Goal: Transaction & Acquisition: Purchase product/service

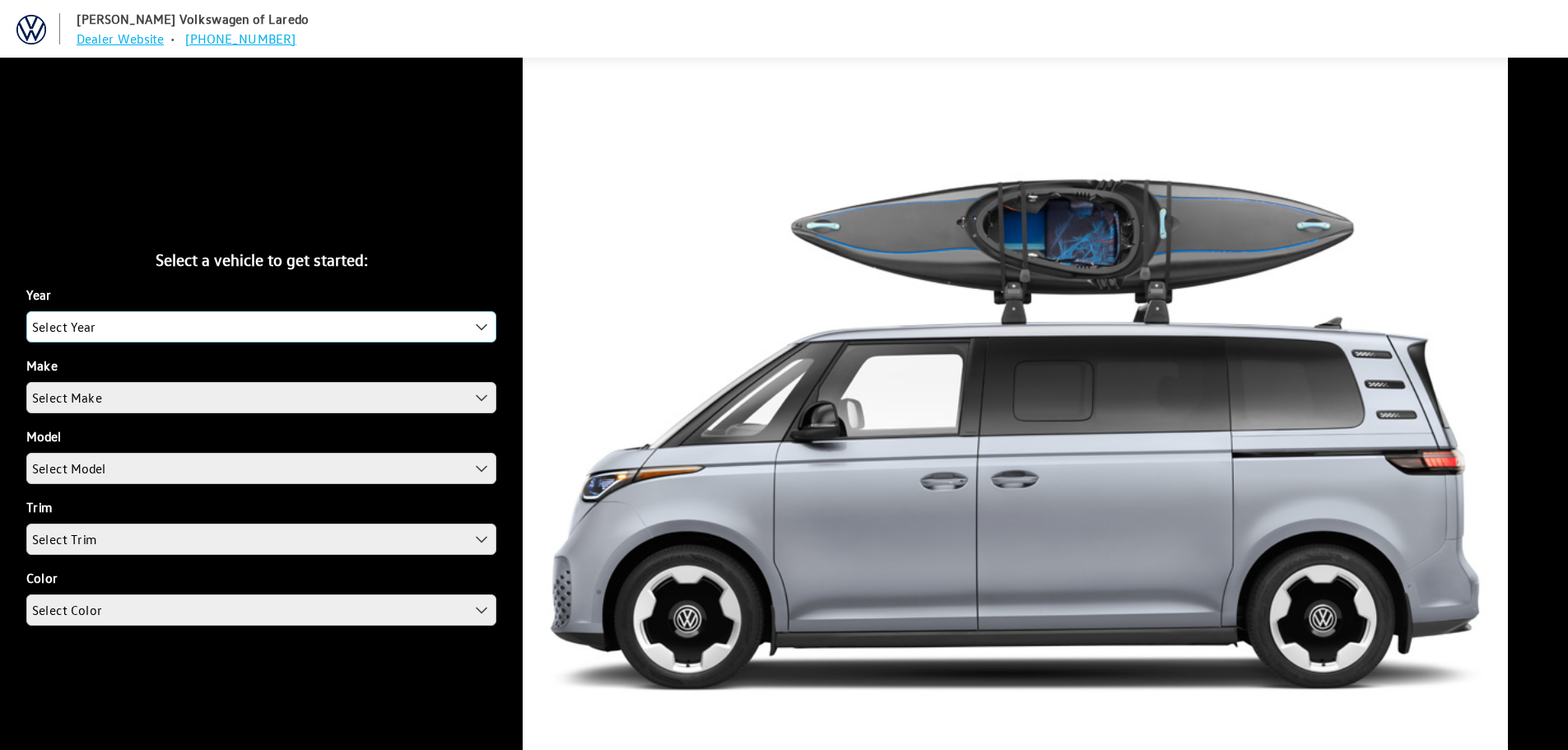
click at [221, 324] on span "Select Year" at bounding box center [261, 327] width 468 height 30
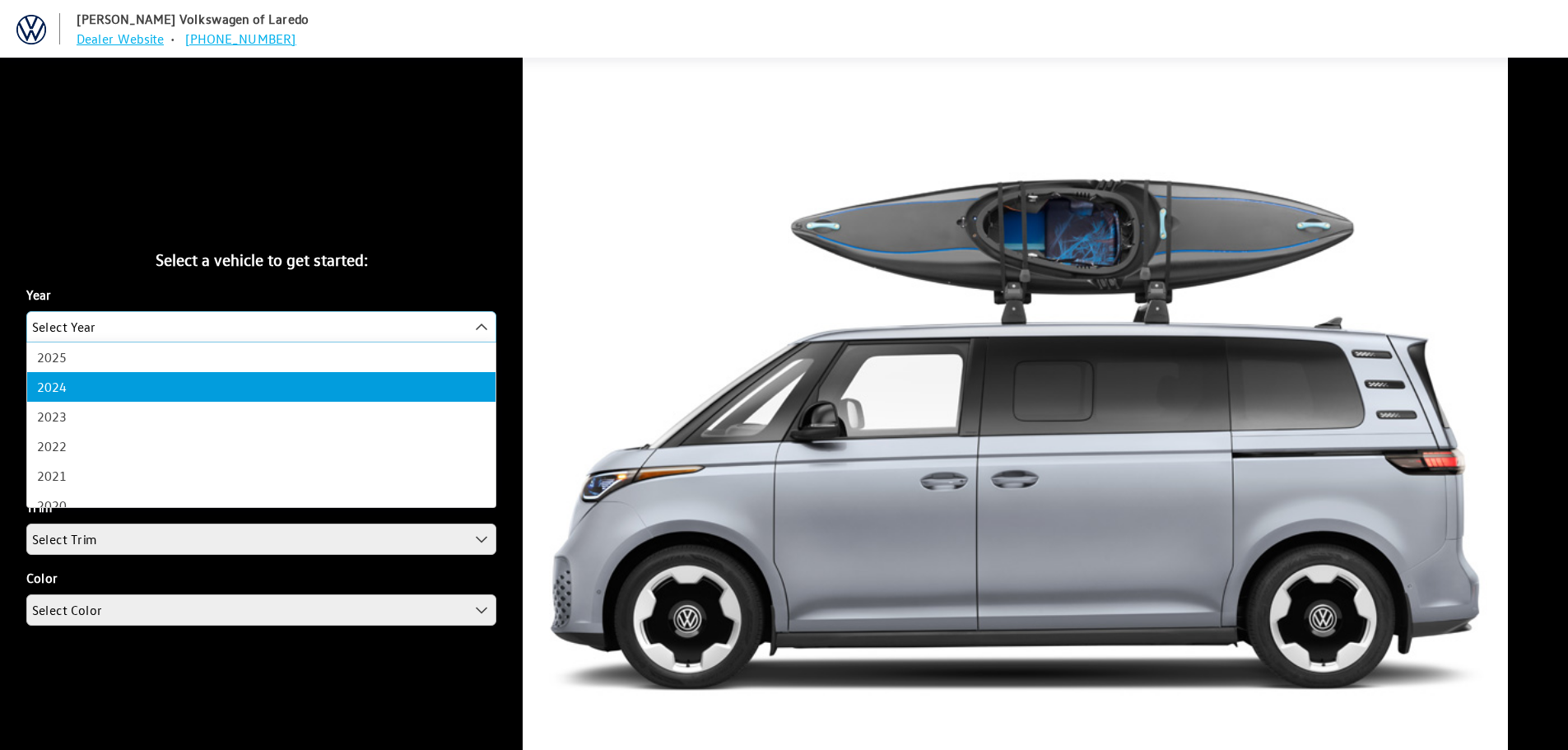
select select "42"
select select "25"
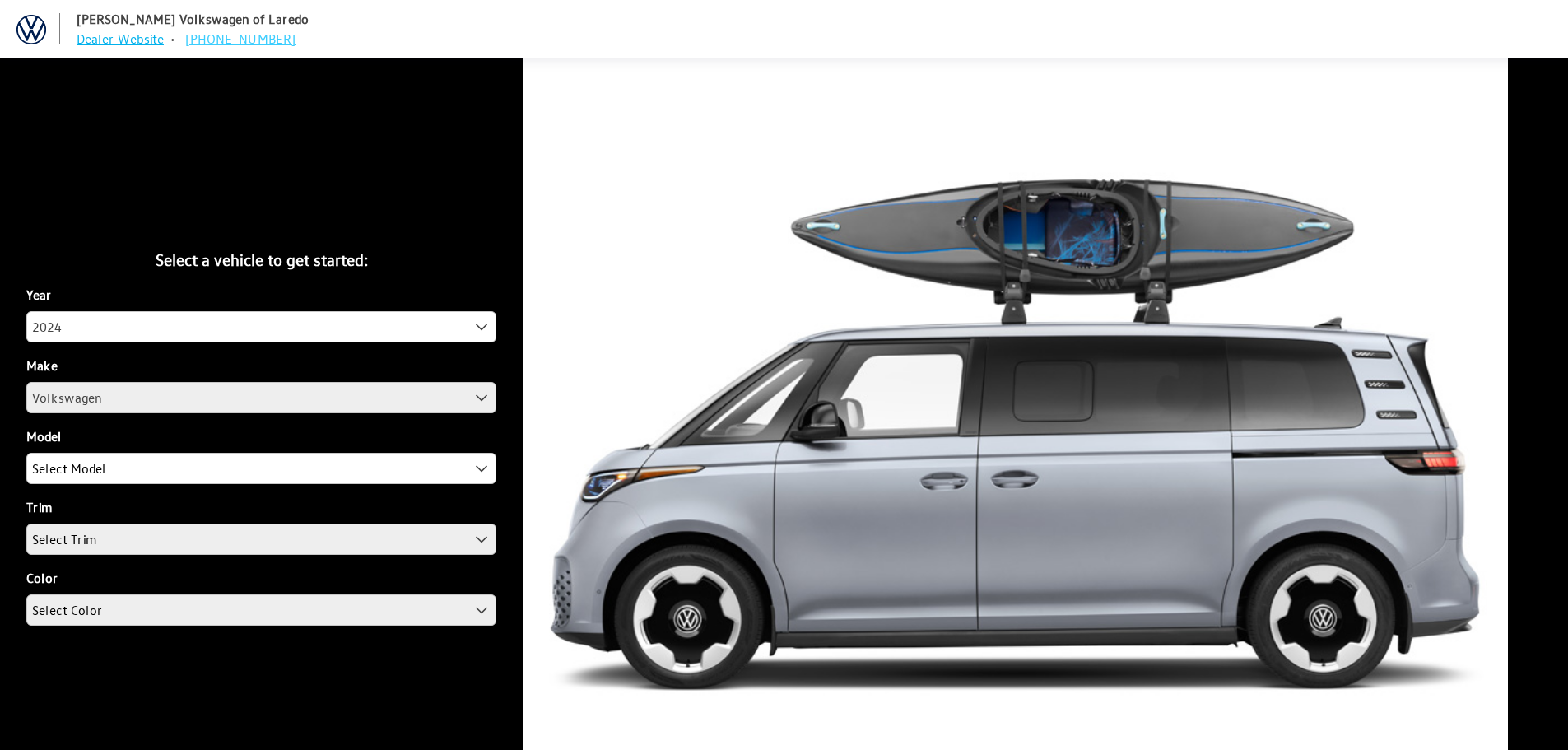
click at [247, 39] on link "[PHONE_NUMBER]" at bounding box center [241, 38] width 111 height 16
drag, startPoint x: 280, startPoint y: 41, endPoint x: 76, endPoint y: 47, distance: 204.1
click at [76, 47] on nav "[PERSON_NAME] Volkswagen of Laredo Dealer Website • [PHONE_NUMBER]" at bounding box center [787, 28] width 1561 height 39
copy h5 "Dealer Website • [PHONE_NUMBER]"
drag, startPoint x: 428, startPoint y: 250, endPoint x: 768, endPoint y: 32, distance: 403.9
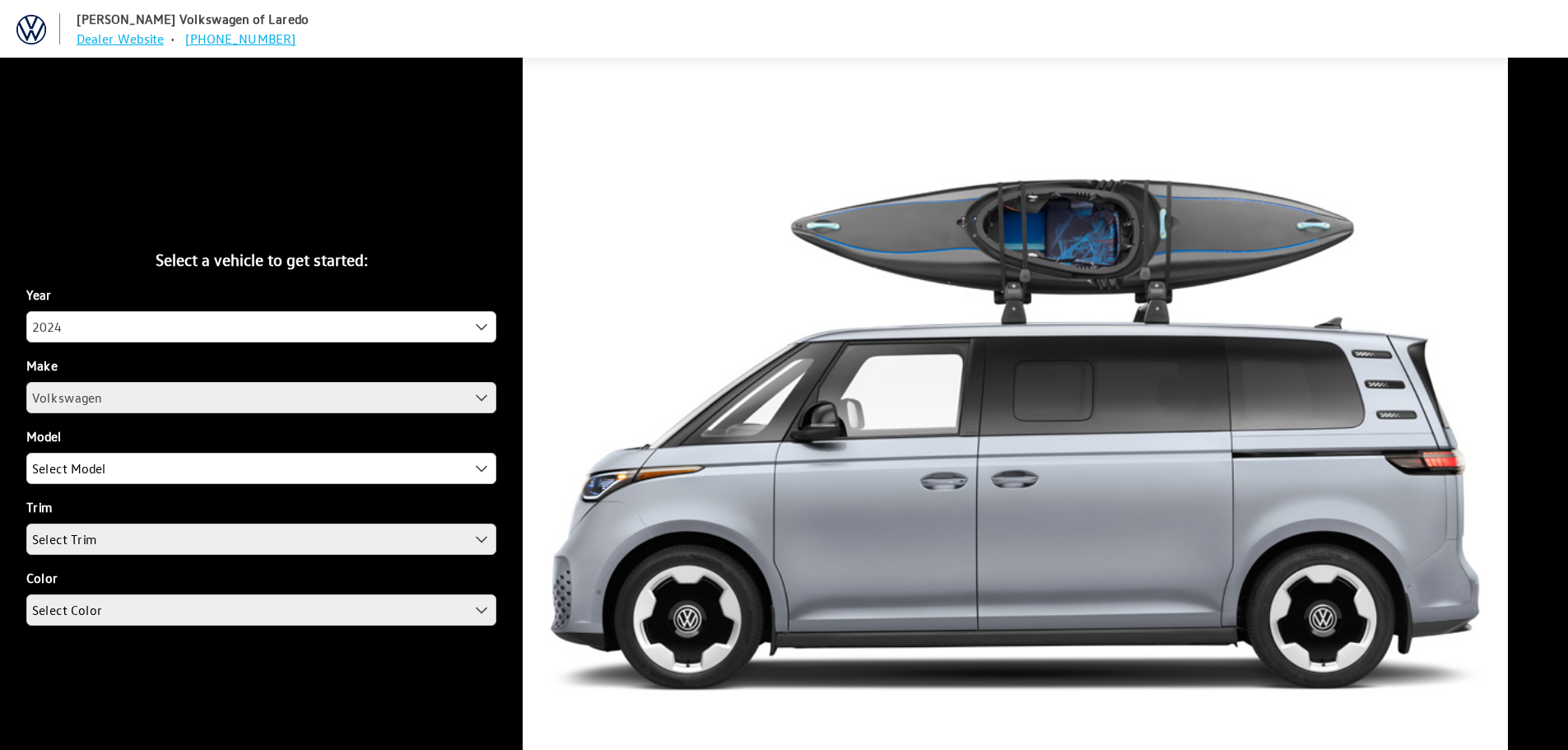
click at [430, 247] on div "Select a vehicle to get started:" at bounding box center [262, 260] width 470 height 25
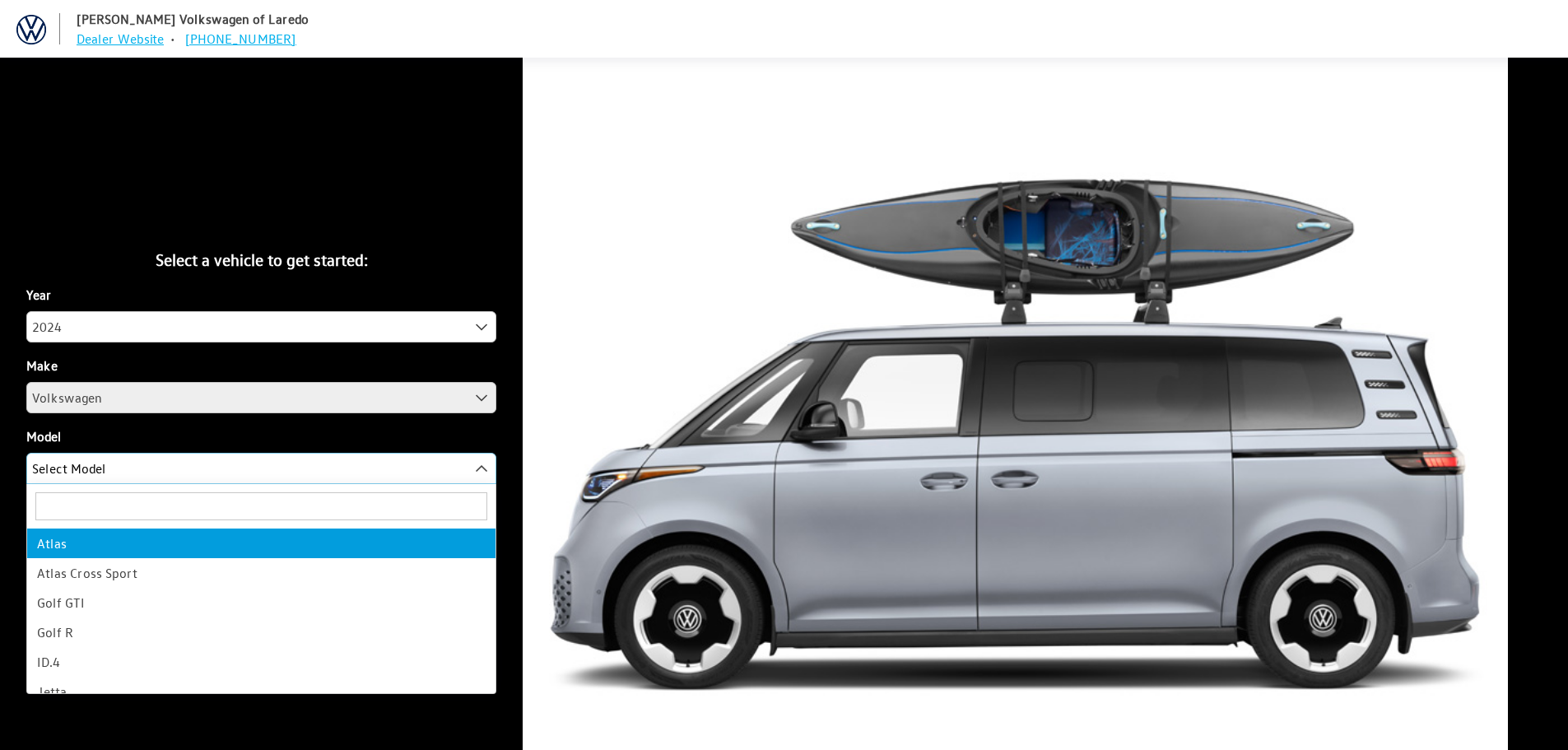
drag, startPoint x: 325, startPoint y: 470, endPoint x: 320, endPoint y: 532, distance: 62.2
click at [325, 473] on span "Select Model" at bounding box center [261, 468] width 468 height 30
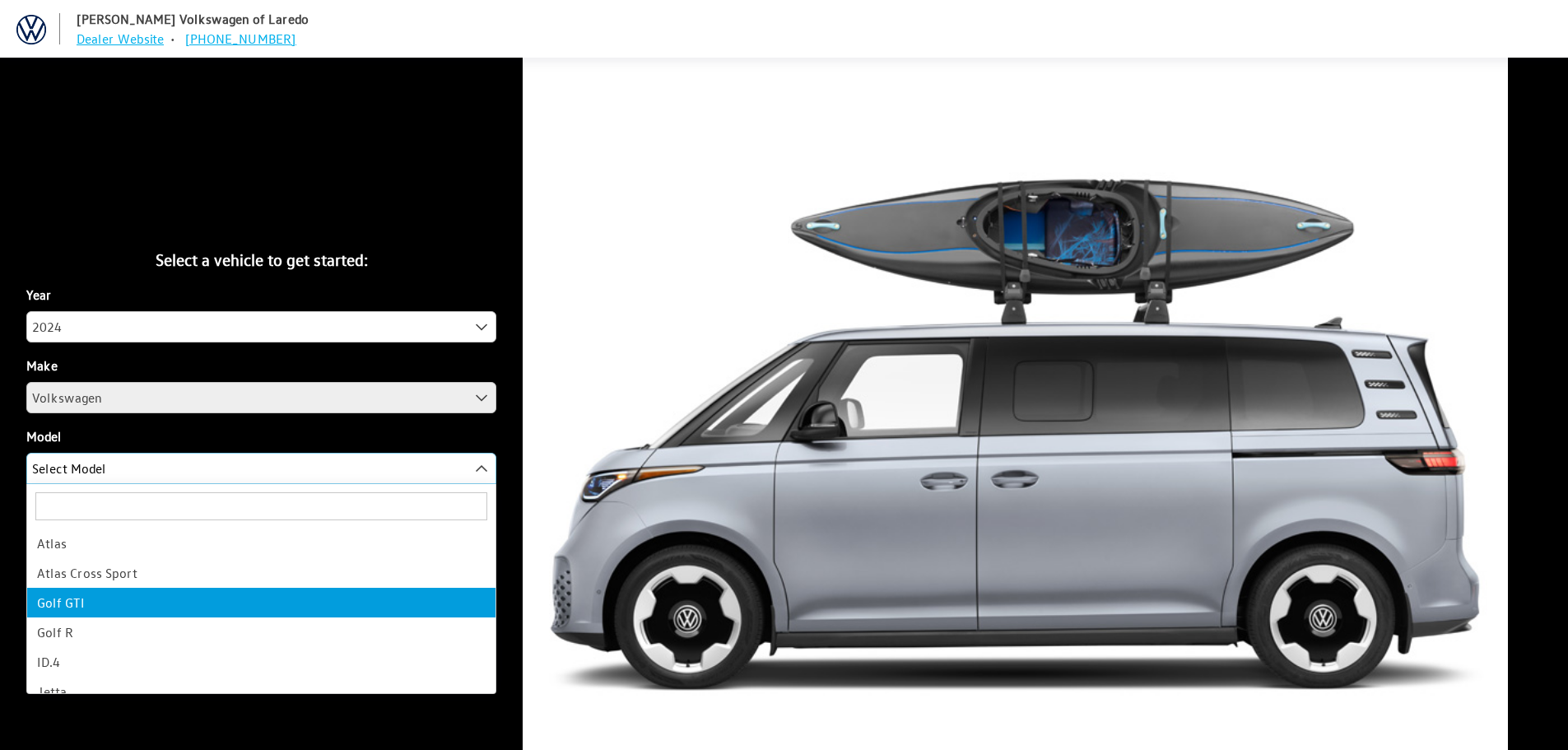
select select "885"
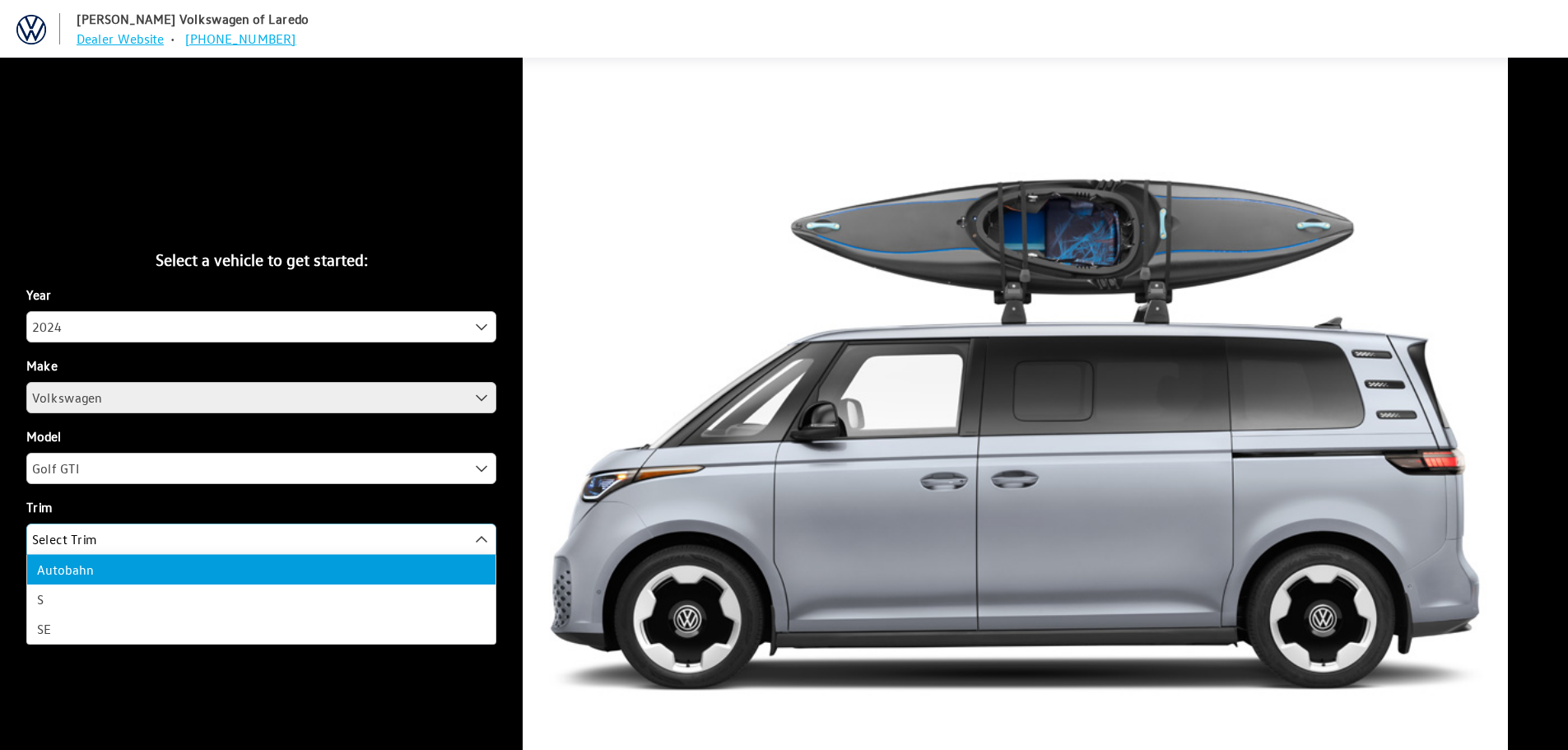
drag, startPoint x: 329, startPoint y: 536, endPoint x: 293, endPoint y: 600, distance: 73.4
click at [328, 538] on span "Select Trim" at bounding box center [261, 539] width 468 height 30
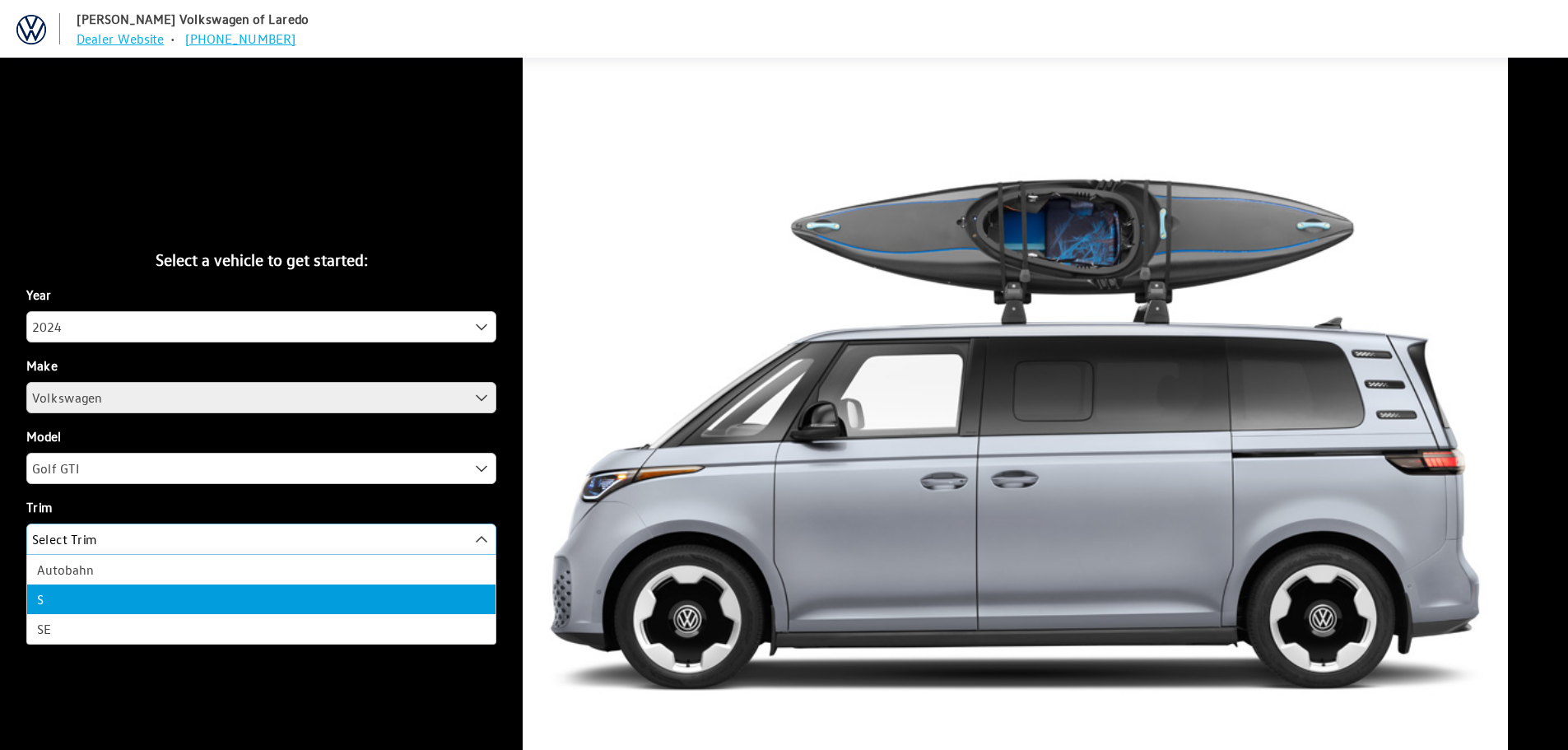
select select "129"
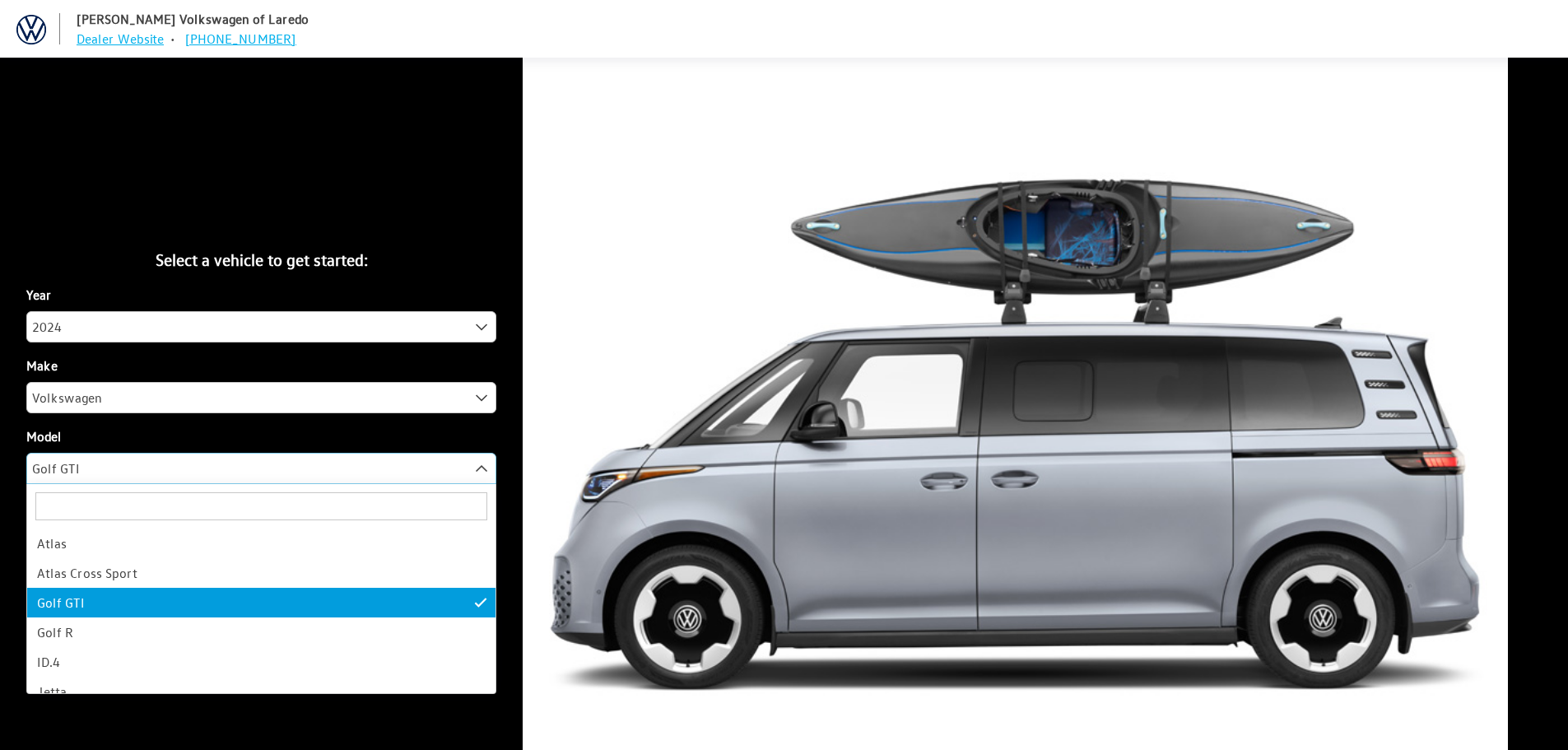
click at [274, 469] on span "Golf GTI" at bounding box center [261, 468] width 468 height 30
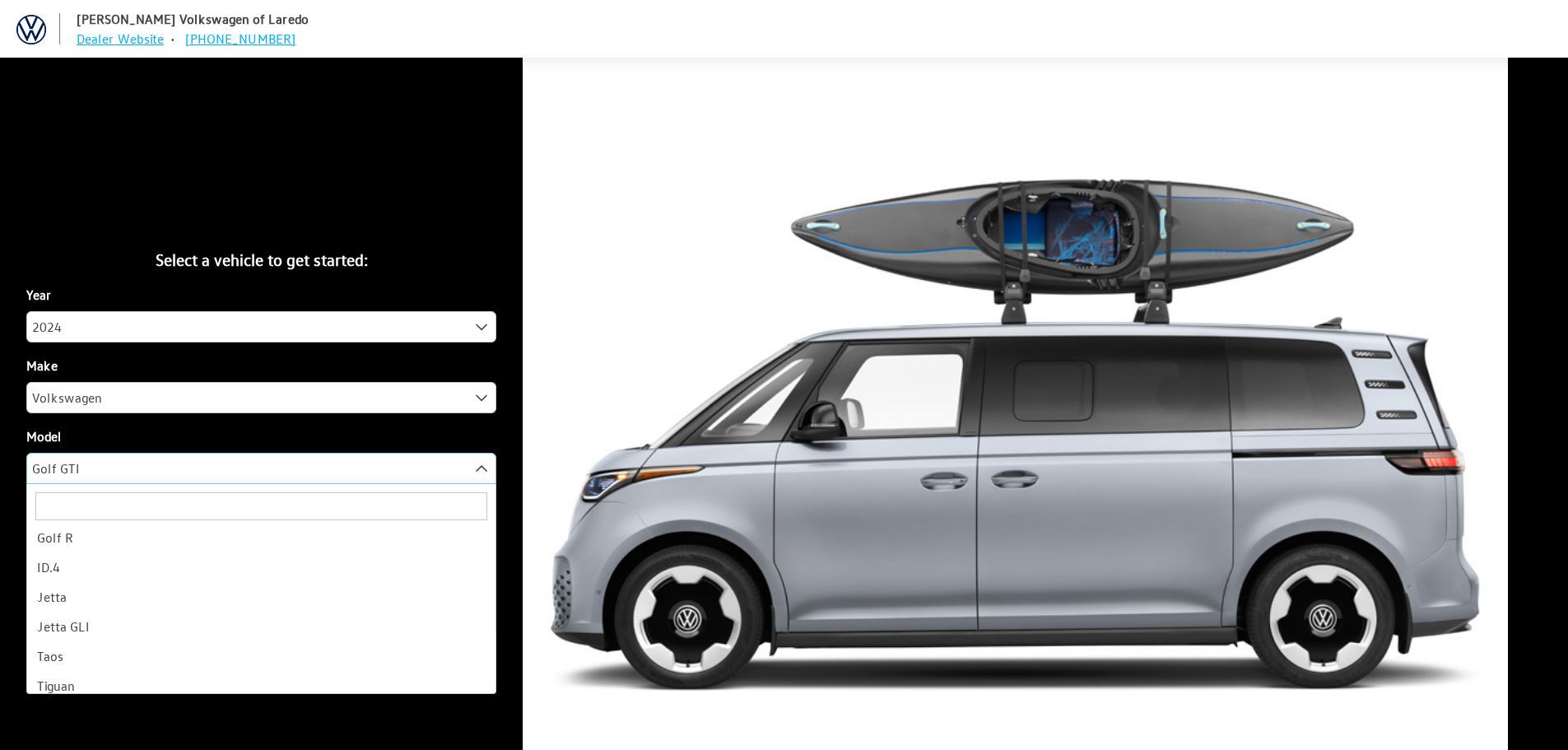
scroll to position [102, 0]
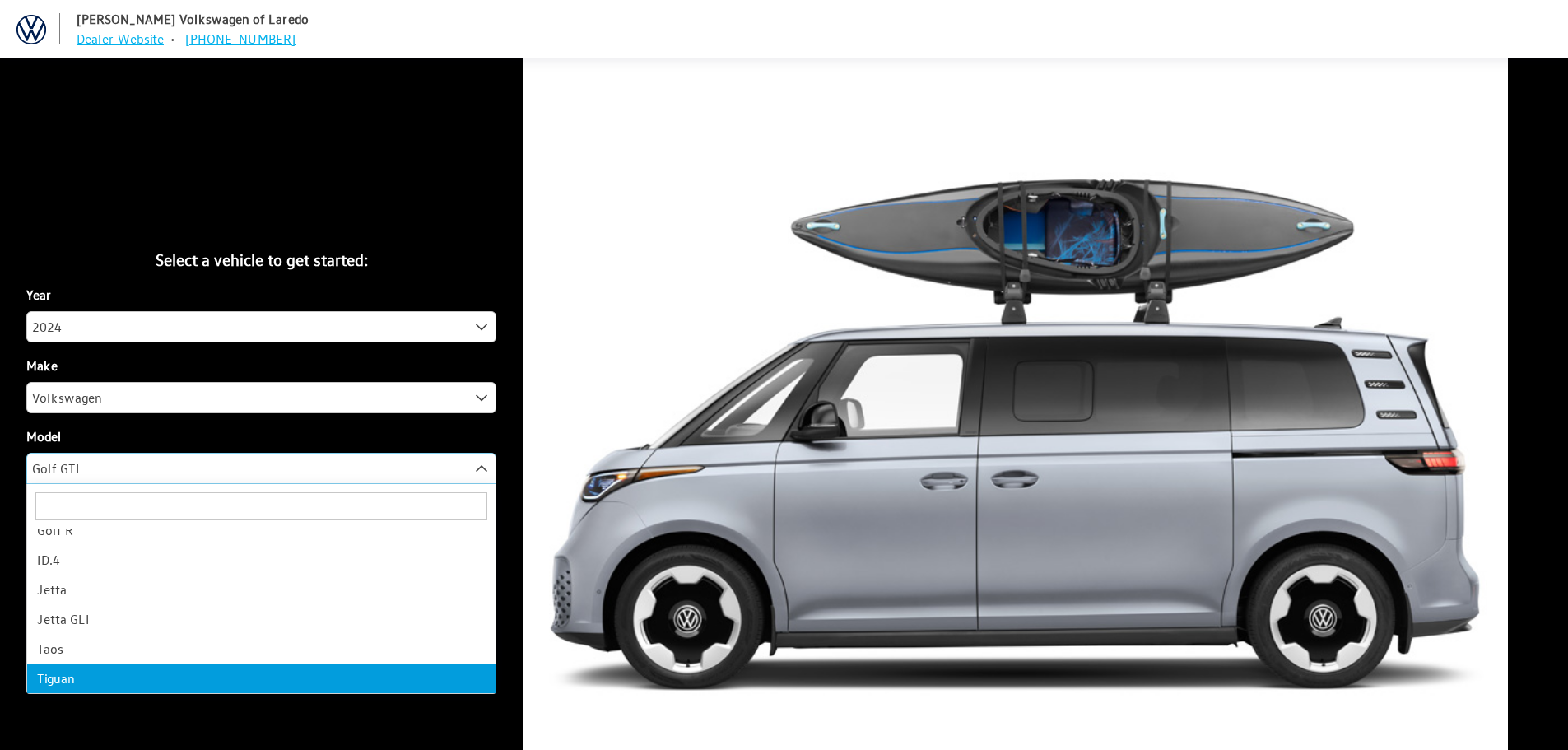
select select "297"
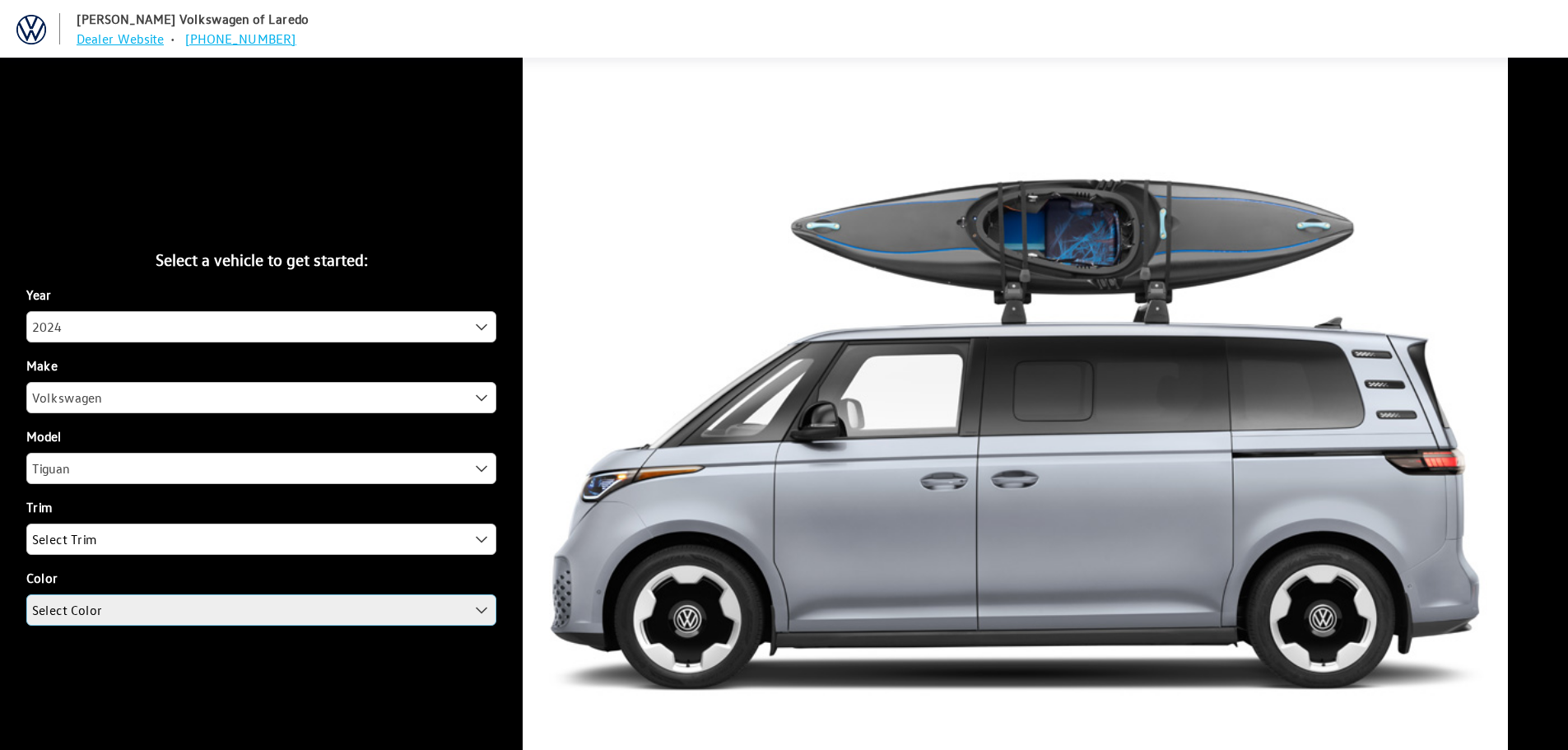
click at [264, 600] on span "Select Color" at bounding box center [261, 610] width 468 height 30
click at [260, 611] on span "Select Color" at bounding box center [261, 610] width 468 height 30
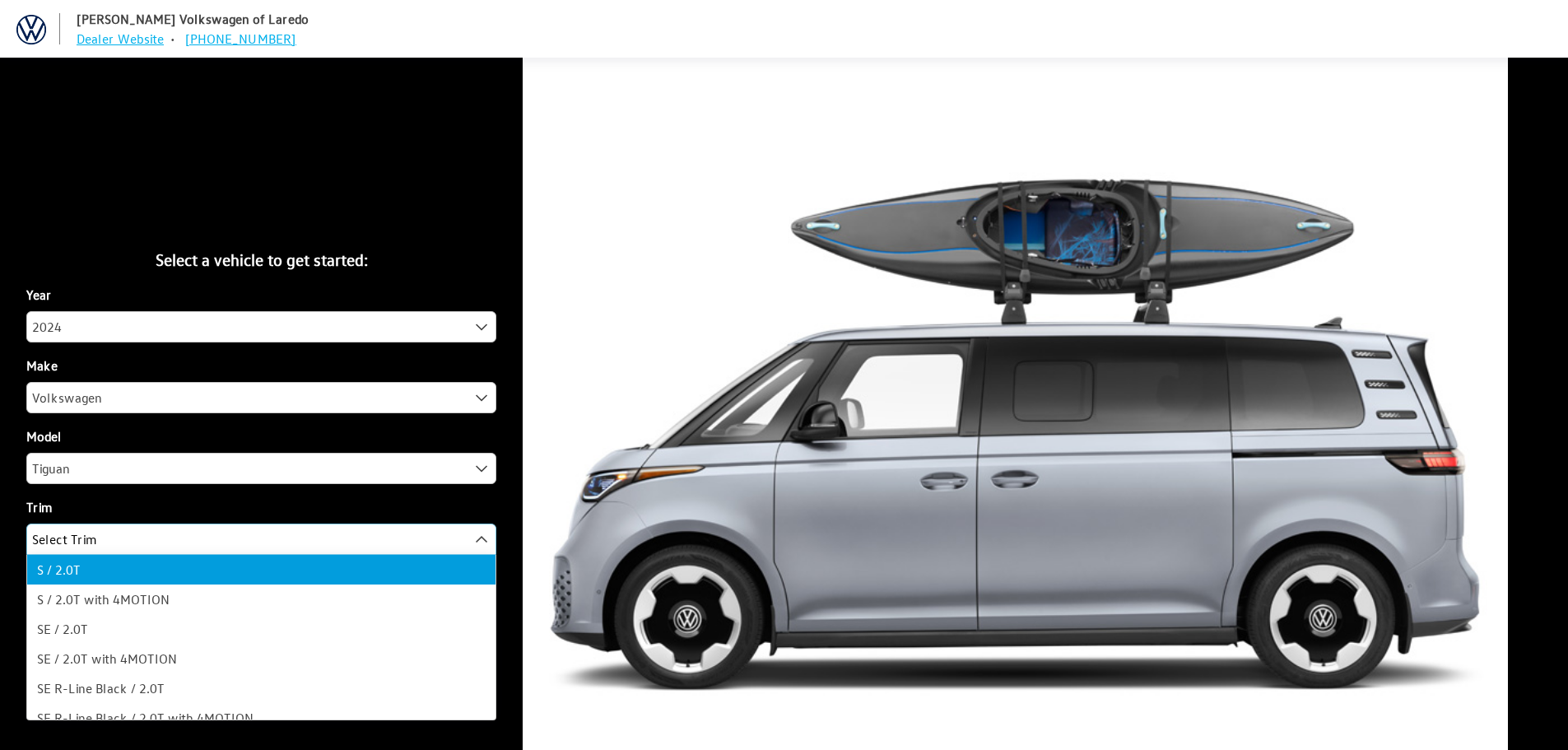
click at [255, 546] on span "Select Trim" at bounding box center [261, 539] width 468 height 30
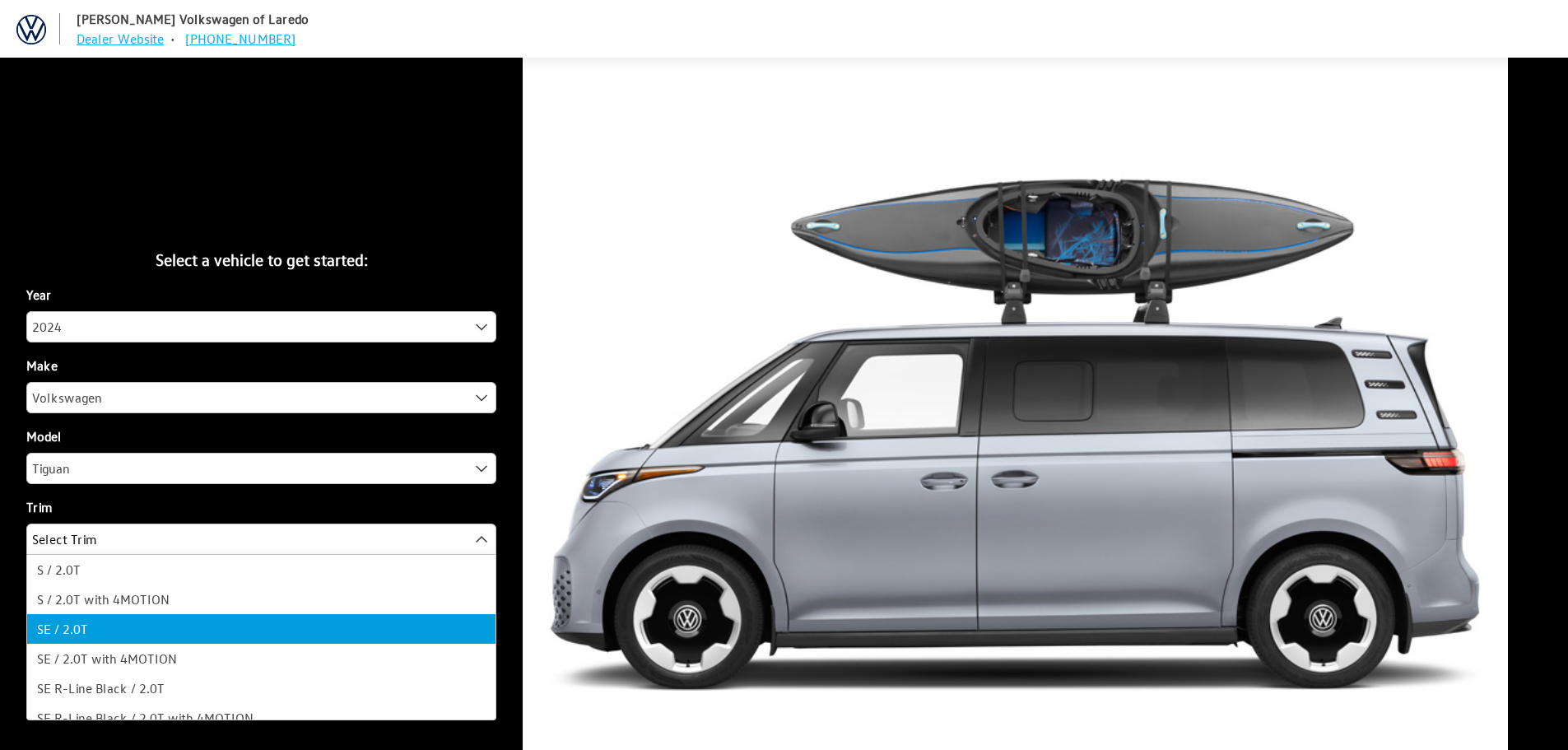
drag, startPoint x: 221, startPoint y: 630, endPoint x: 256, endPoint y: 574, distance: 66.0
select select "3045"
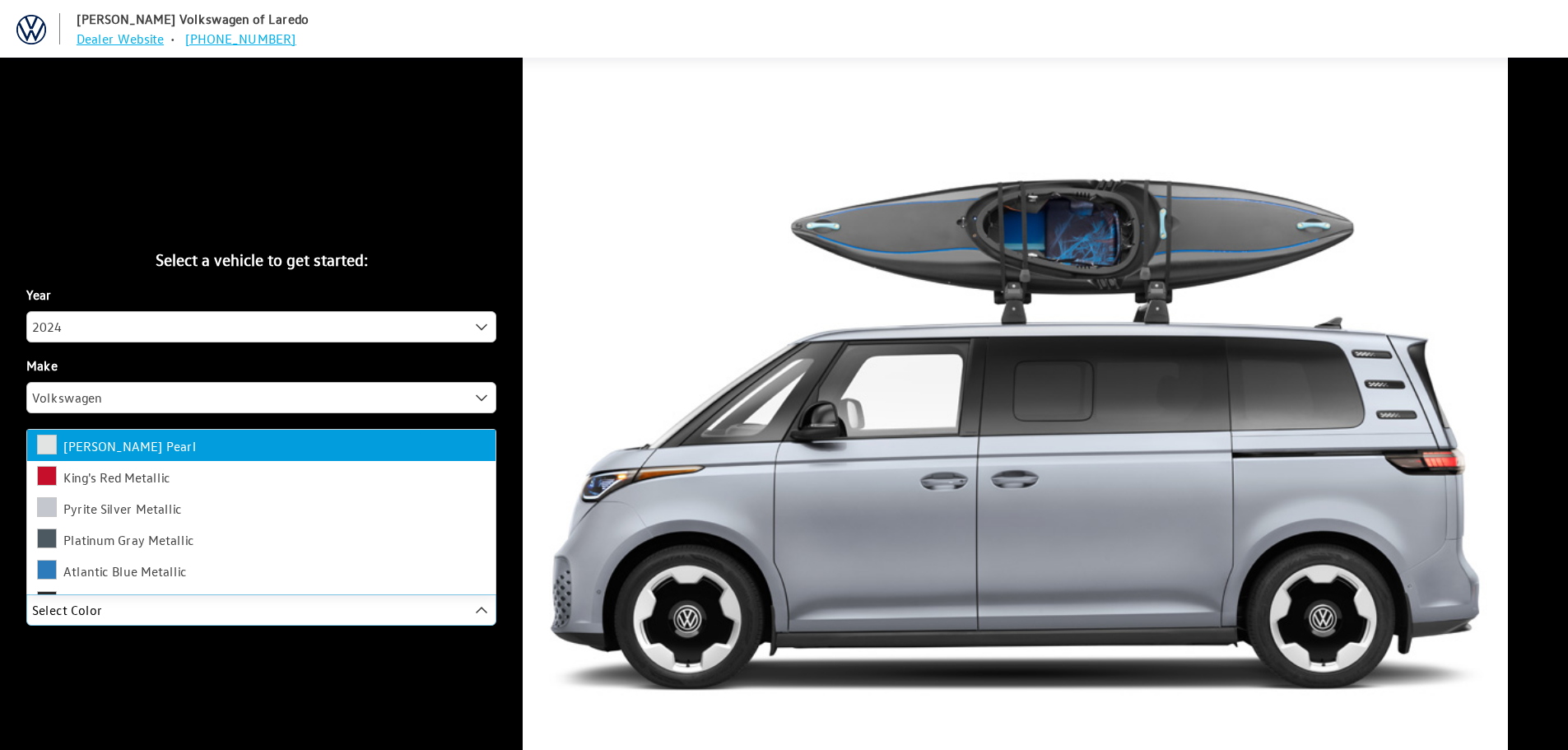
drag, startPoint x: 241, startPoint y: 619, endPoint x: 242, endPoint y: 640, distance: 21.0
click at [241, 620] on span "Select Color" at bounding box center [261, 610] width 468 height 30
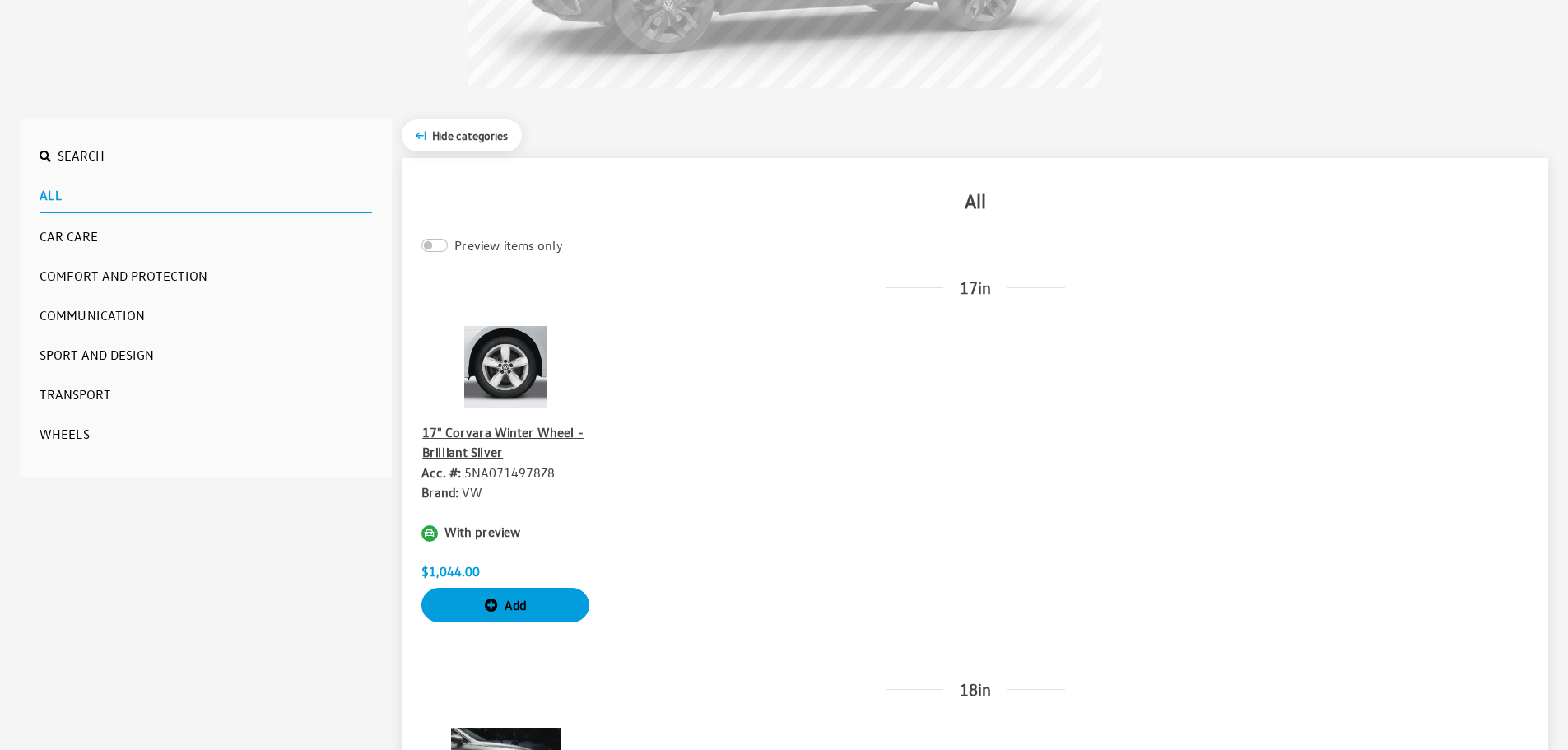
scroll to position [494, 0]
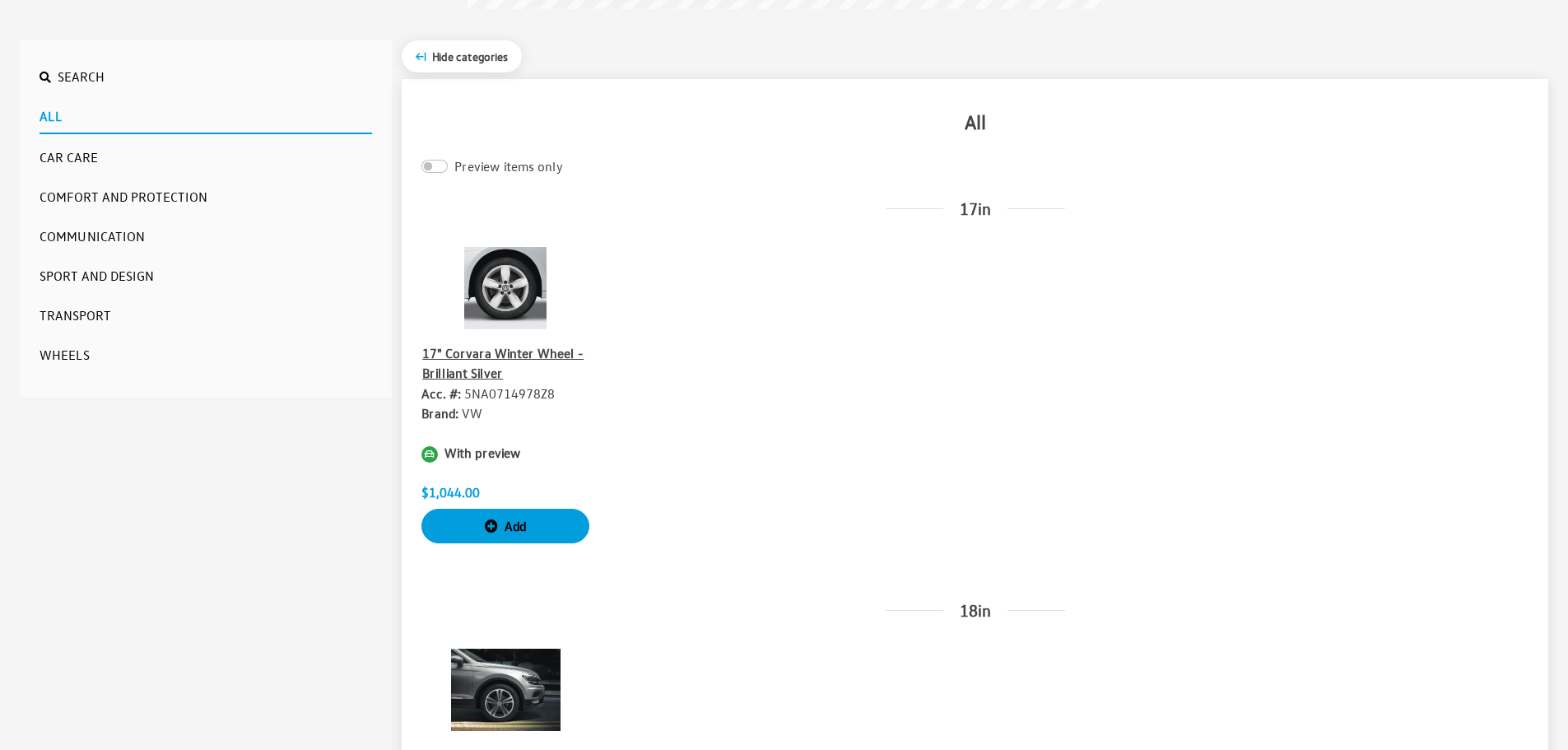
click at [154, 252] on button "Communication" at bounding box center [205, 236] width 332 height 32
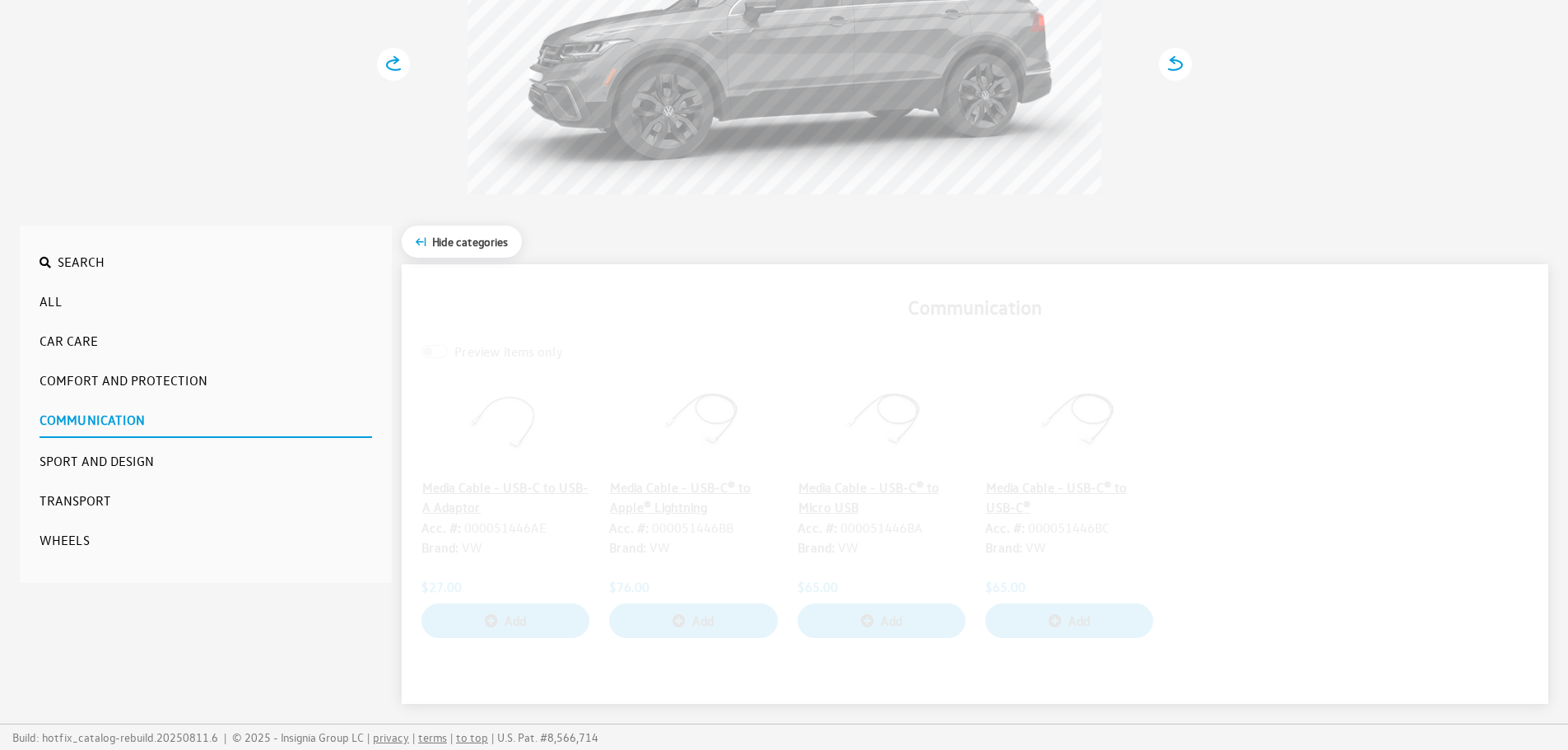
scroll to position [309, 0]
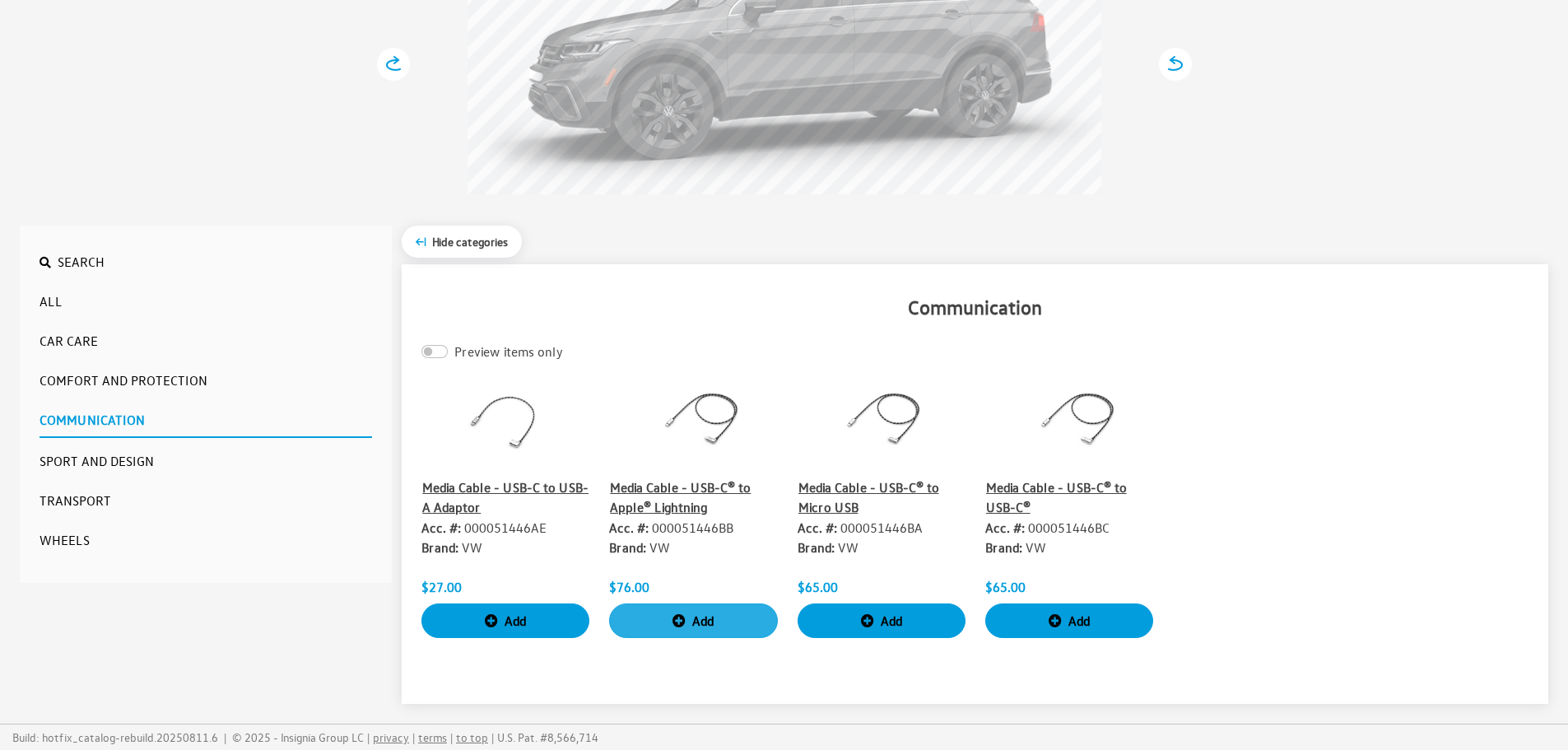
click at [689, 609] on button "Add" at bounding box center [693, 621] width 168 height 34
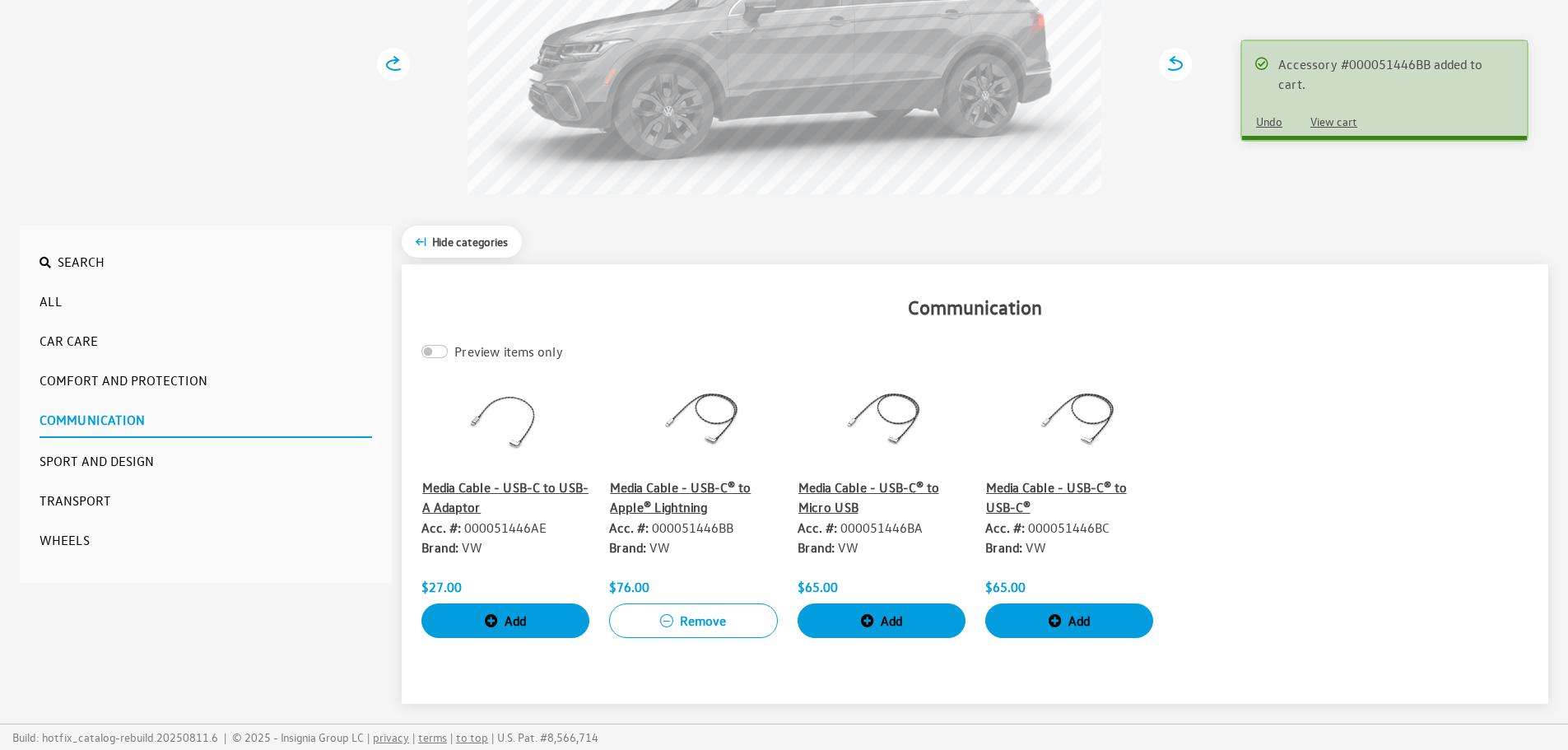
scroll to position [0, 0]
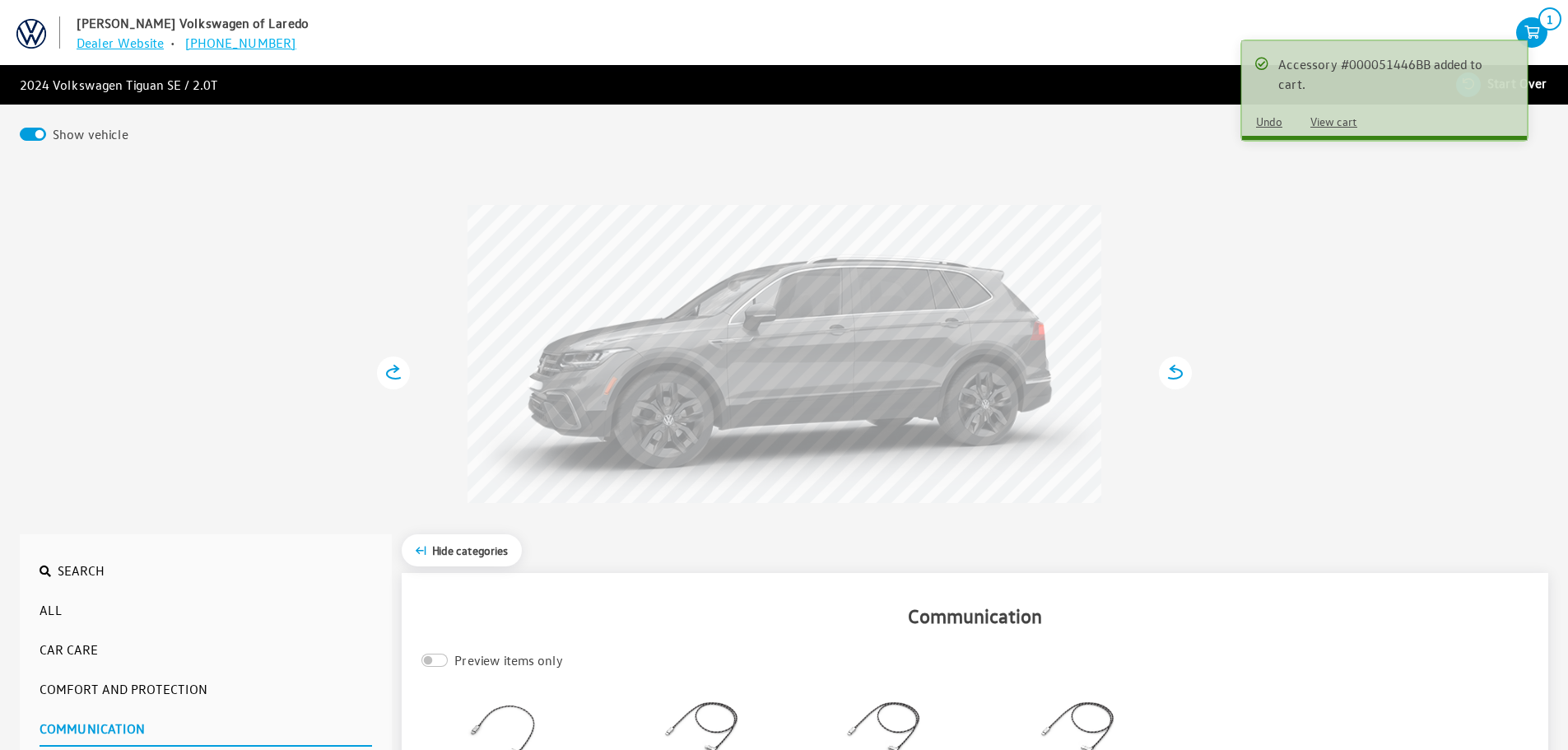
click at [1326, 107] on button "View cart" at bounding box center [1334, 121] width 74 height 29
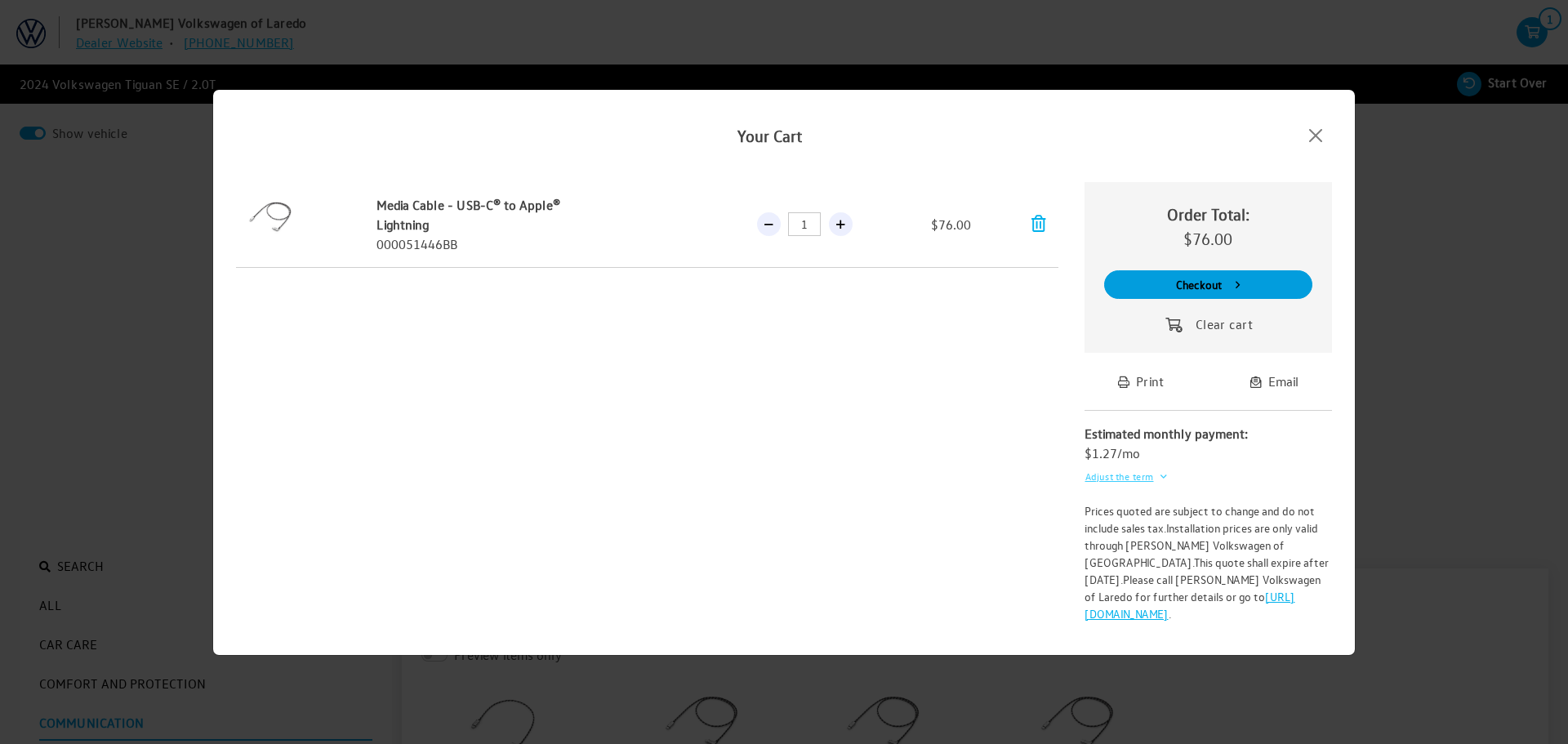
click at [1131, 477] on button "Adjust the term" at bounding box center [1126, 477] width 83 height 27
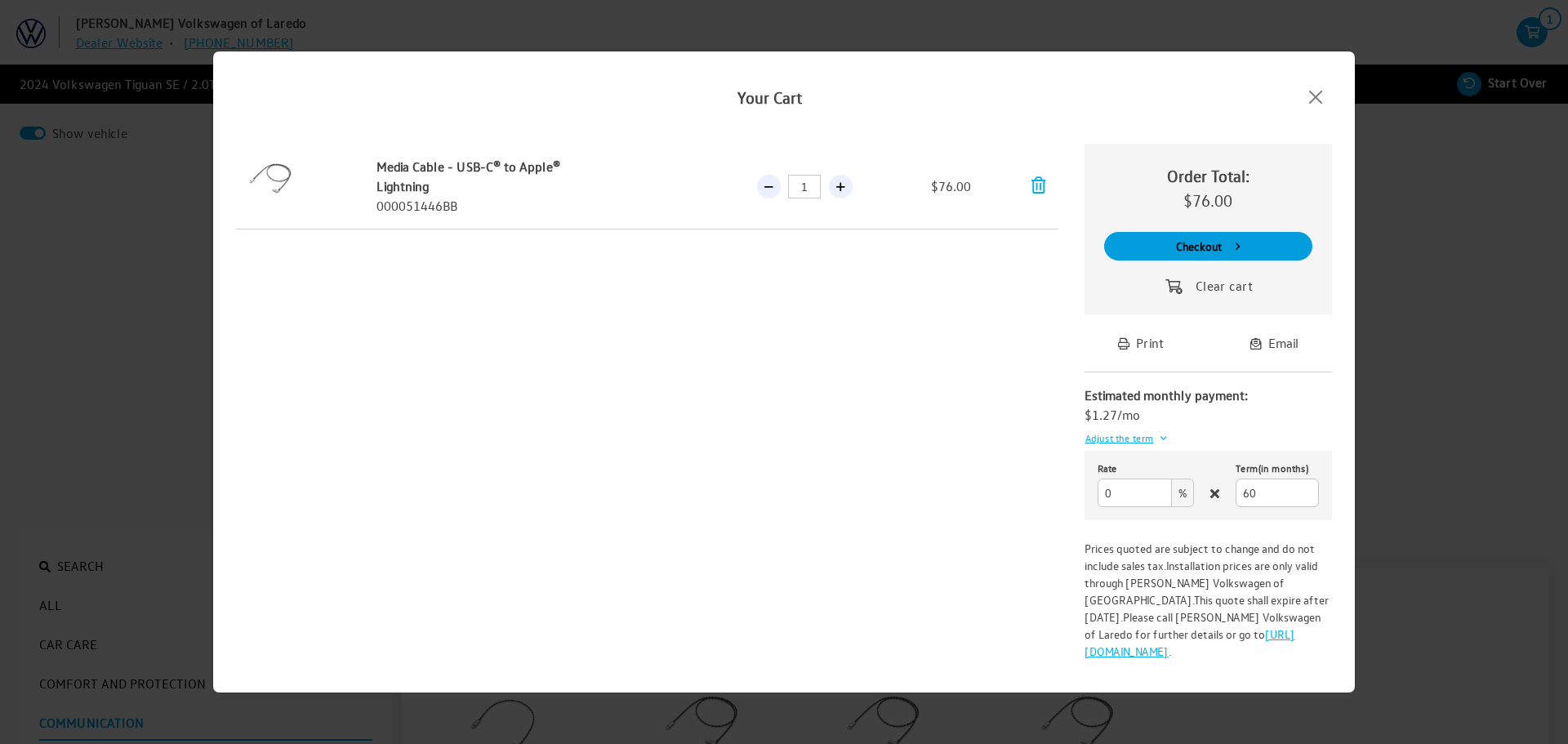
click at [1189, 504] on span "%" at bounding box center [1182, 493] width 23 height 28
click at [1146, 506] on input "0" at bounding box center [1135, 493] width 74 height 28
click at [1271, 498] on input "60" at bounding box center [1277, 493] width 83 height 28
click at [1152, 643] on link "[URL][DOMAIN_NAME]" at bounding box center [1190, 643] width 210 height 32
click at [1314, 102] on button "Close" at bounding box center [1316, 98] width 45 height 27
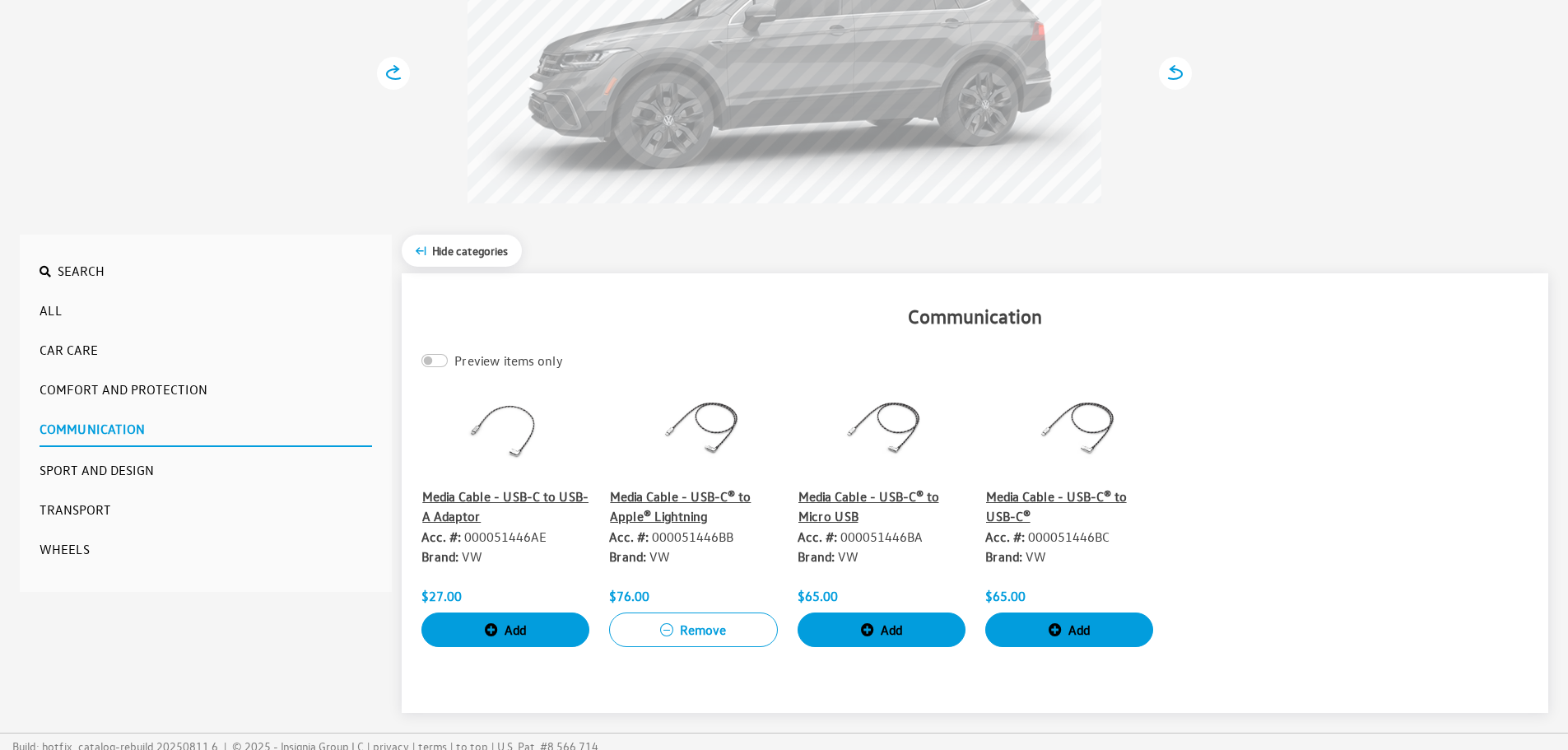
scroll to position [309, 0]
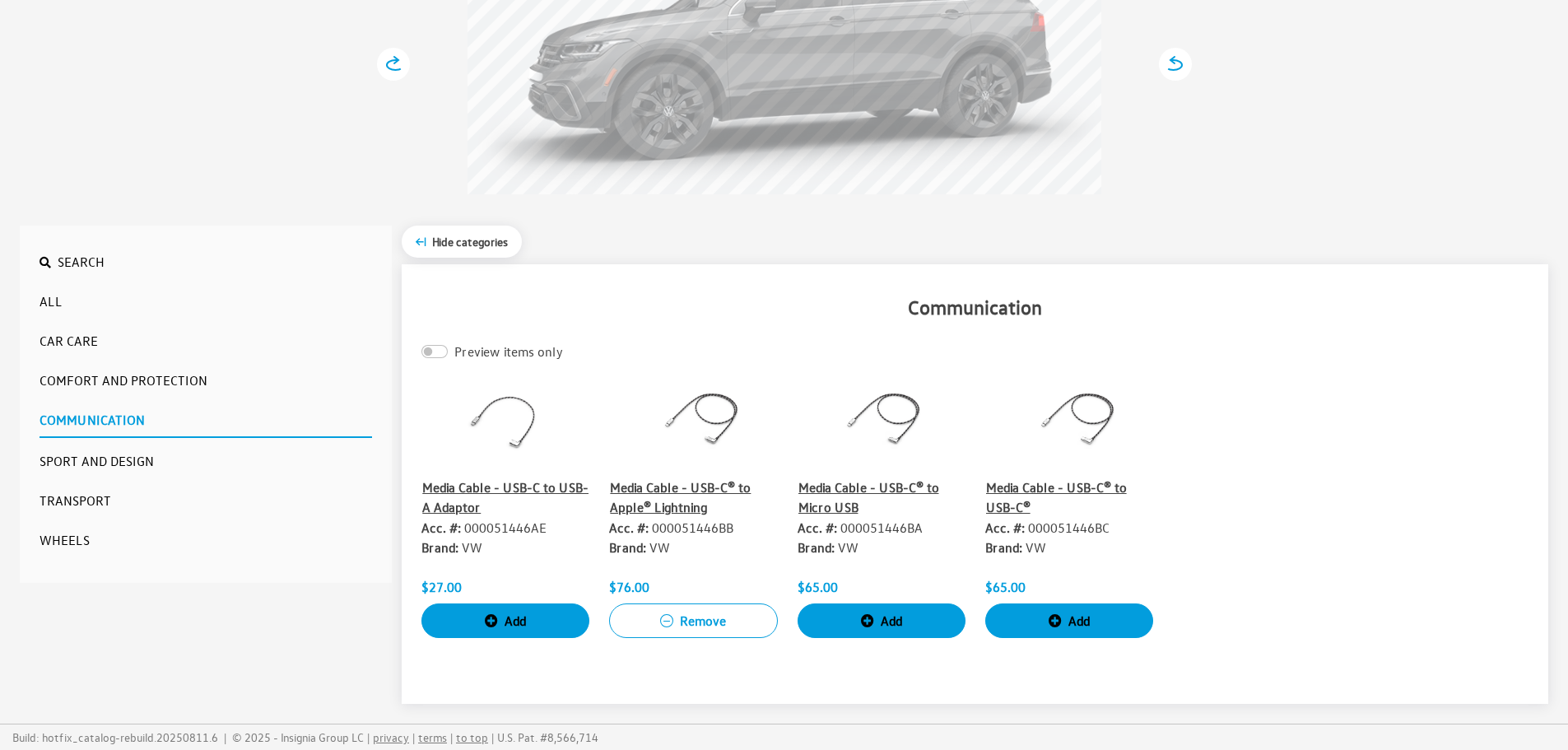
click at [116, 476] on button "Sport and Design" at bounding box center [205, 461] width 332 height 32
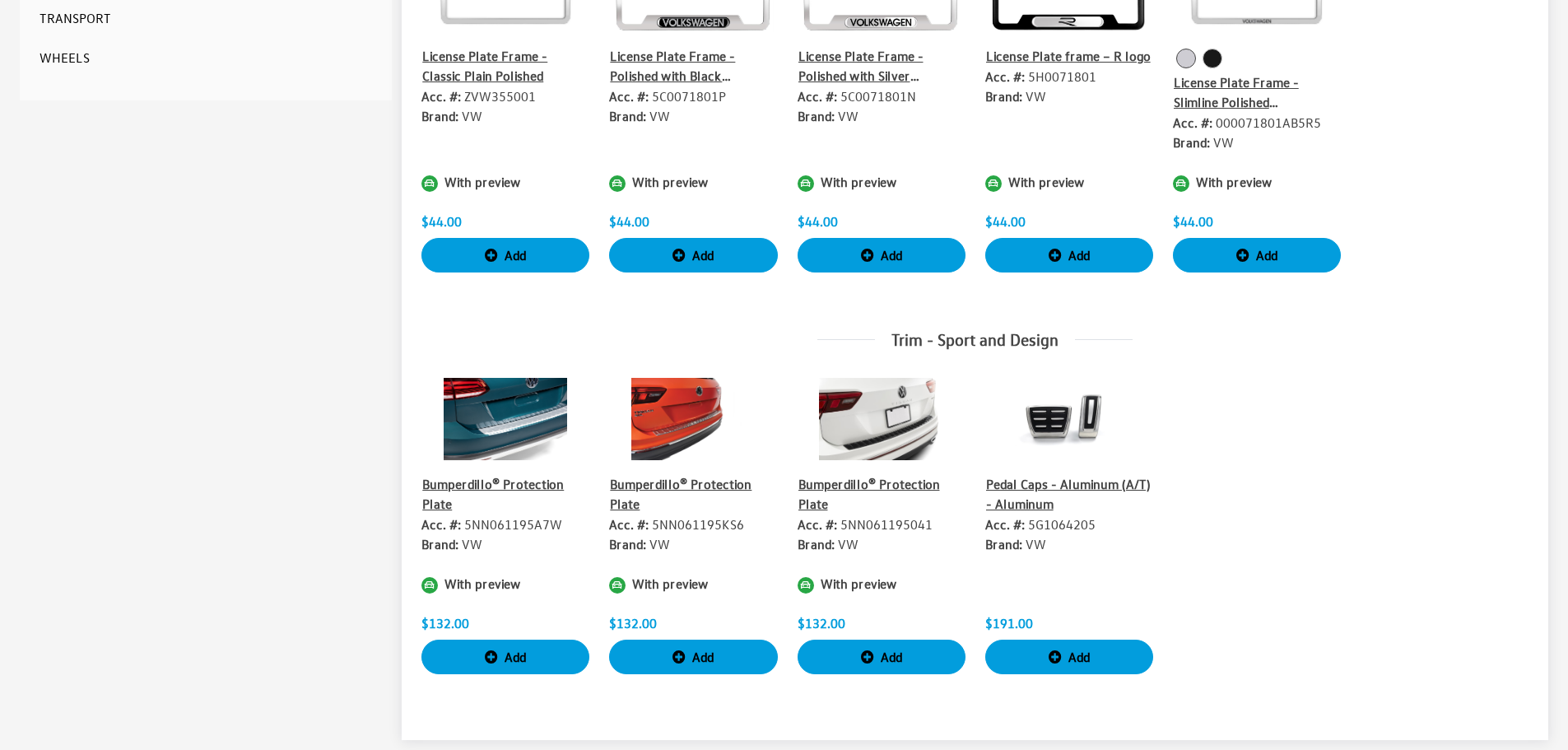
scroll to position [827, 0]
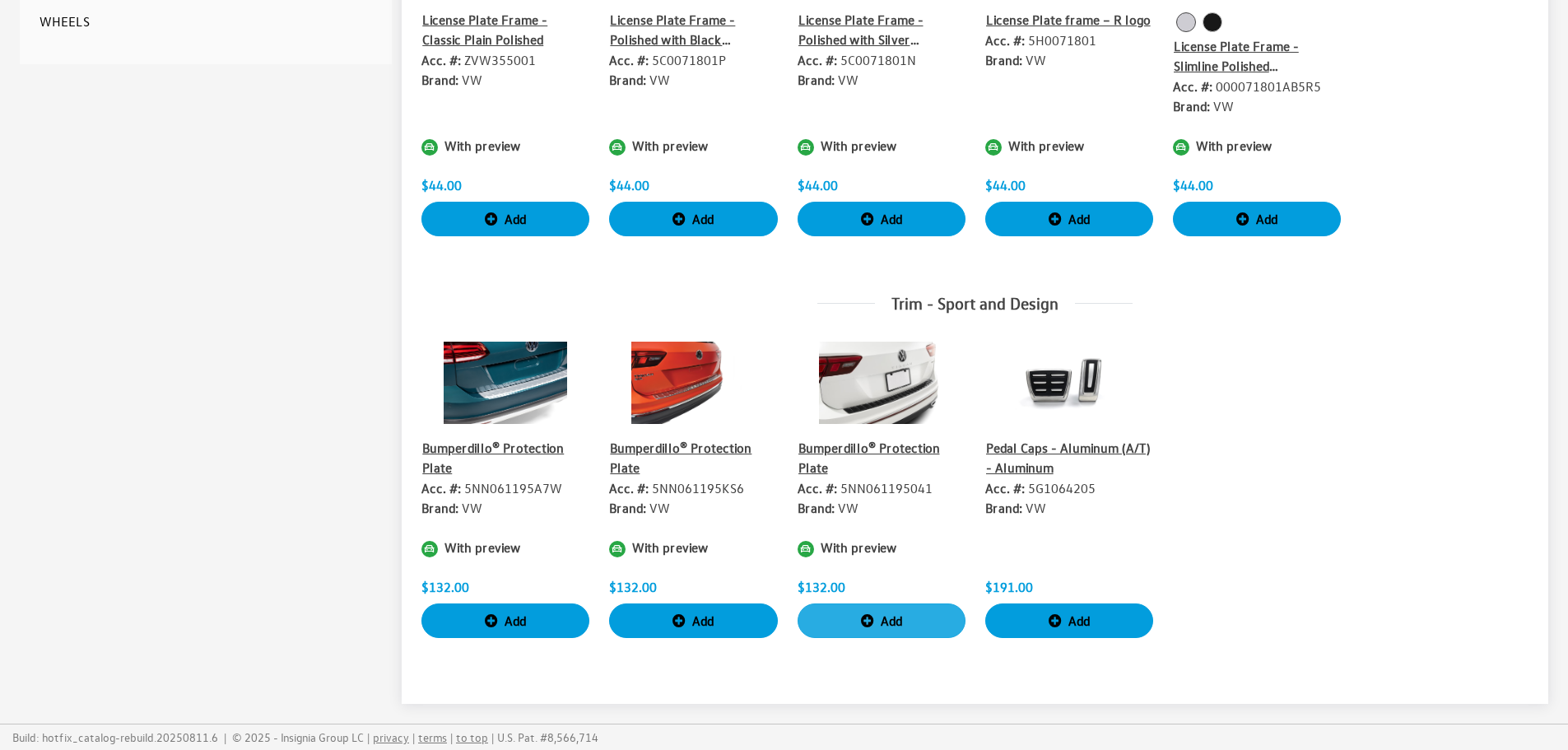
click at [882, 625] on button "Add" at bounding box center [881, 621] width 168 height 34
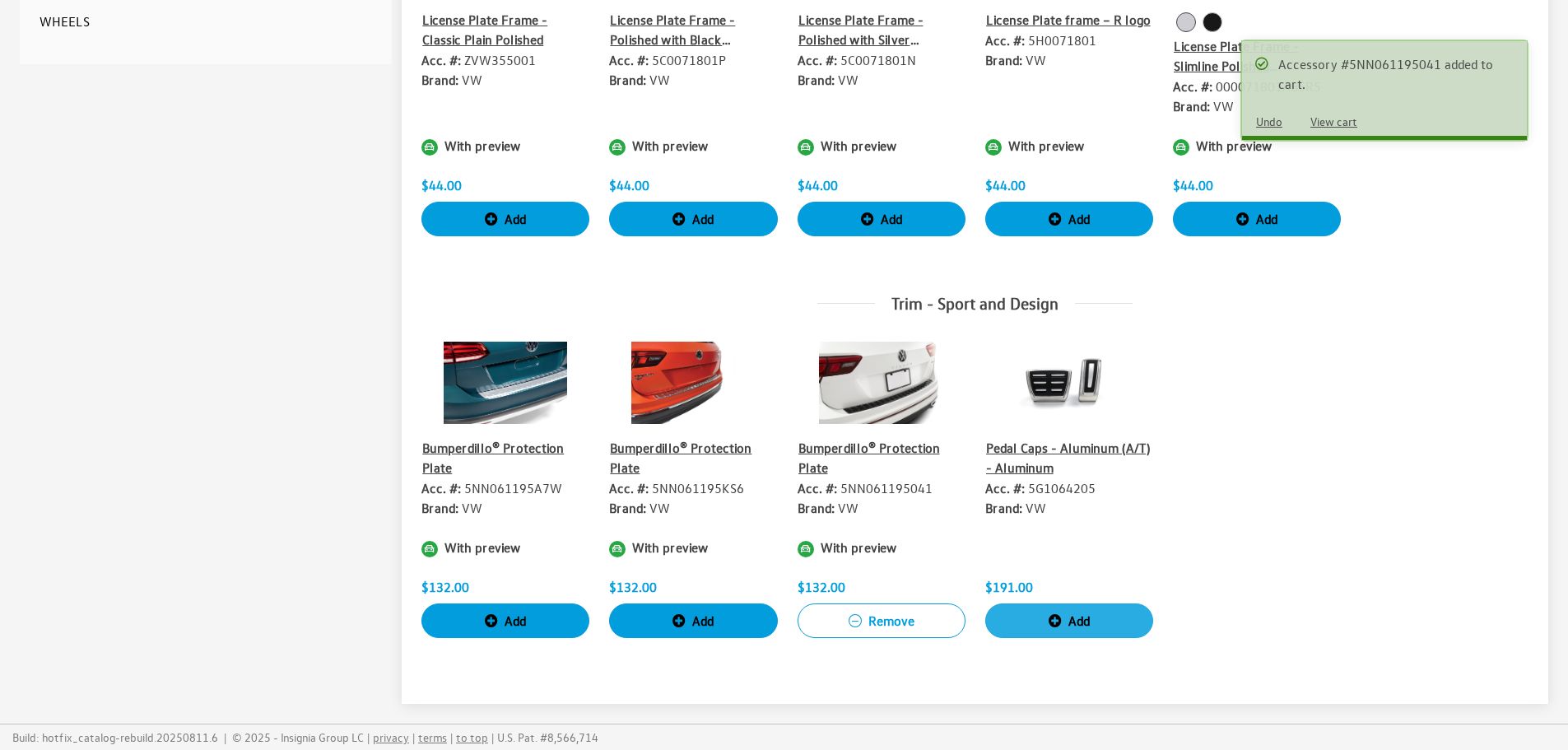
click at [1060, 624] on icon "button" at bounding box center [1055, 622] width 13 height 13
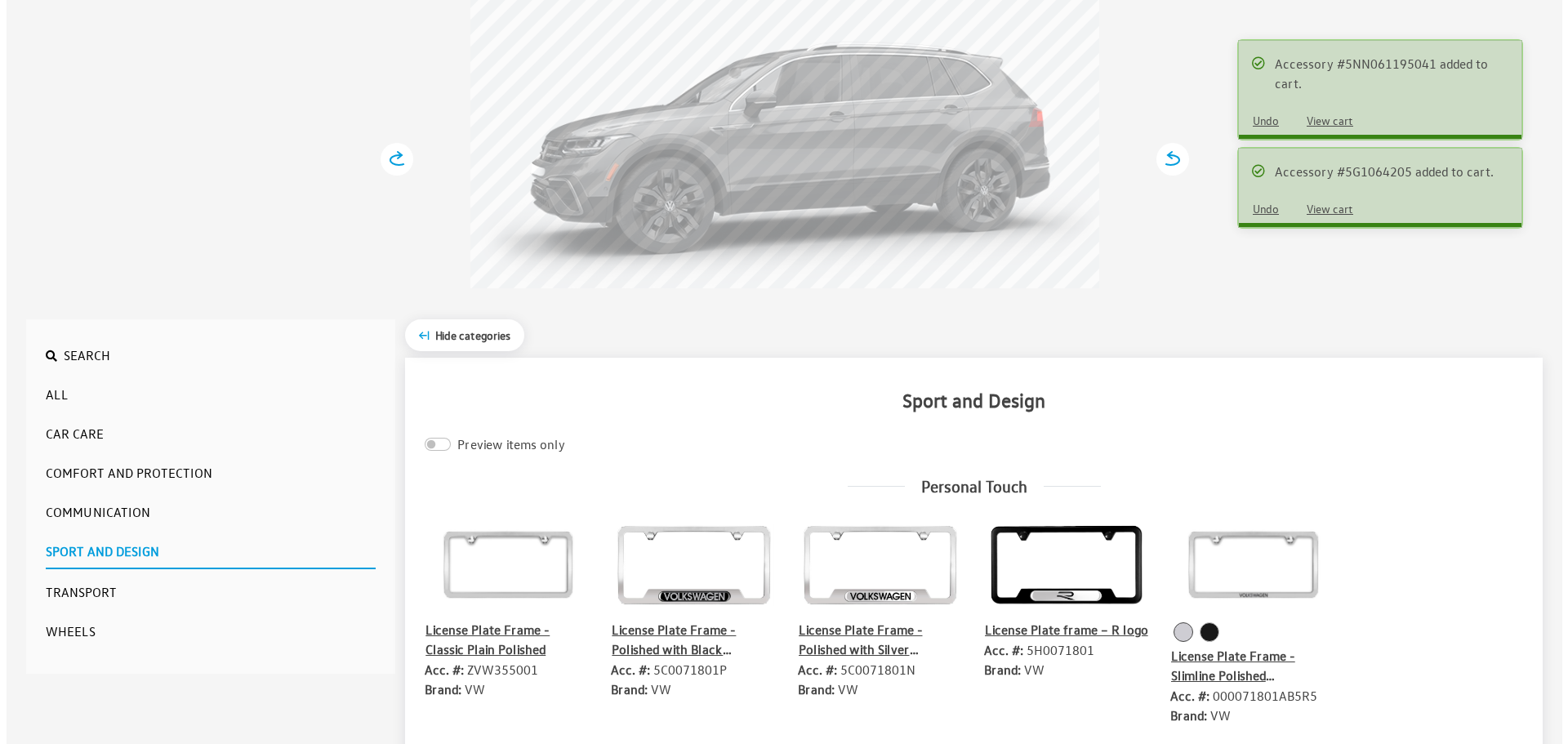
scroll to position [4, 0]
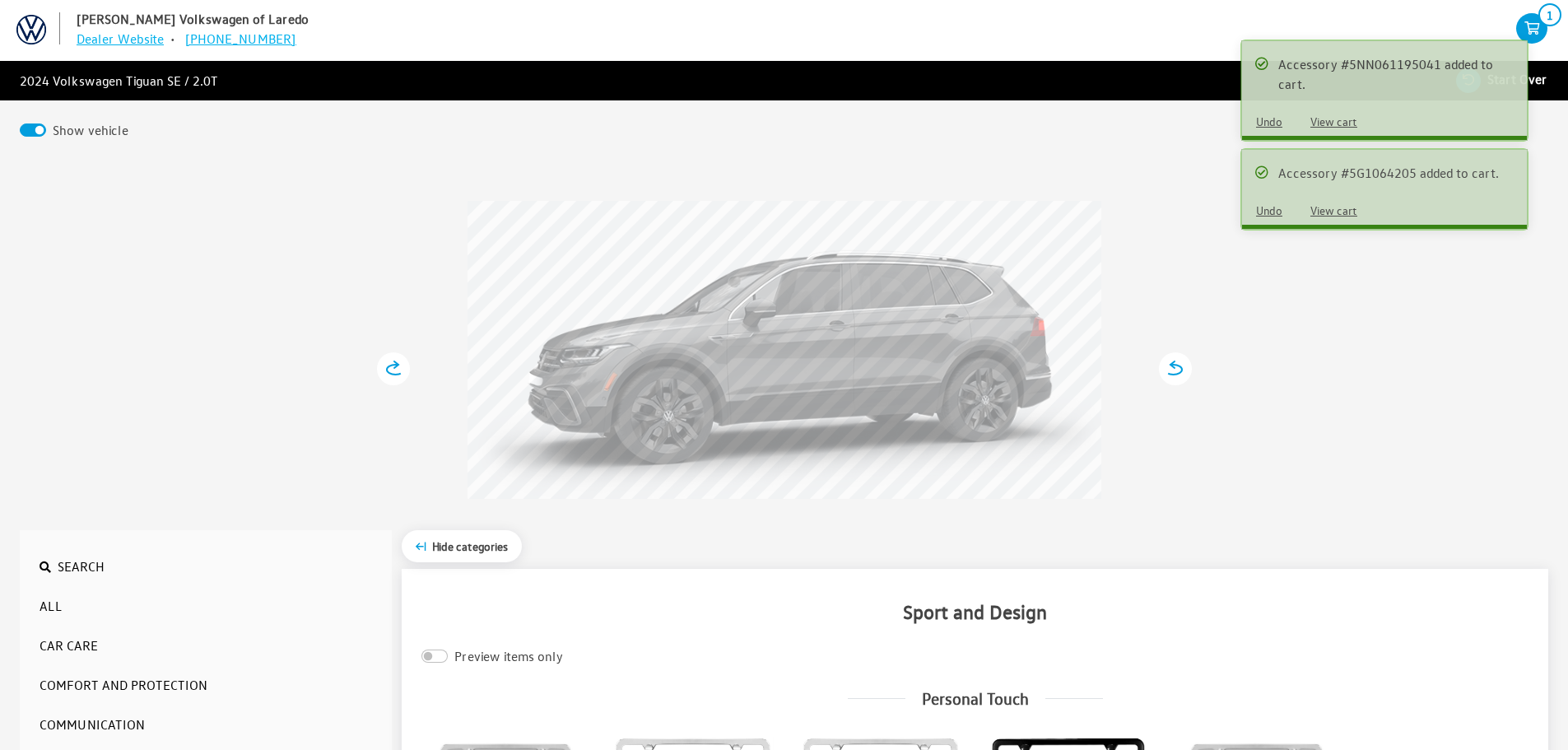
click at [1535, 32] on icon "your cart" at bounding box center [1532, 29] width 32 height 13
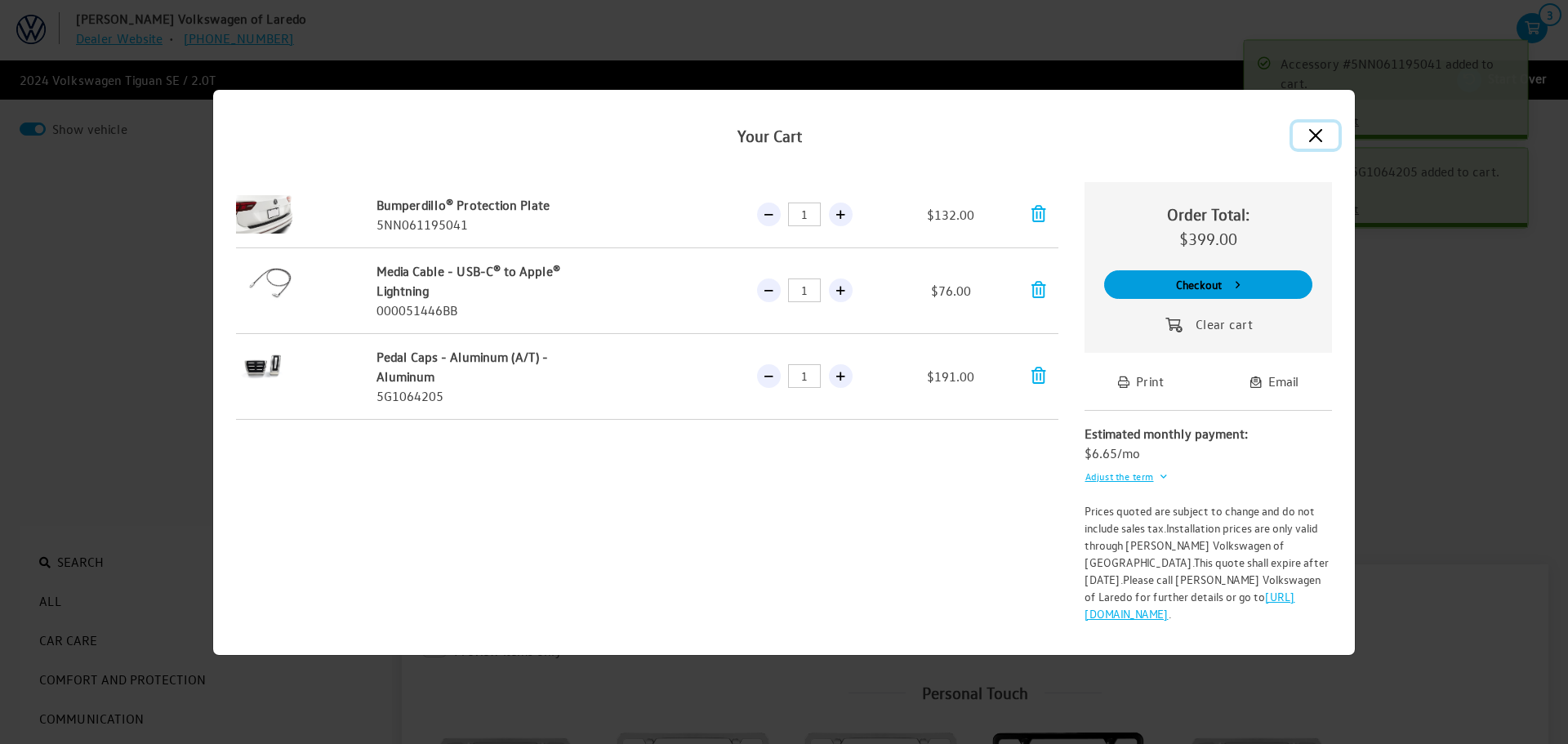
click at [1325, 133] on button "Close" at bounding box center [1316, 136] width 45 height 27
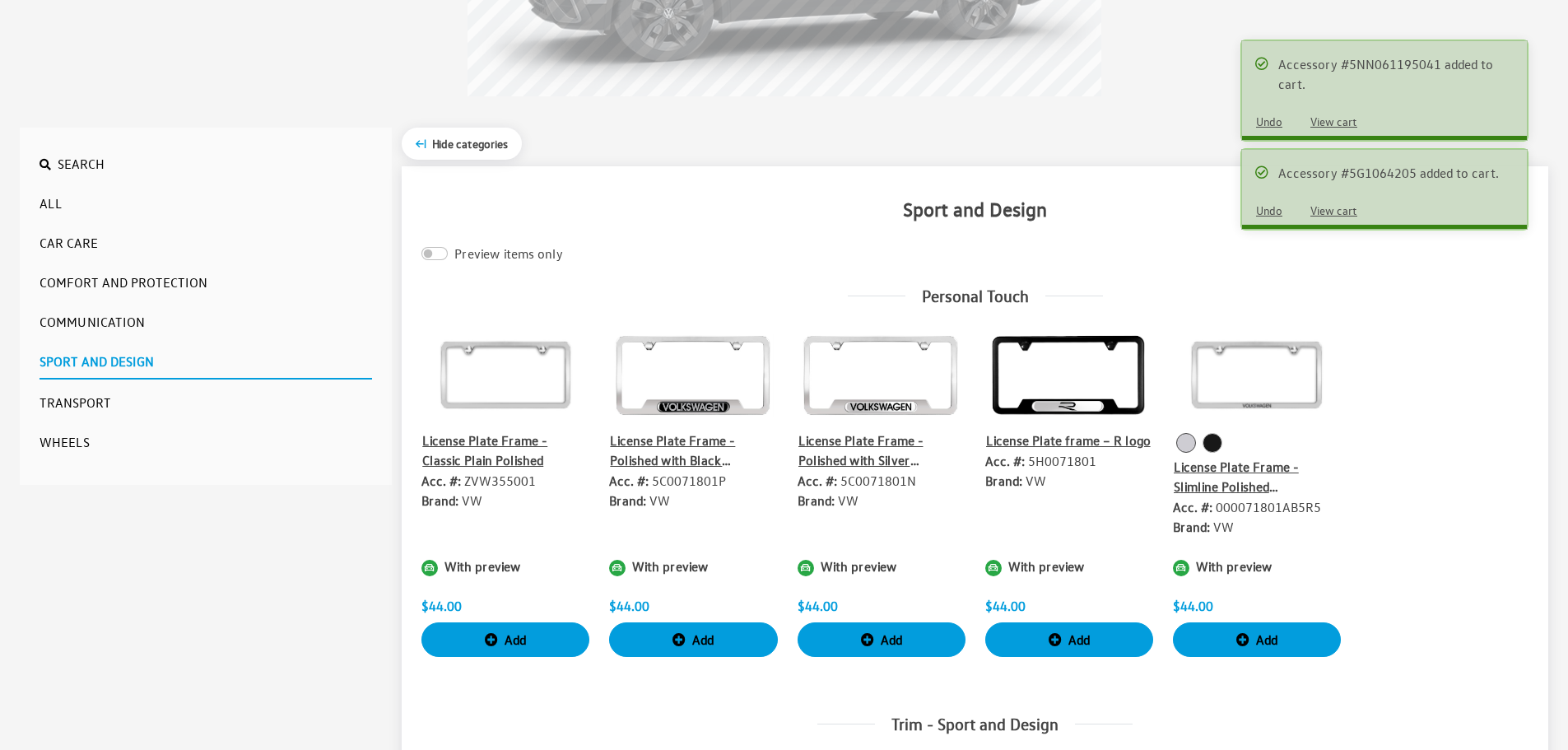
scroll to position [416, 0]
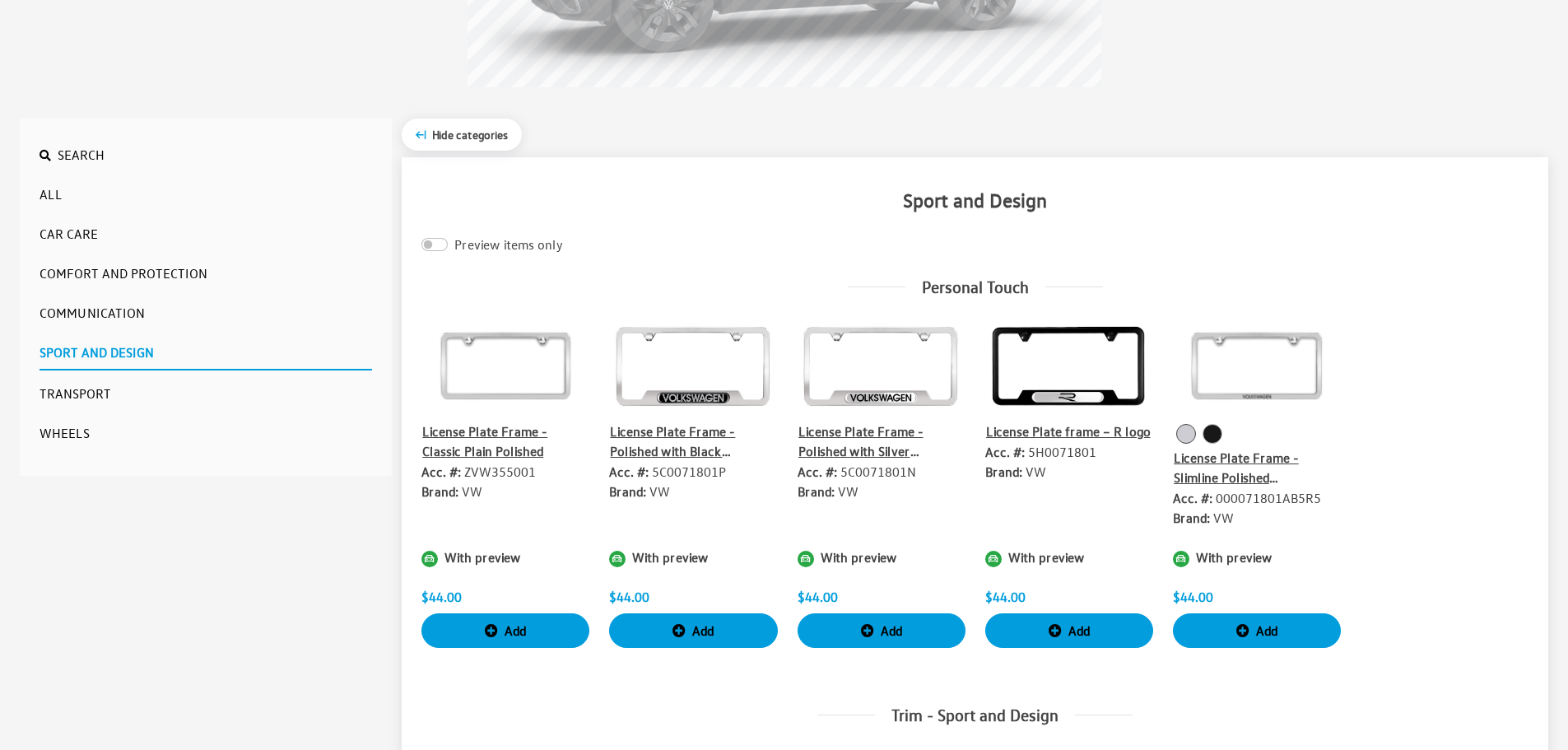
click at [138, 310] on button "Communication" at bounding box center [205, 312] width 332 height 32
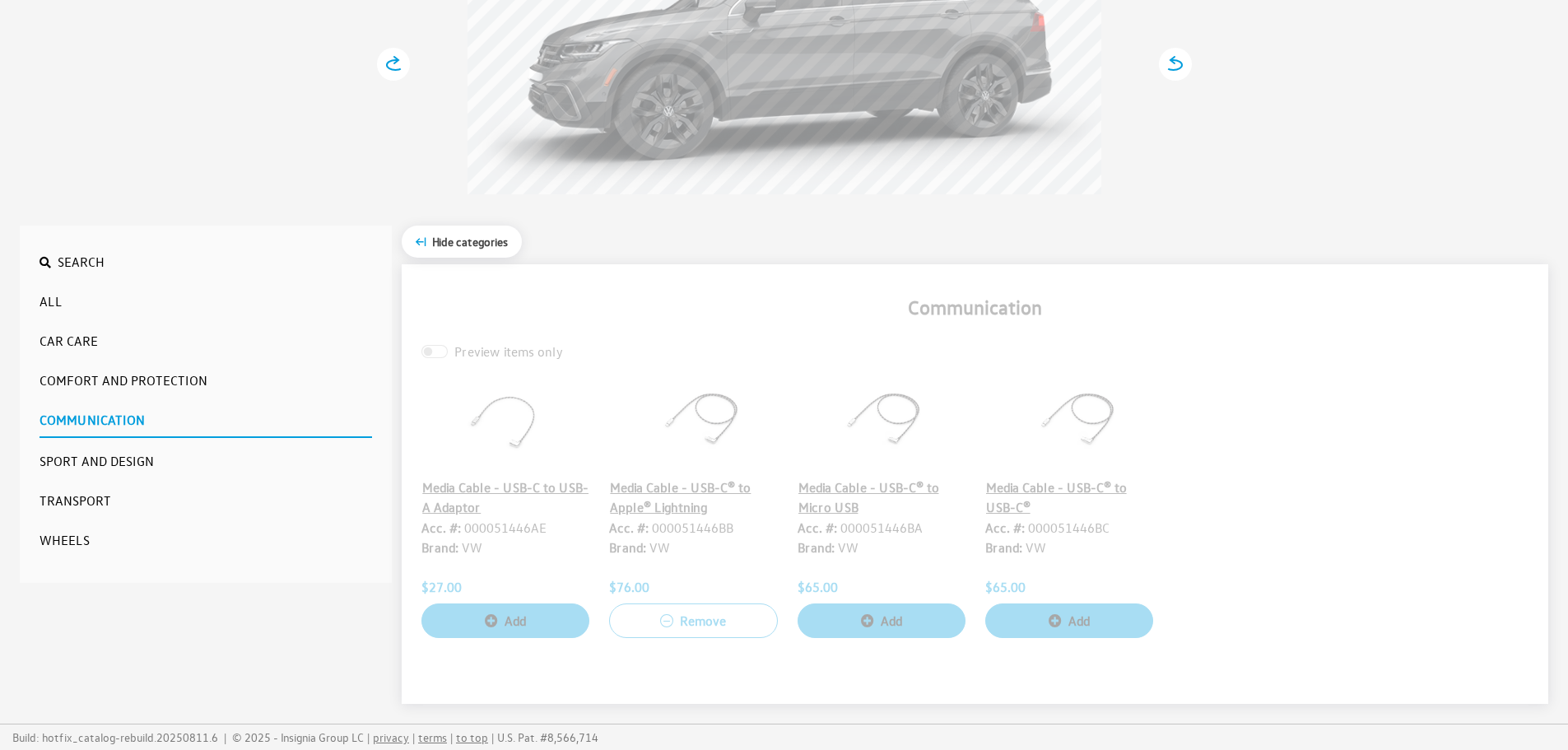
scroll to position [309, 0]
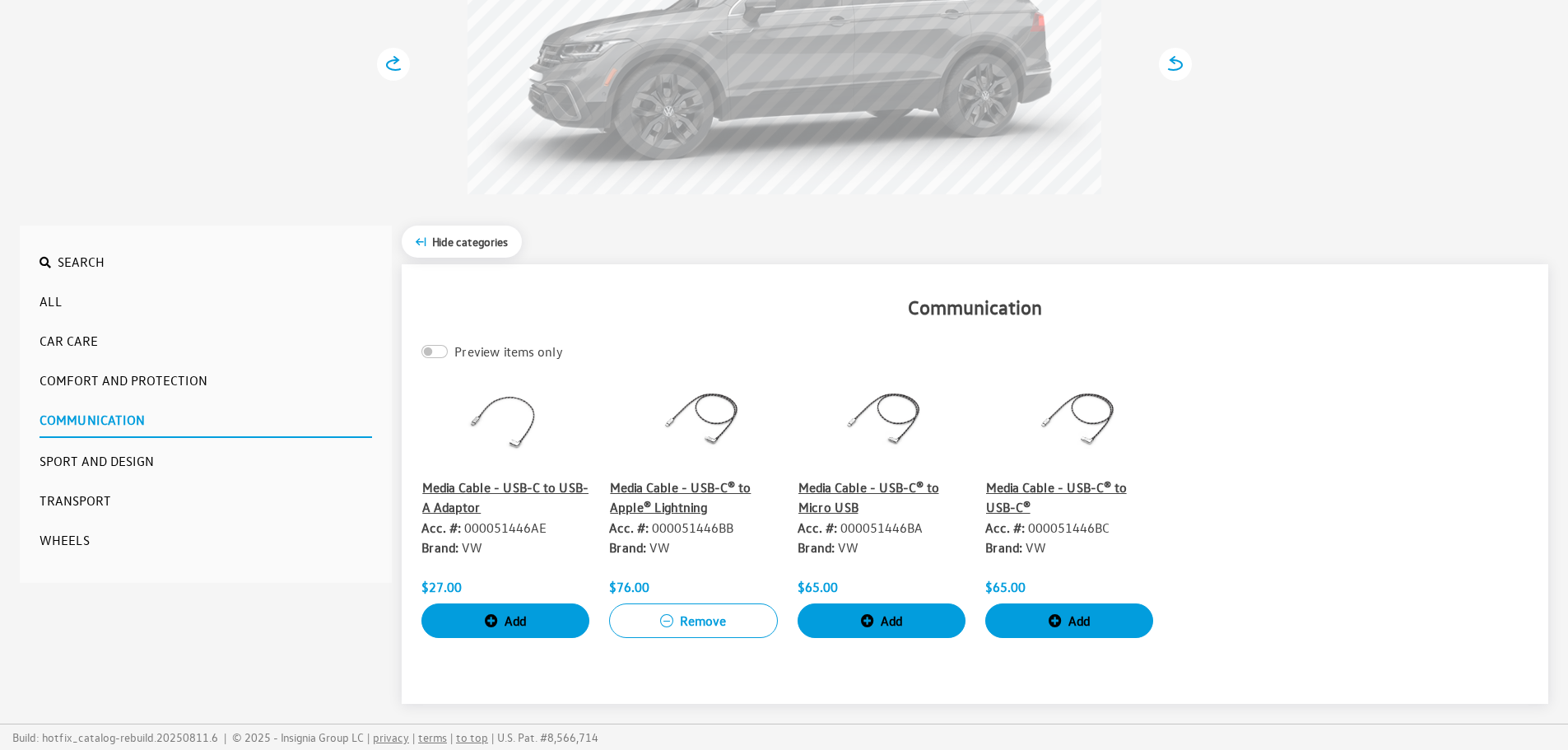
click at [53, 350] on button "Car Care" at bounding box center [205, 341] width 332 height 32
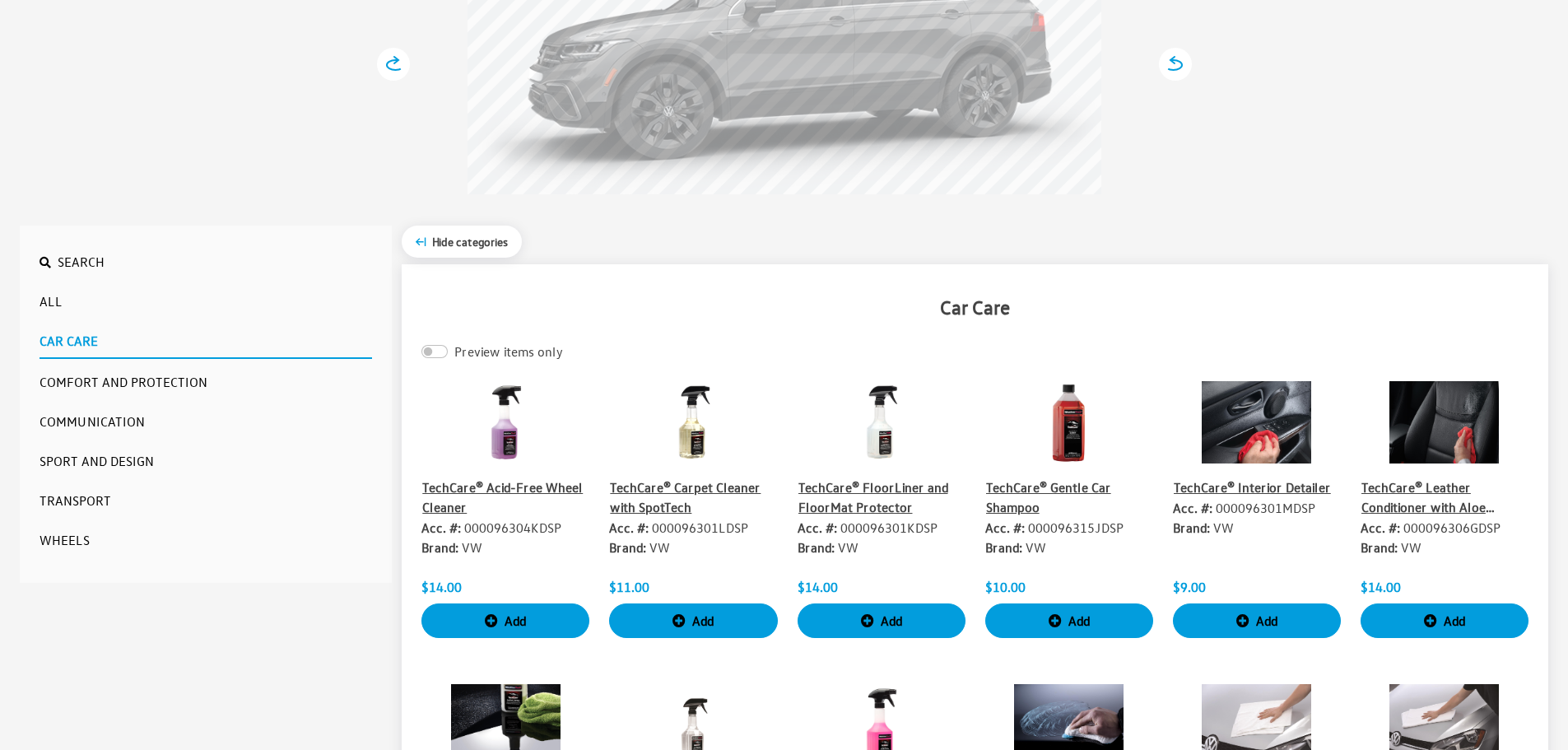
click at [517, 426] on img at bounding box center [505, 422] width 168 height 82
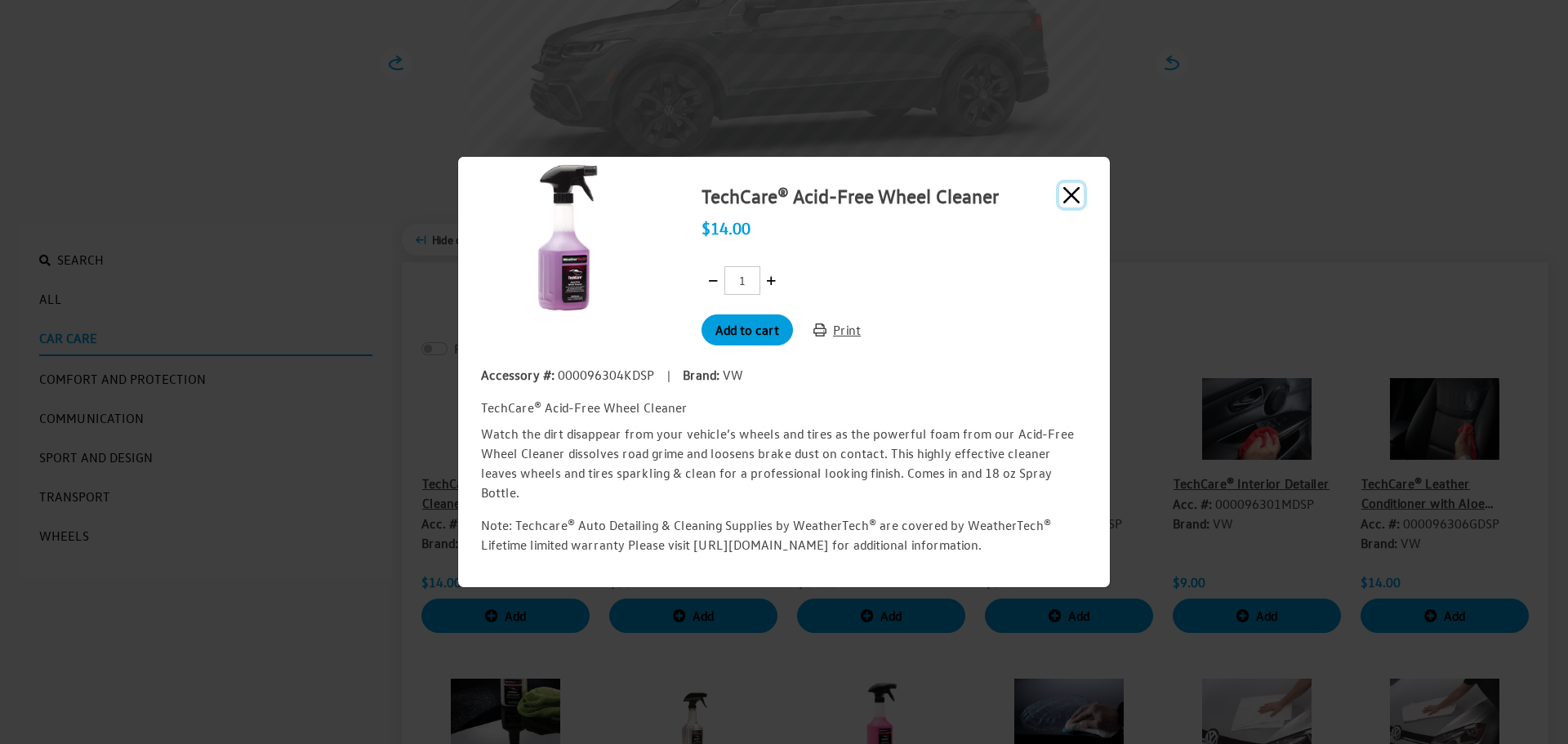
click at [1064, 208] on button "Close" at bounding box center [1072, 195] width 25 height 25
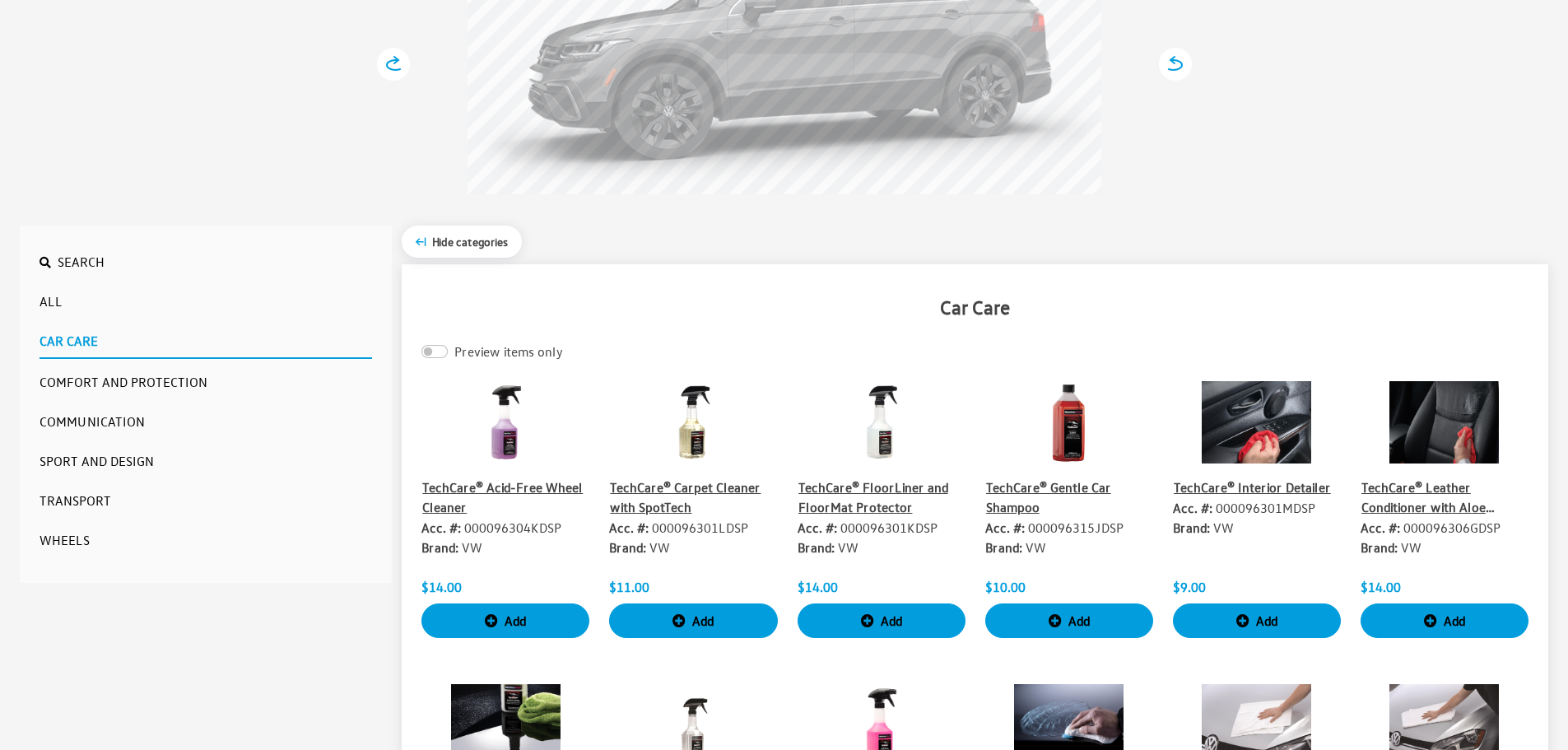
scroll to position [391, 0]
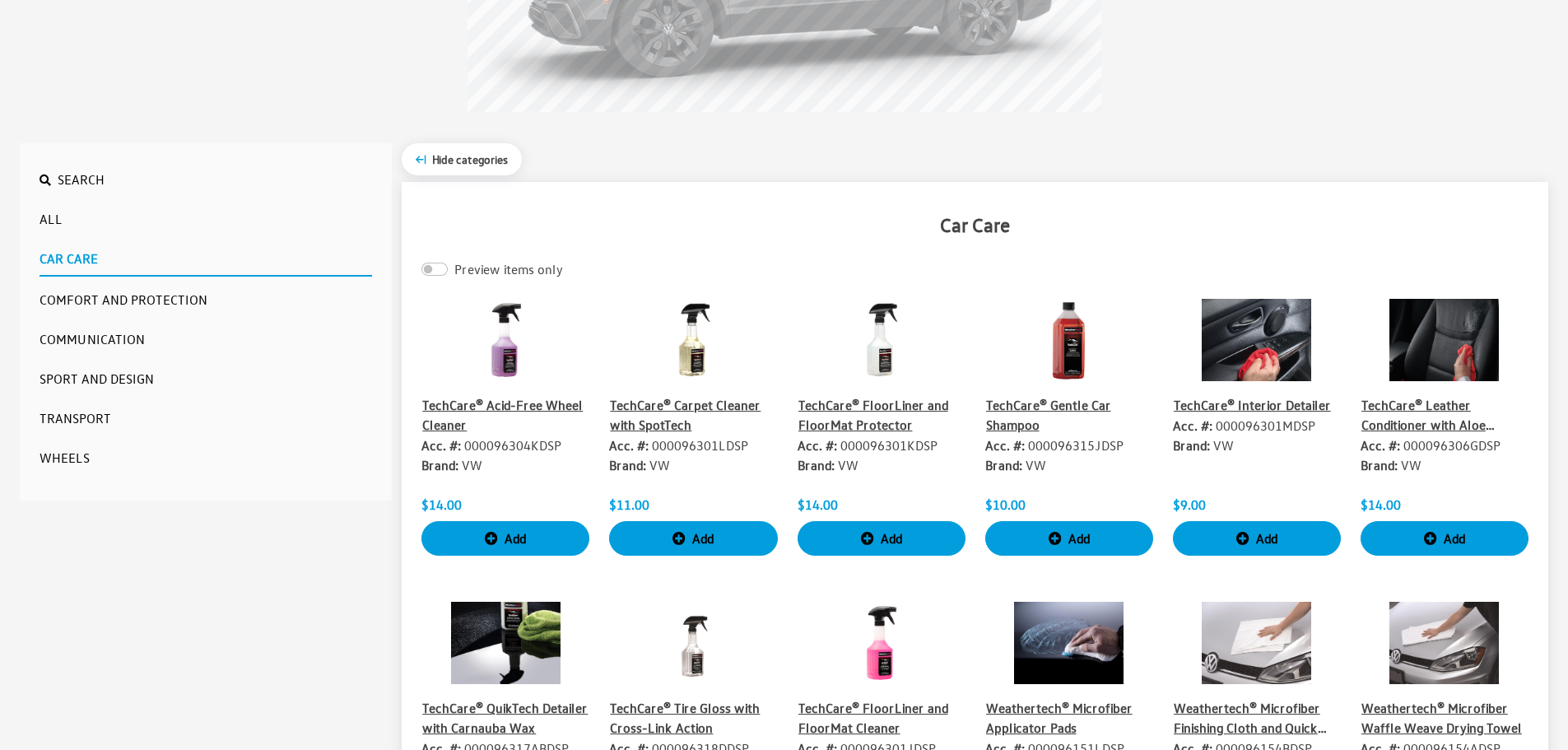
click at [93, 432] on button "Transport" at bounding box center [205, 418] width 332 height 32
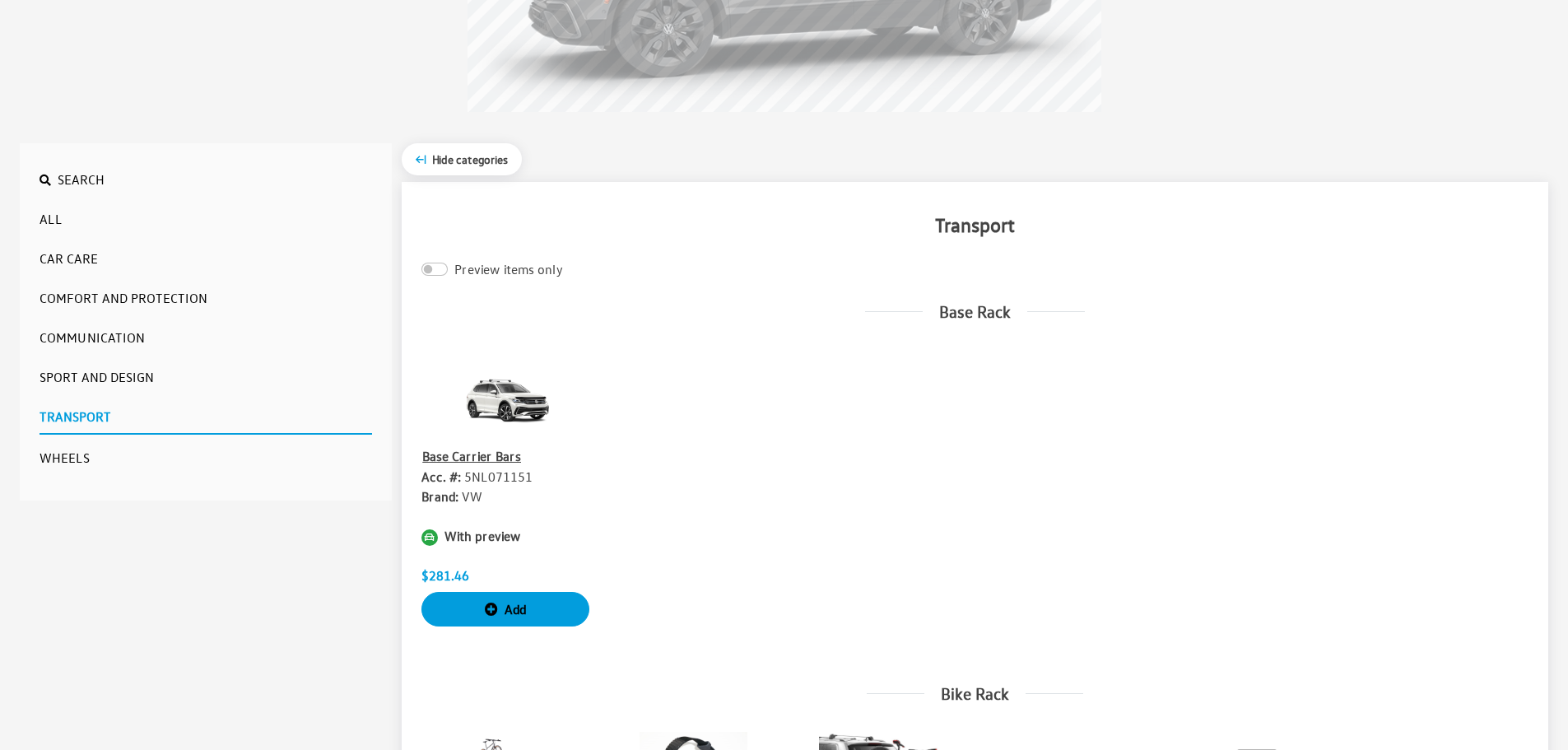
drag, startPoint x: 409, startPoint y: 427, endPoint x: 472, endPoint y: 419, distance: 63.5
click at [473, 418] on img at bounding box center [505, 391] width 168 height 82
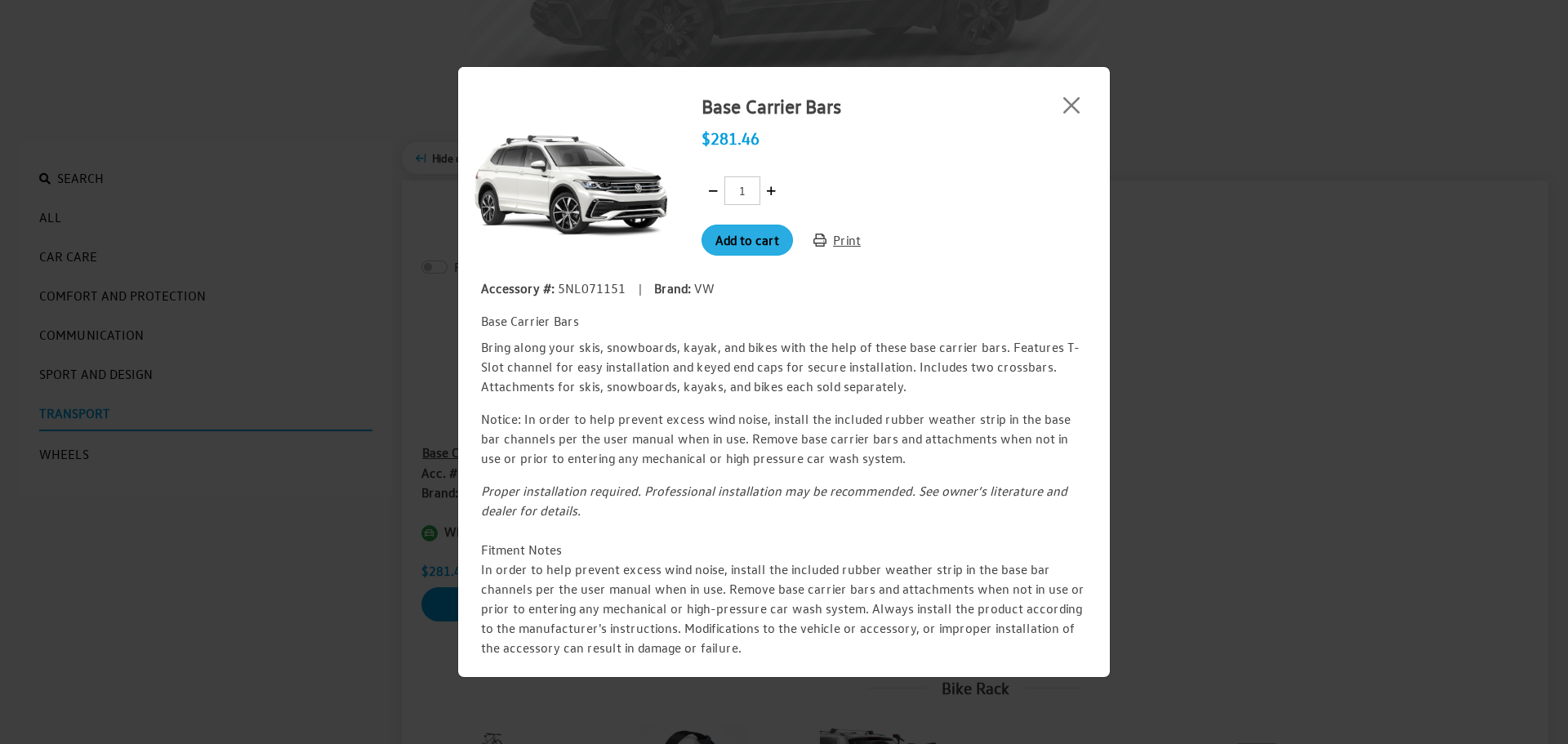
click at [768, 243] on button "Add to cart" at bounding box center [747, 240] width 92 height 31
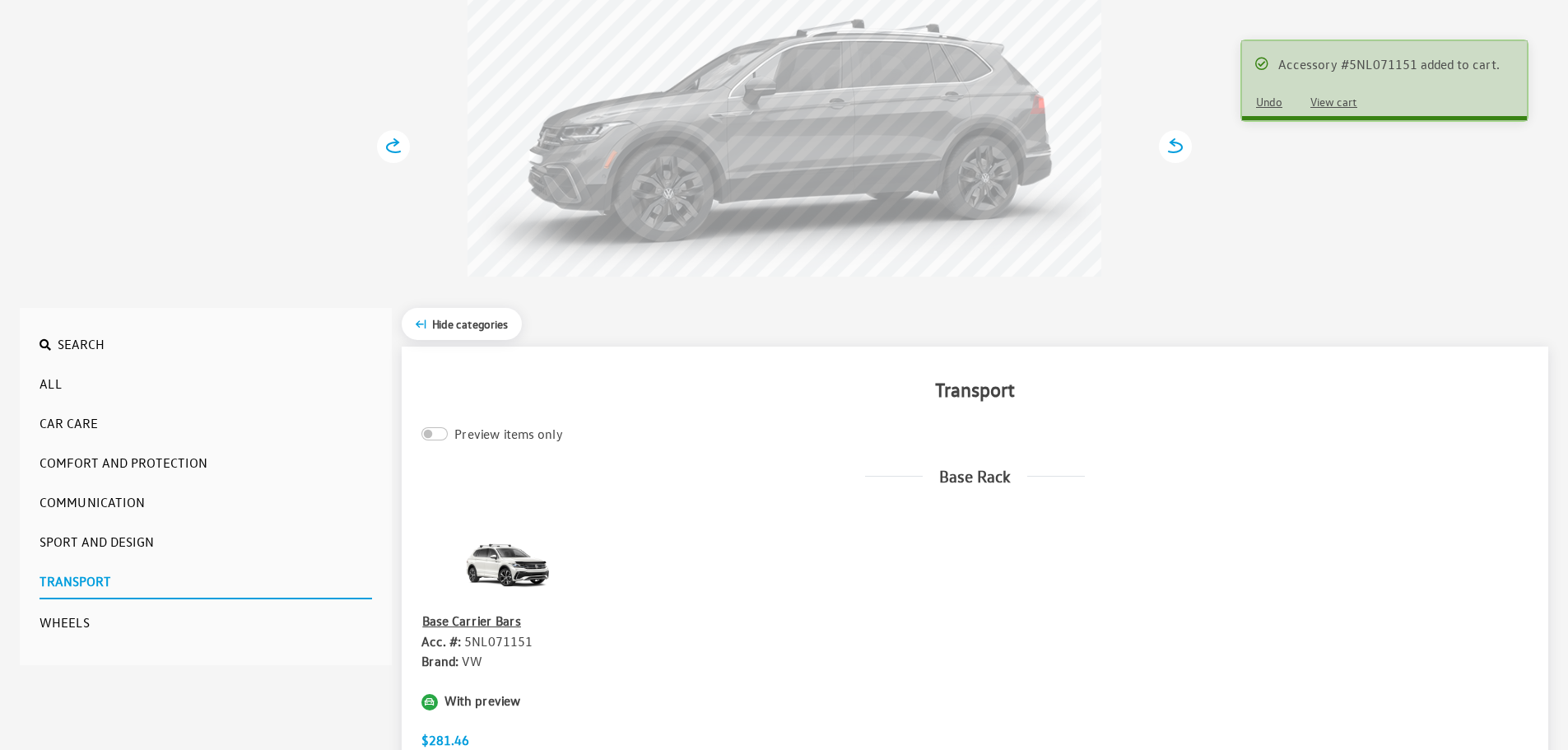
scroll to position [0, 0]
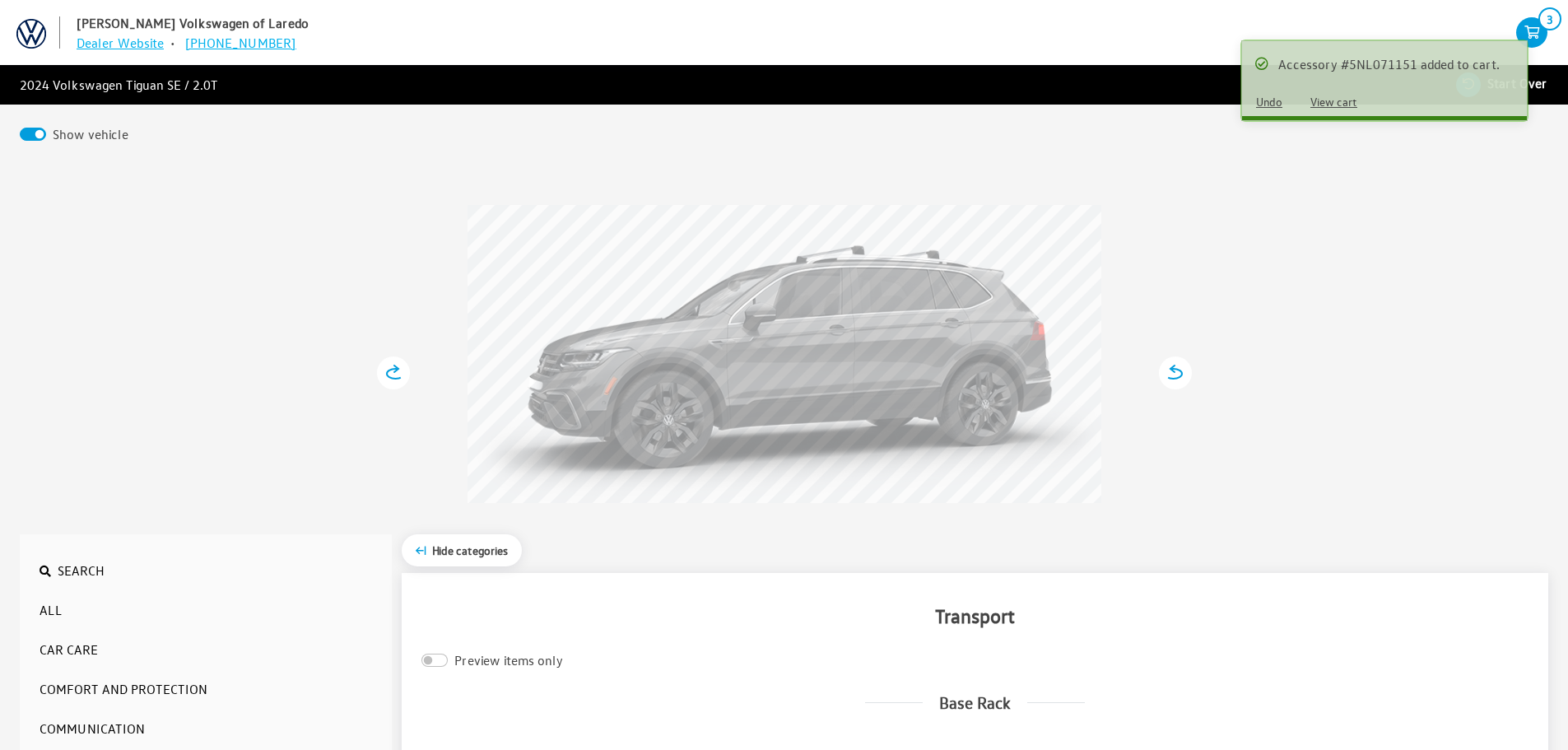
click at [1333, 101] on button "View cart" at bounding box center [1334, 101] width 74 height 29
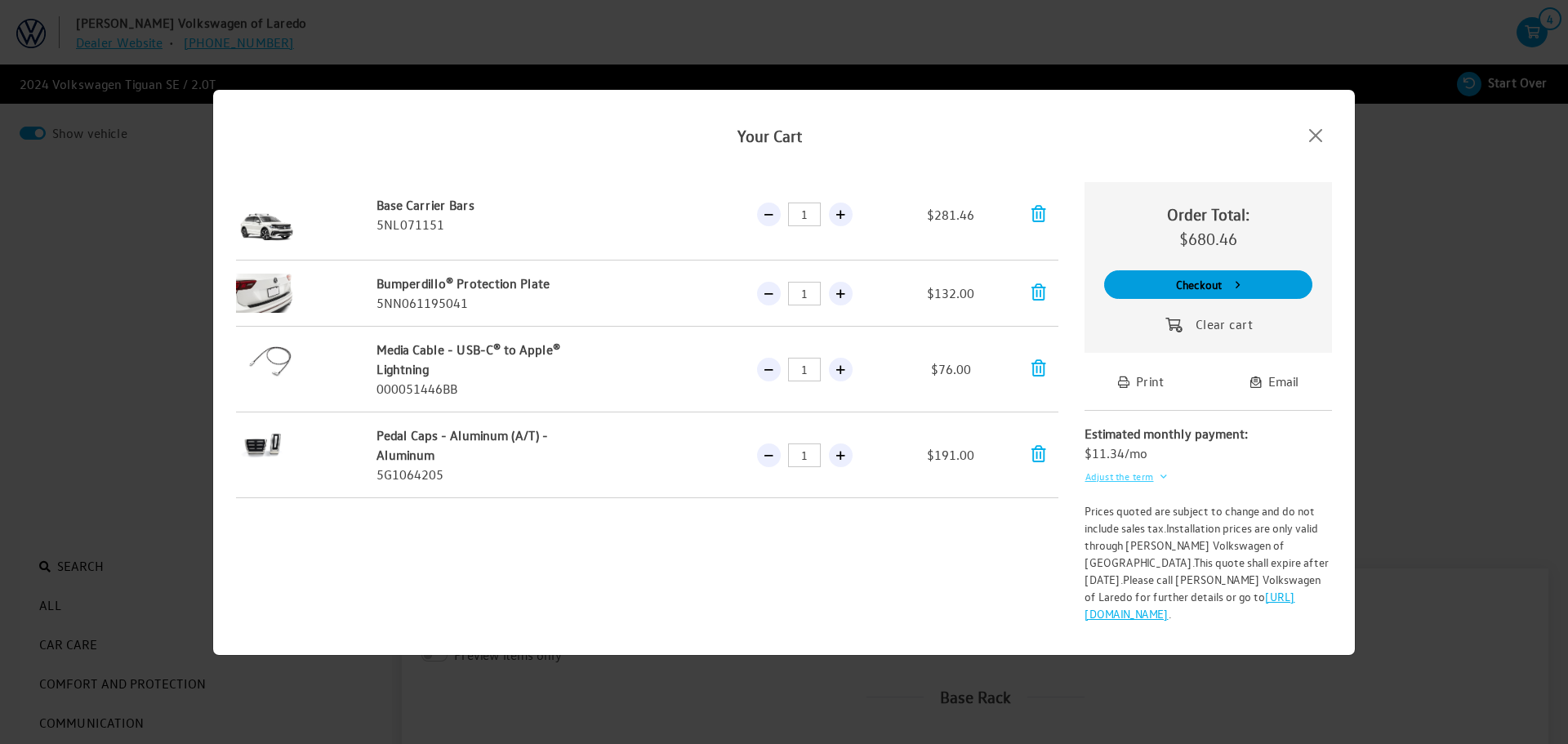
click at [1104, 488] on button "Adjust the term" at bounding box center [1126, 477] width 83 height 27
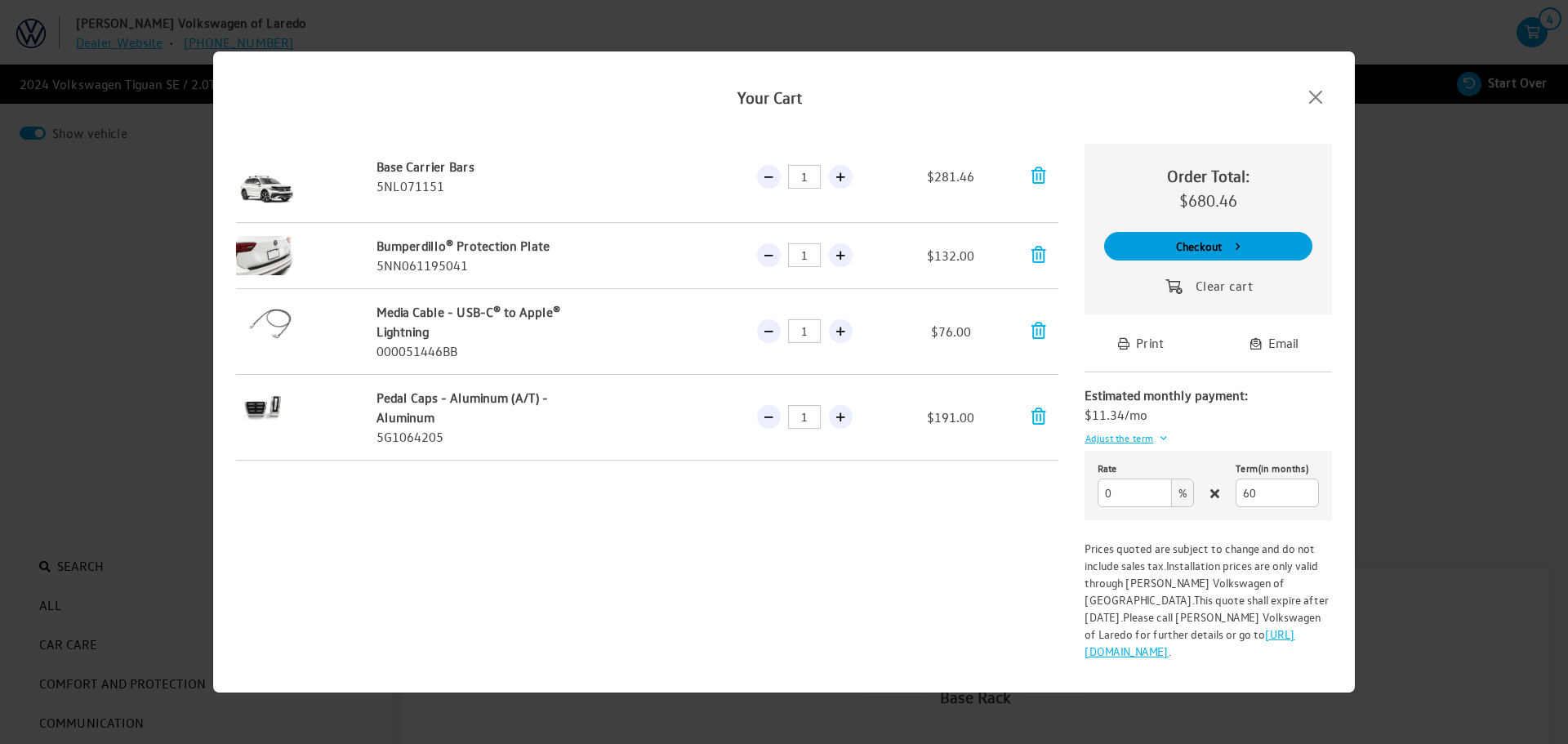
click at [1269, 354] on button "Email" at bounding box center [1274, 343] width 77 height 31
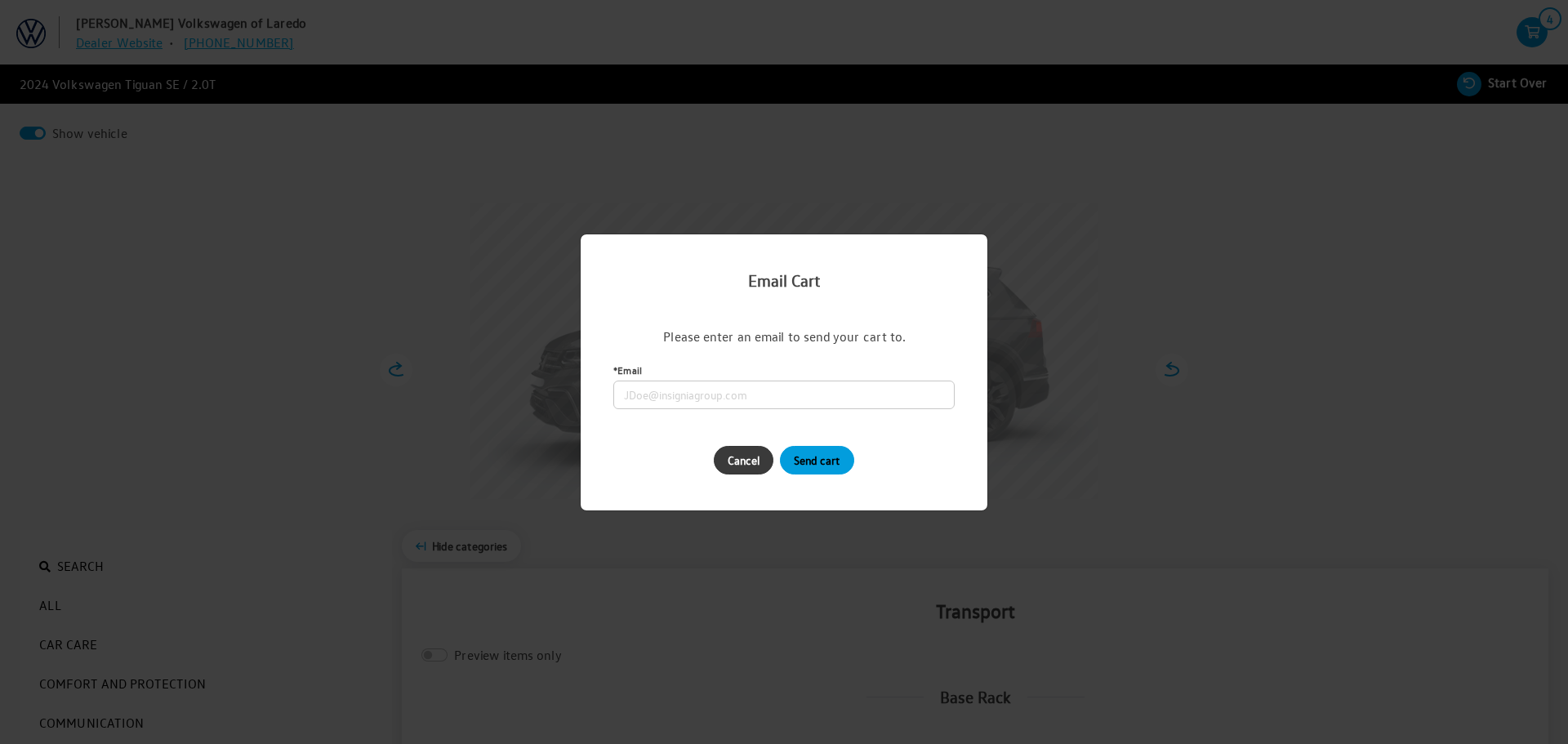
click at [724, 462] on button "Cancel" at bounding box center [743, 461] width 60 height 28
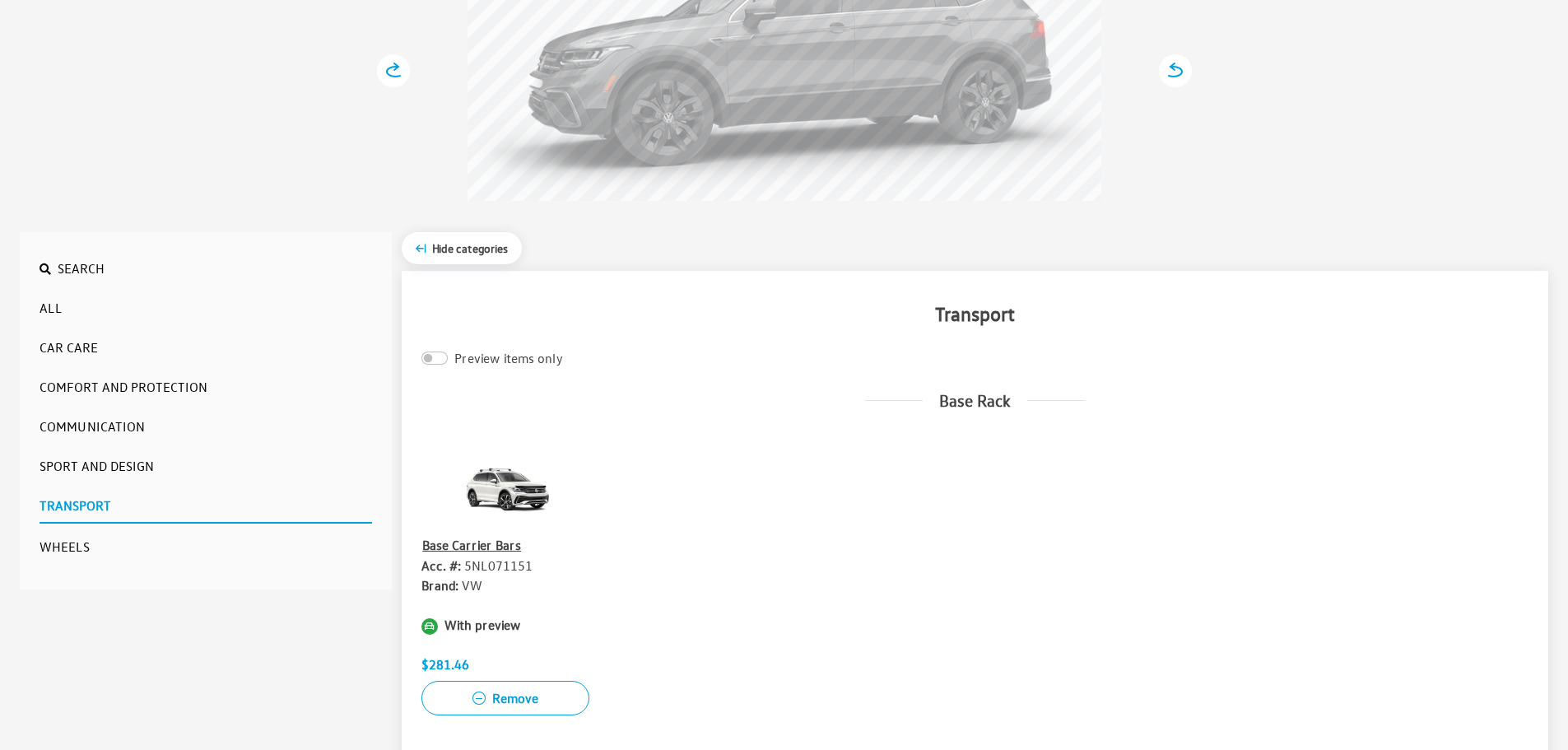
scroll to position [330, 0]
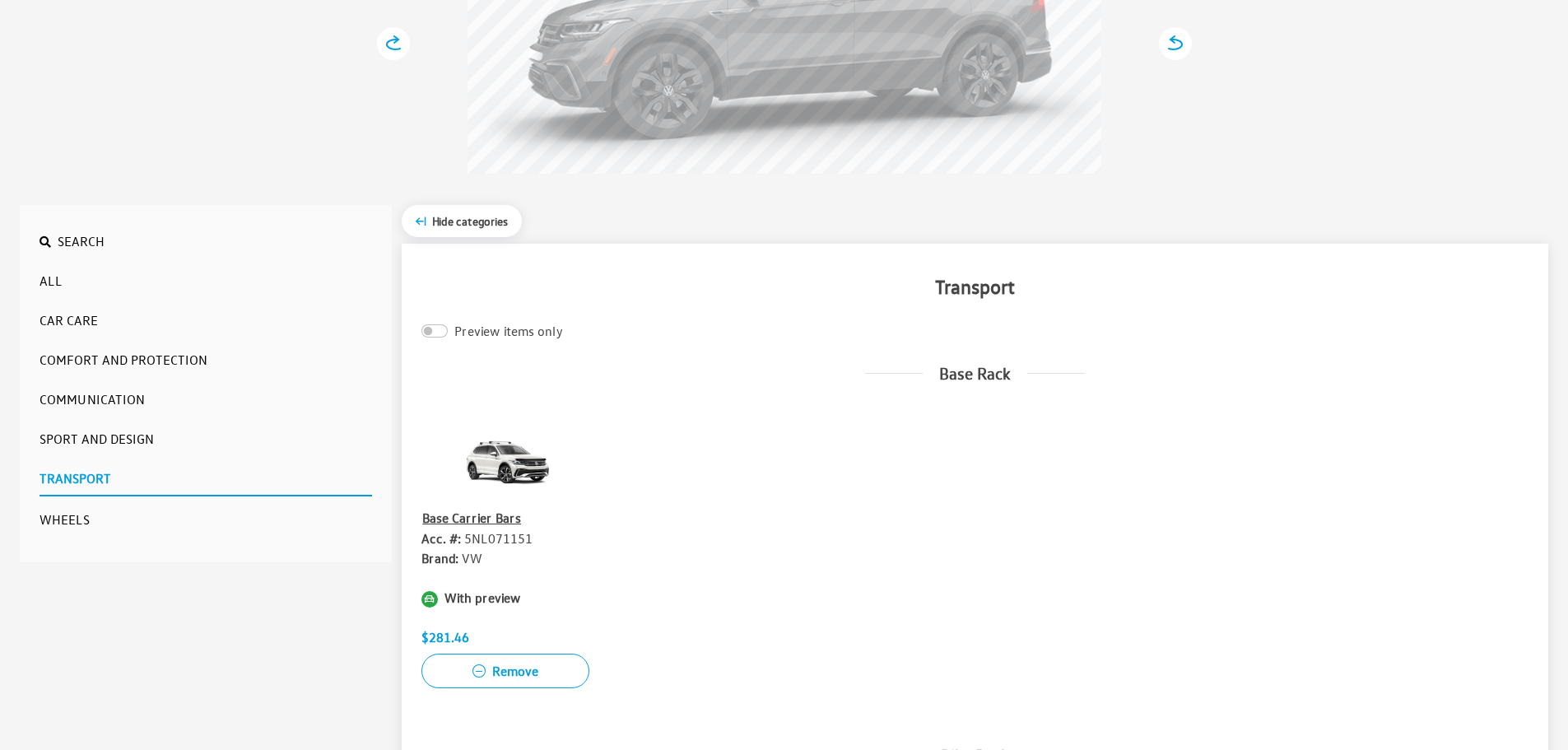
click at [91, 404] on button "Communication" at bounding box center [205, 399] width 332 height 32
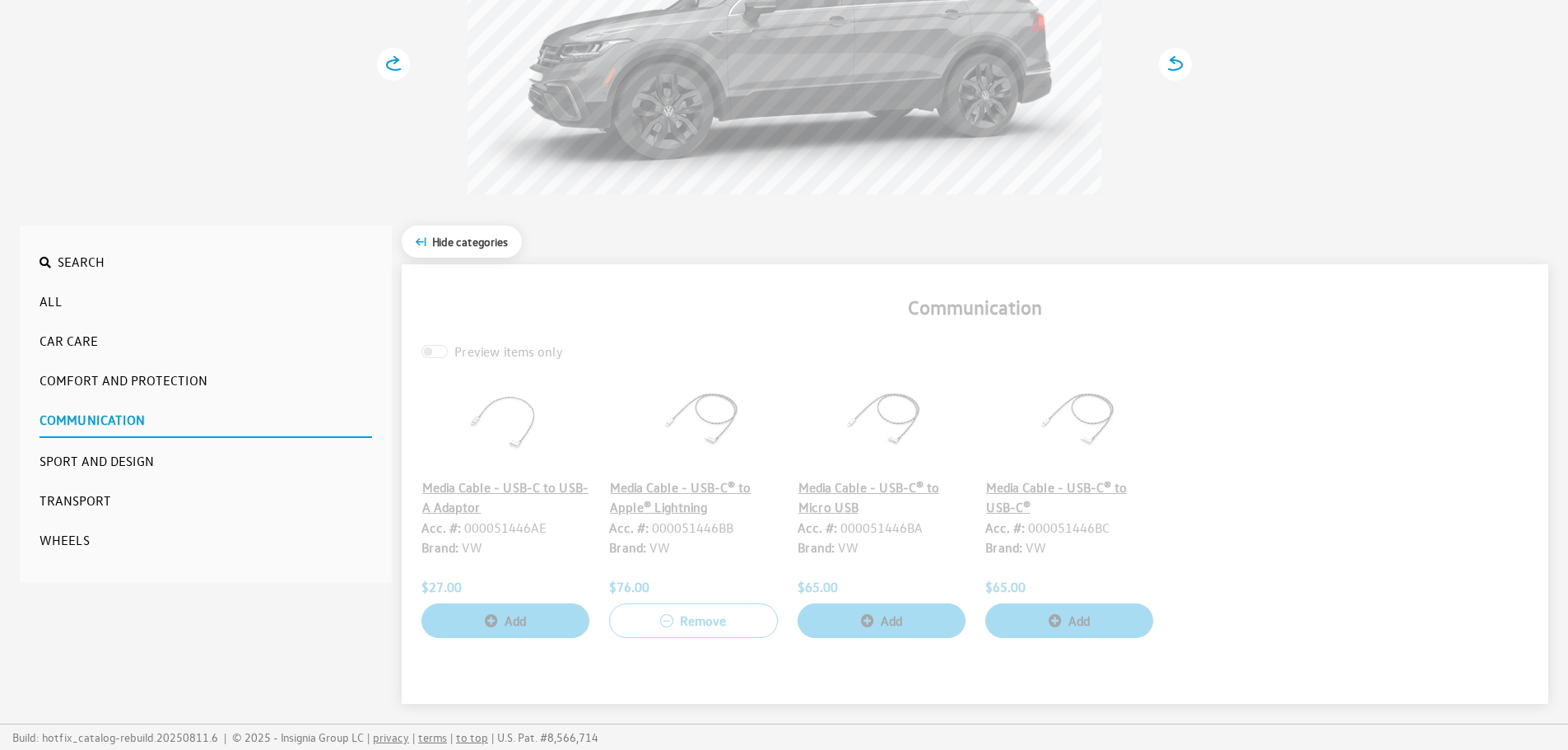
scroll to position [309, 0]
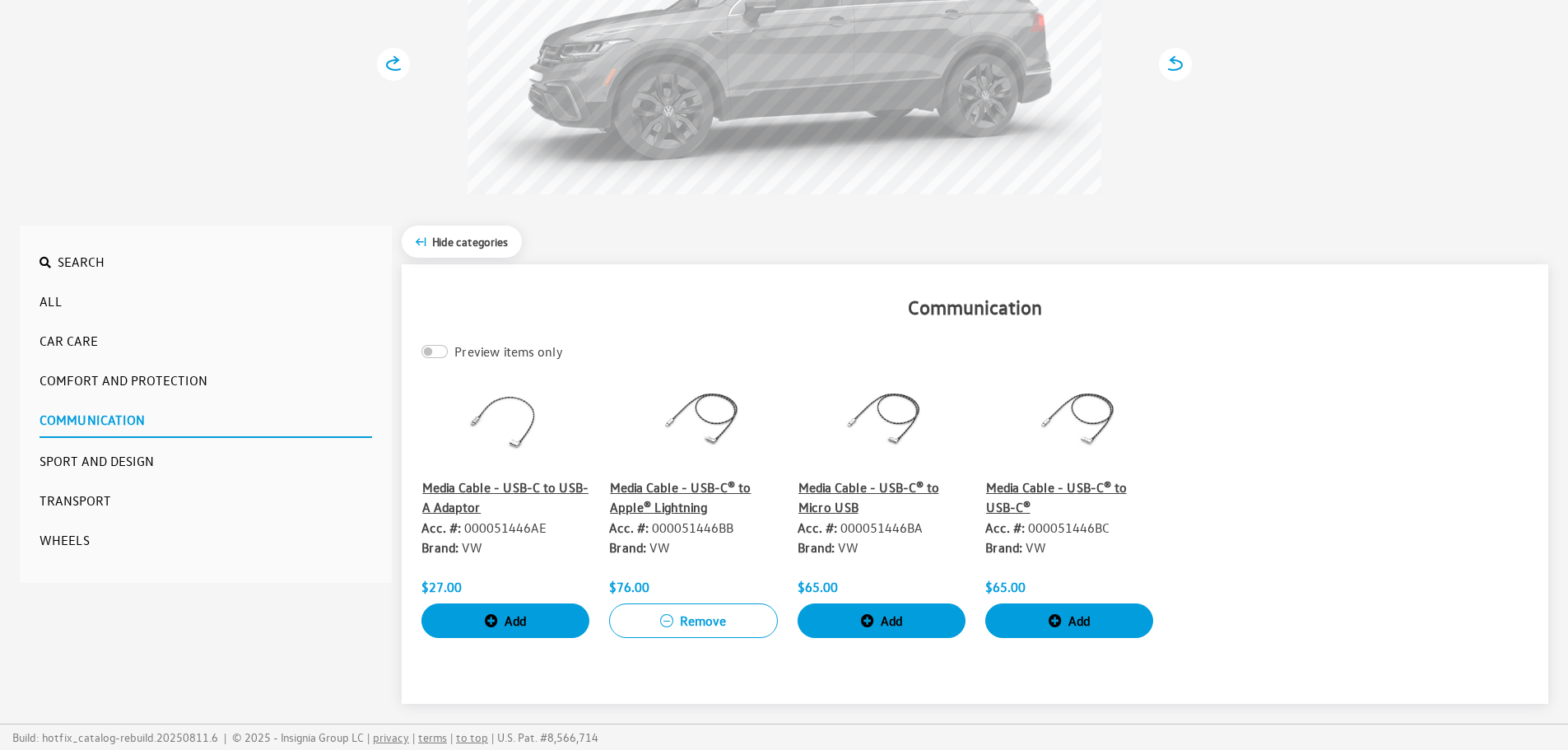
drag, startPoint x: 78, startPoint y: 530, endPoint x: 122, endPoint y: 524, distance: 44.4
click at [78, 531] on button "Wheels" at bounding box center [205, 540] width 332 height 32
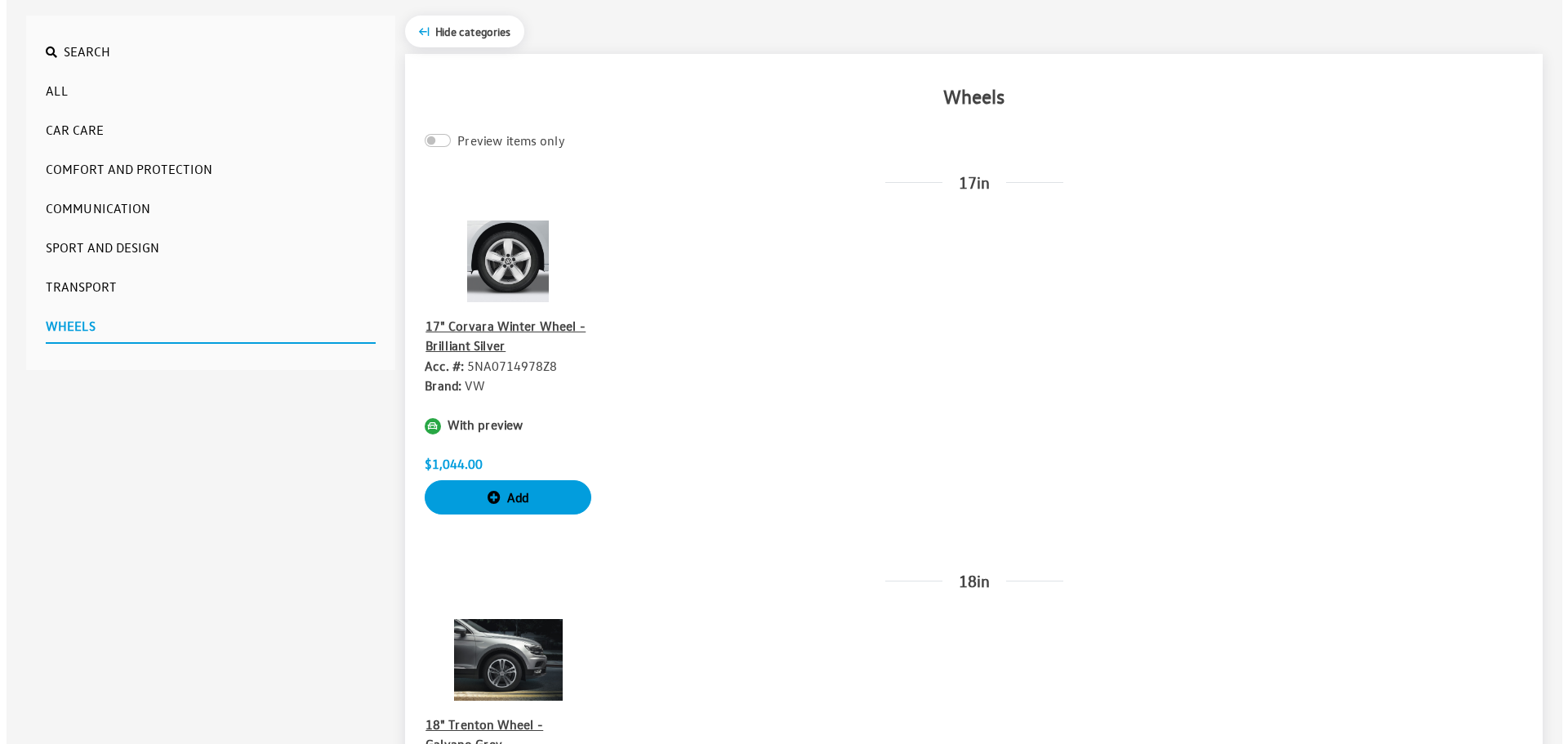
scroll to position [552, 0]
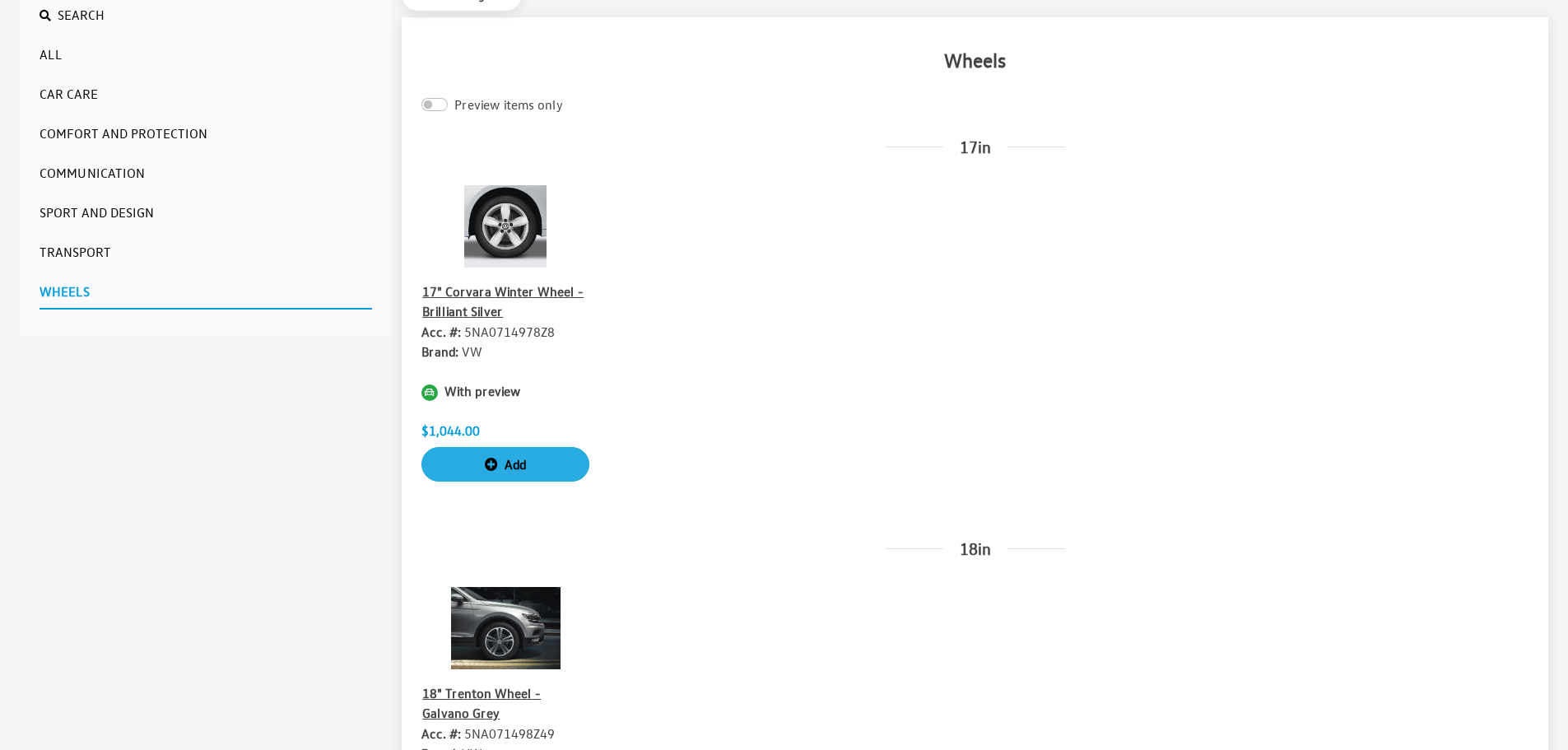
click at [477, 469] on button "Add" at bounding box center [505, 464] width 168 height 34
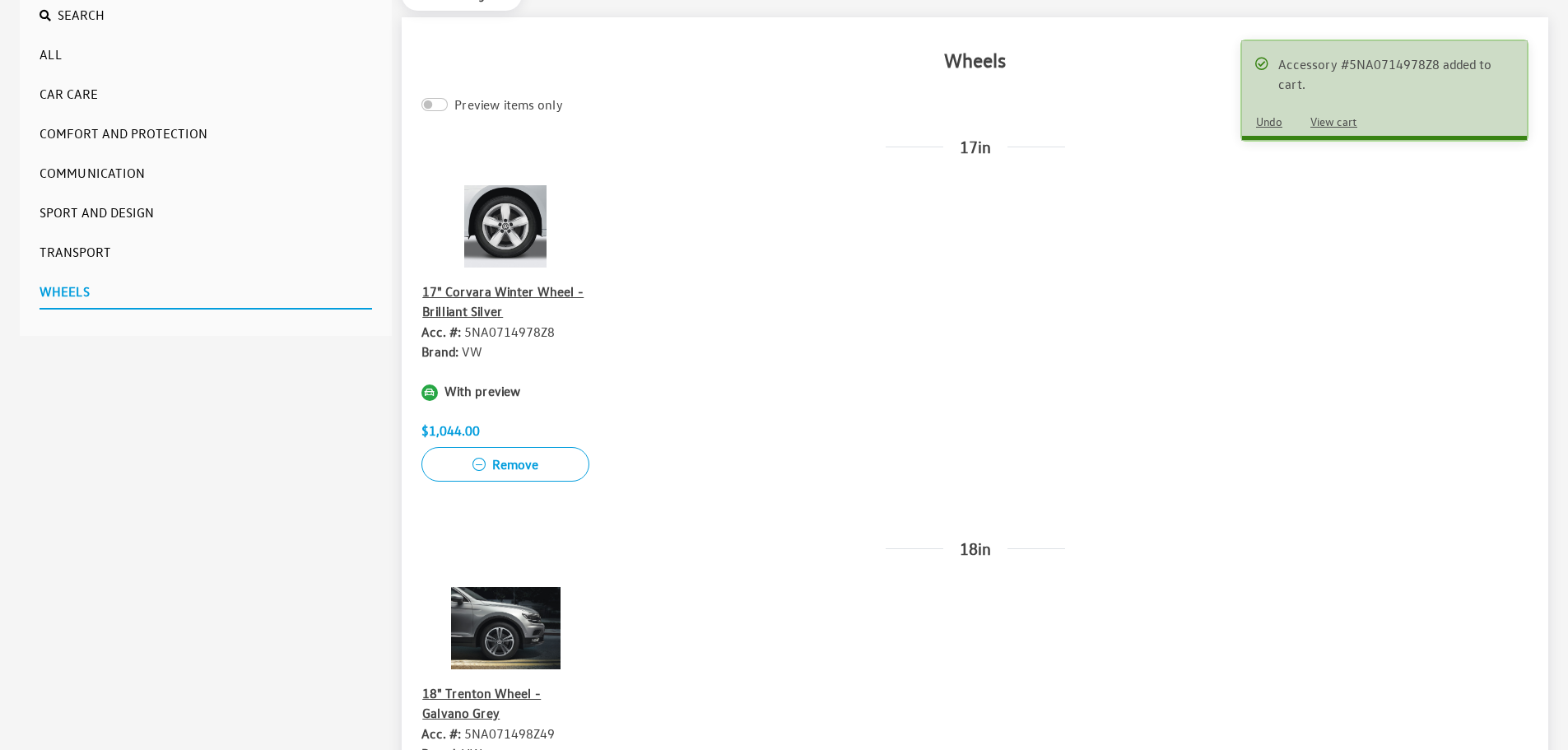
click at [1351, 119] on button "View cart" at bounding box center [1334, 121] width 74 height 29
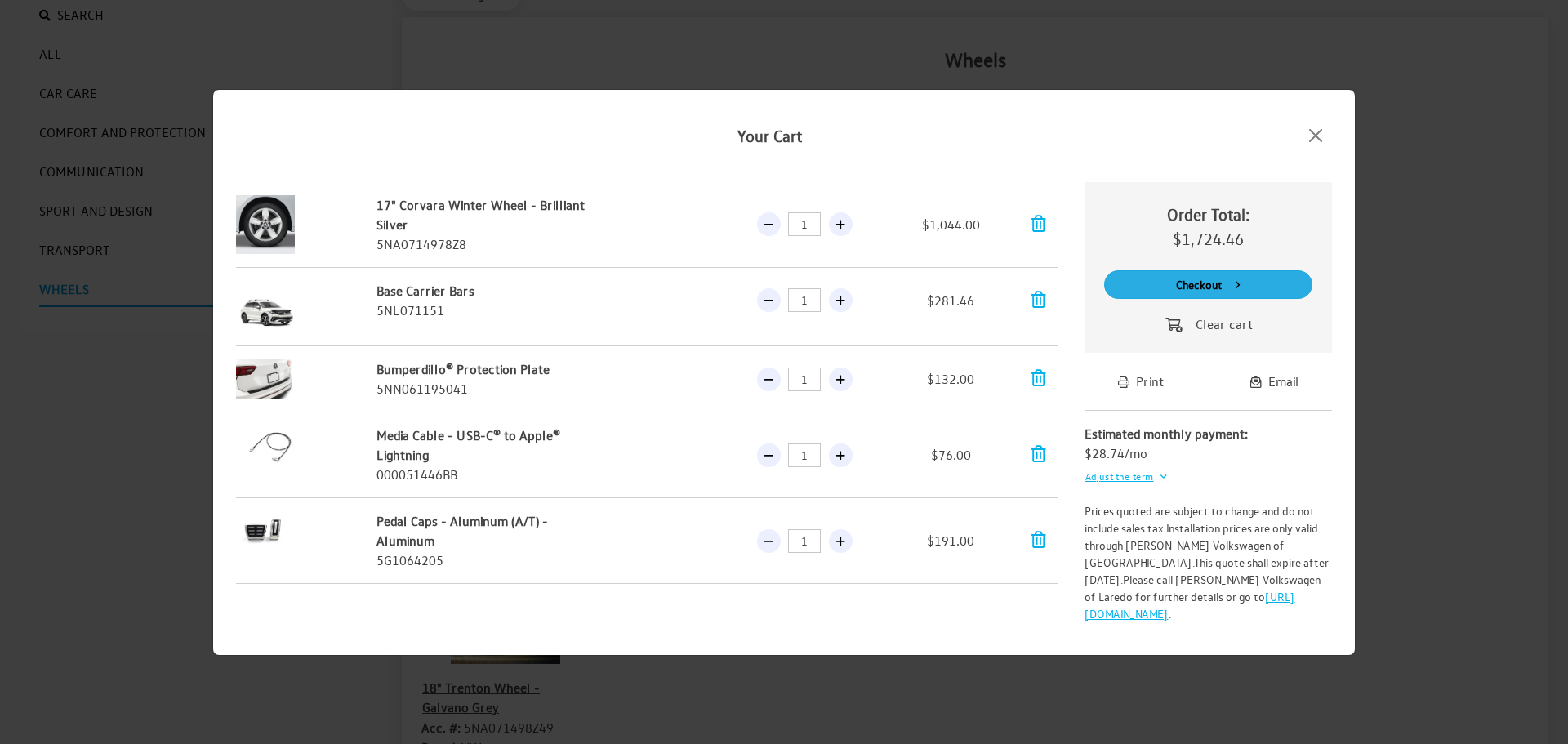
click at [1233, 284] on button "Checkout" at bounding box center [1208, 284] width 209 height 28
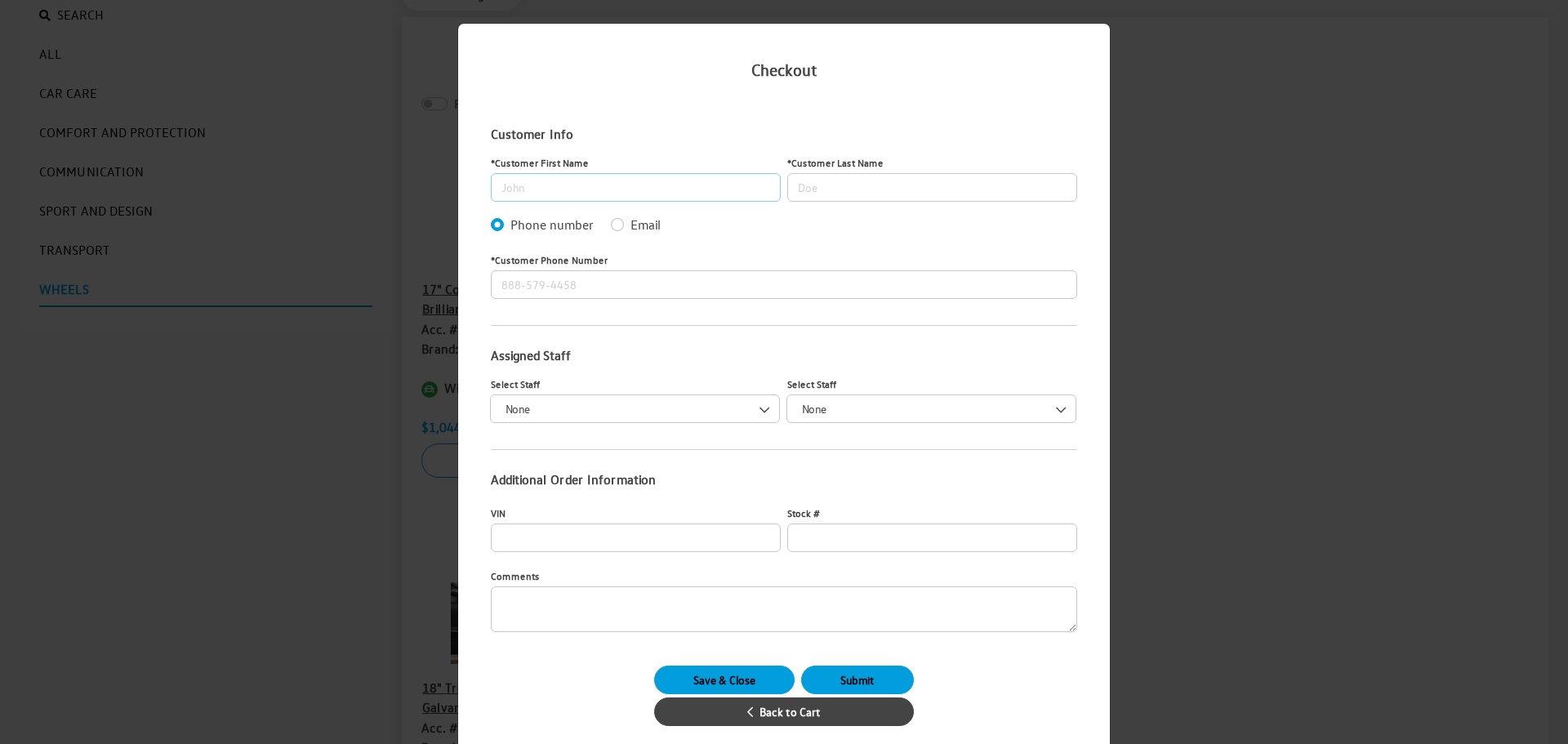
click at [722, 188] on input "Customer First Name" at bounding box center [636, 188] width 290 height 28
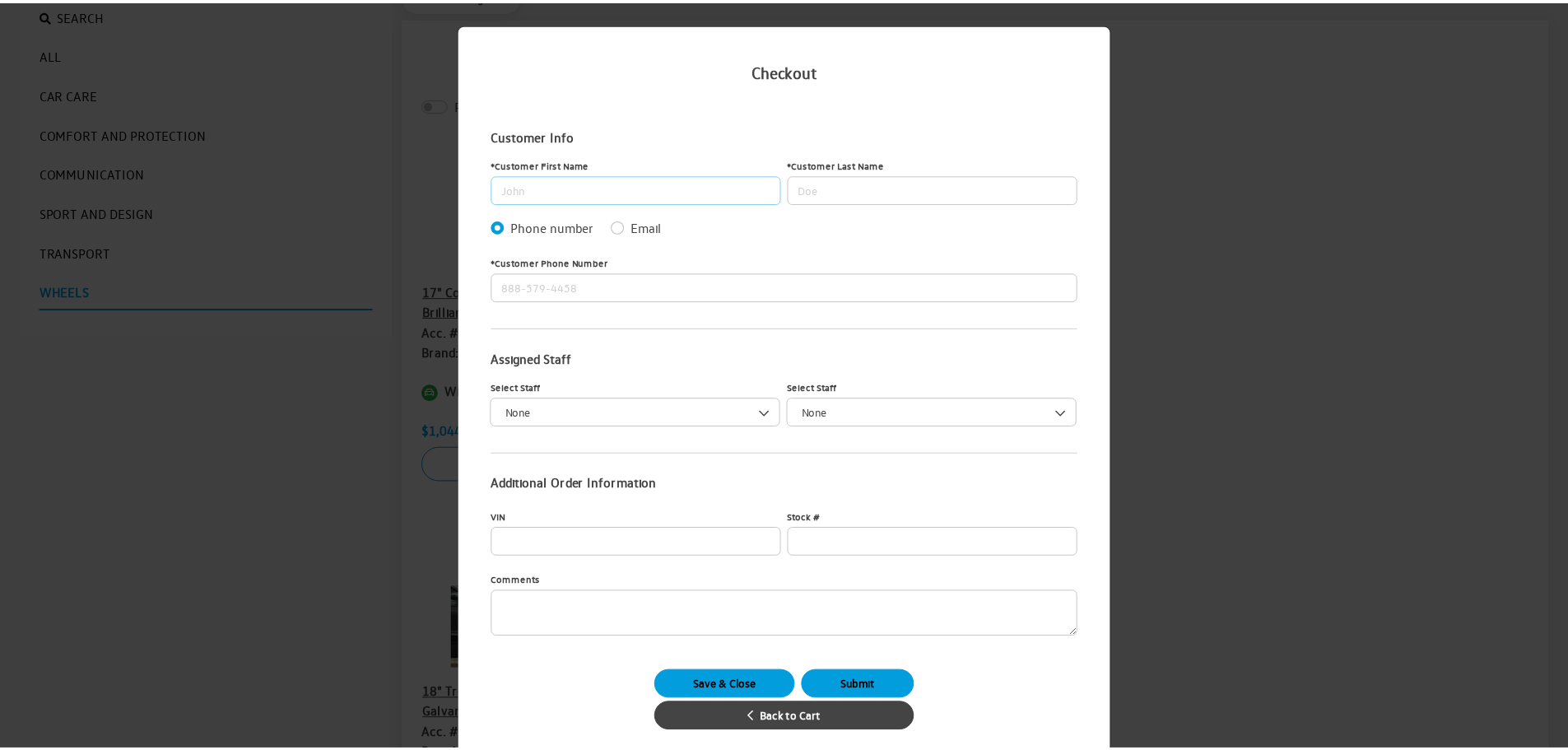
scroll to position [43, 0]
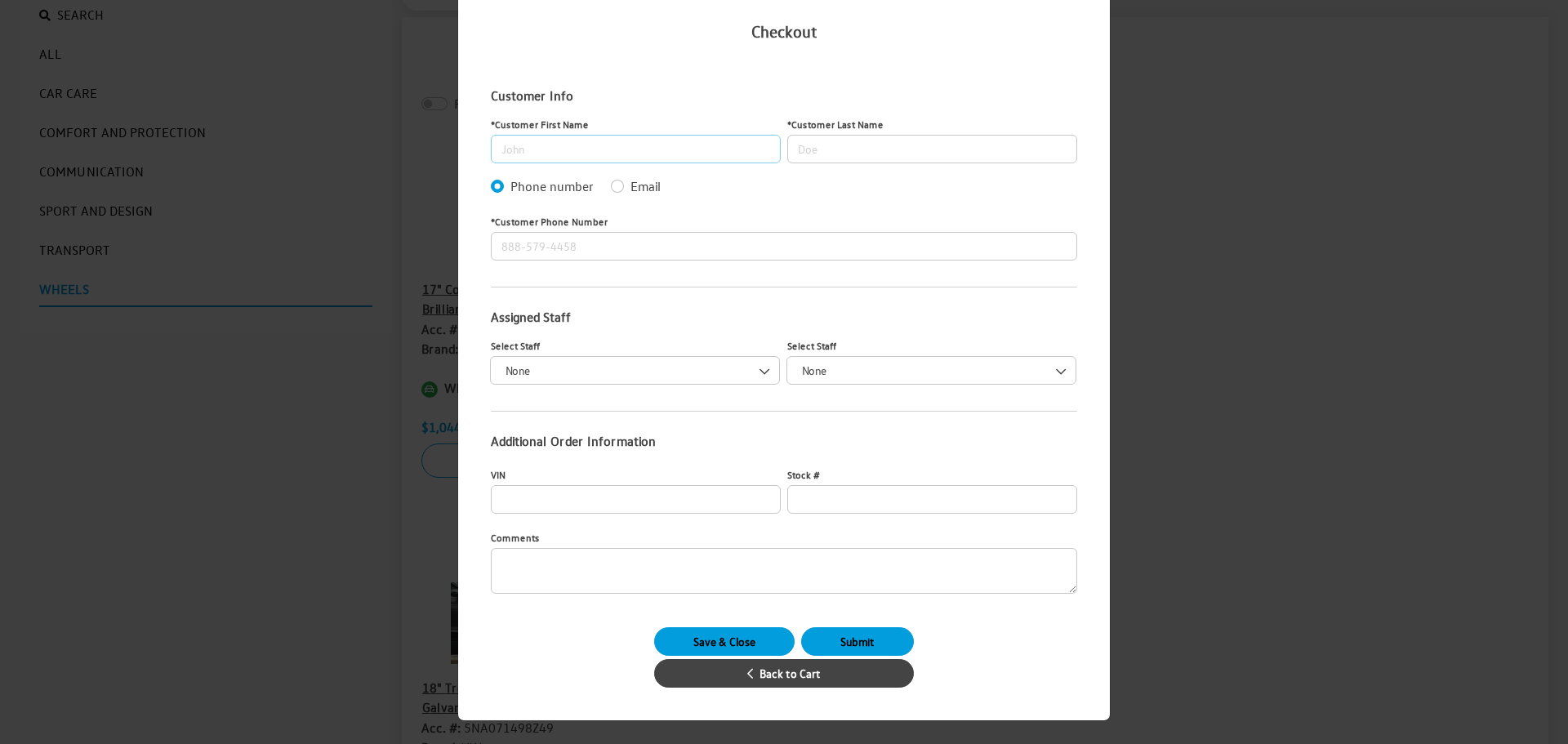
click at [623, 154] on input "Customer First Name" at bounding box center [636, 149] width 290 height 28
type input "j"
type input "[PERSON_NAME]"
type input "Doe"
click at [752, 643] on button "Save & Close" at bounding box center [724, 642] width 140 height 28
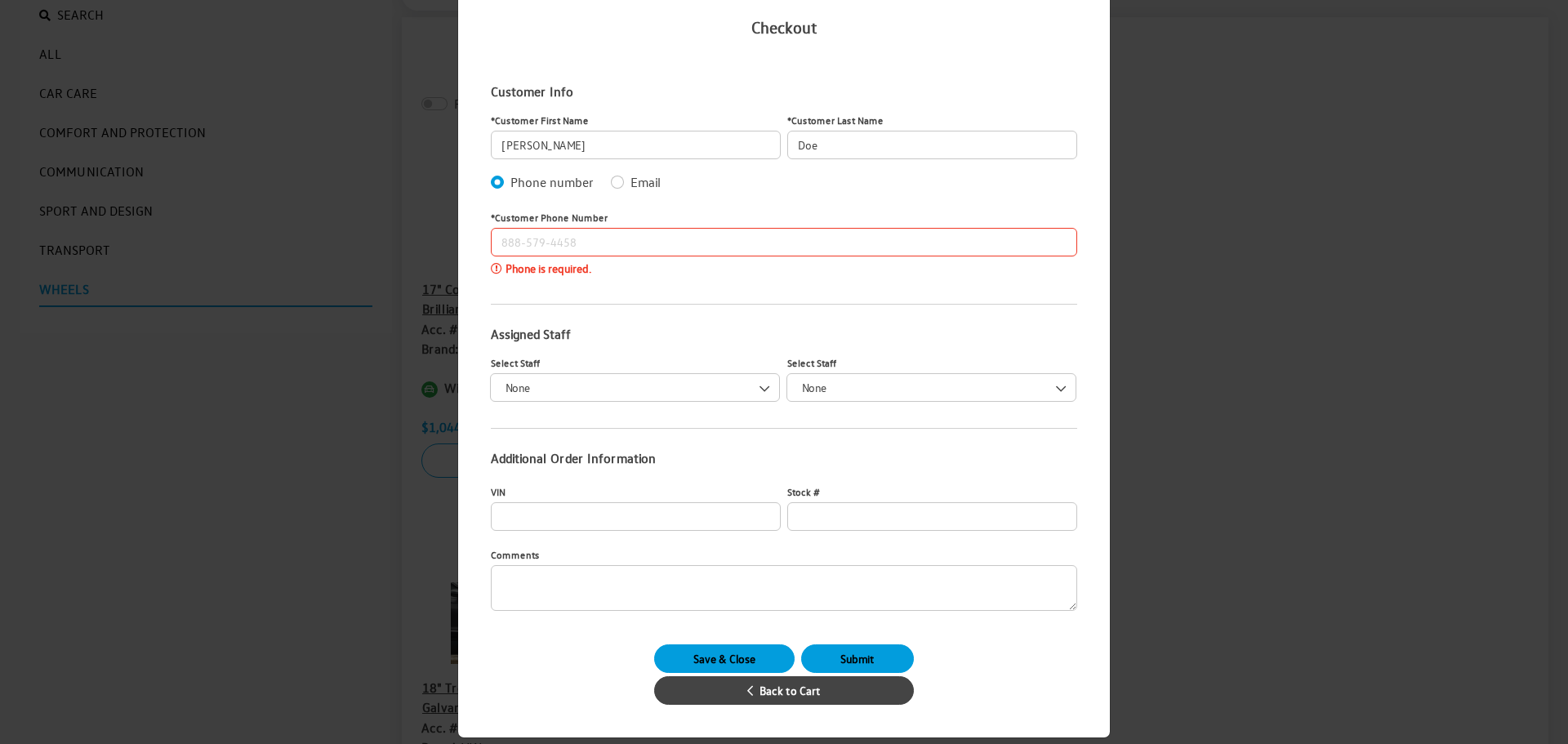
click at [524, 242] on input "Customer Phone Number" at bounding box center [784, 242] width 586 height 28
type input "[PHONE_NUMBER]"
click at [635, 270] on div "Phone is required." at bounding box center [784, 268] width 586 height 18
click at [768, 666] on button "Save & Close" at bounding box center [724, 659] width 140 height 28
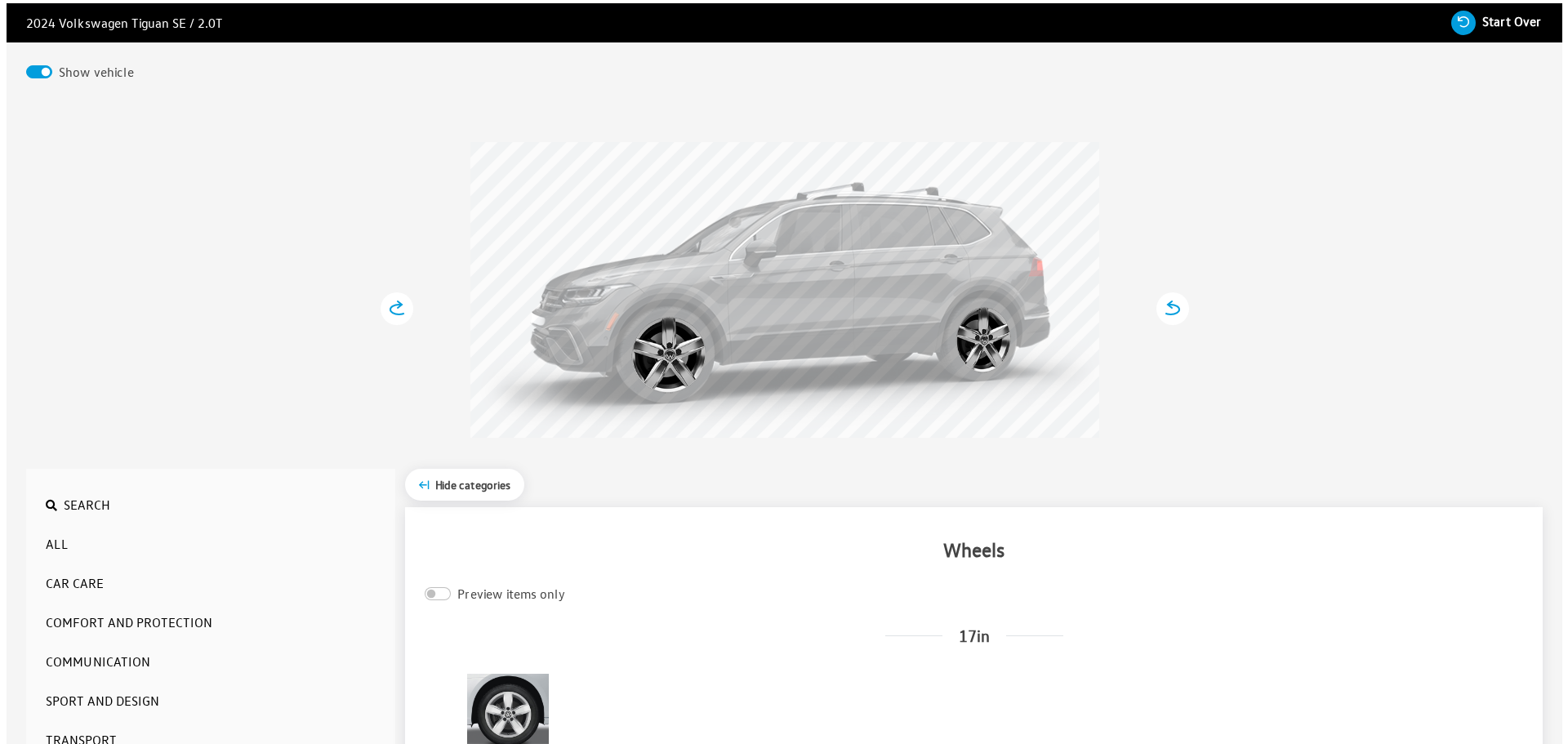
scroll to position [0, 0]
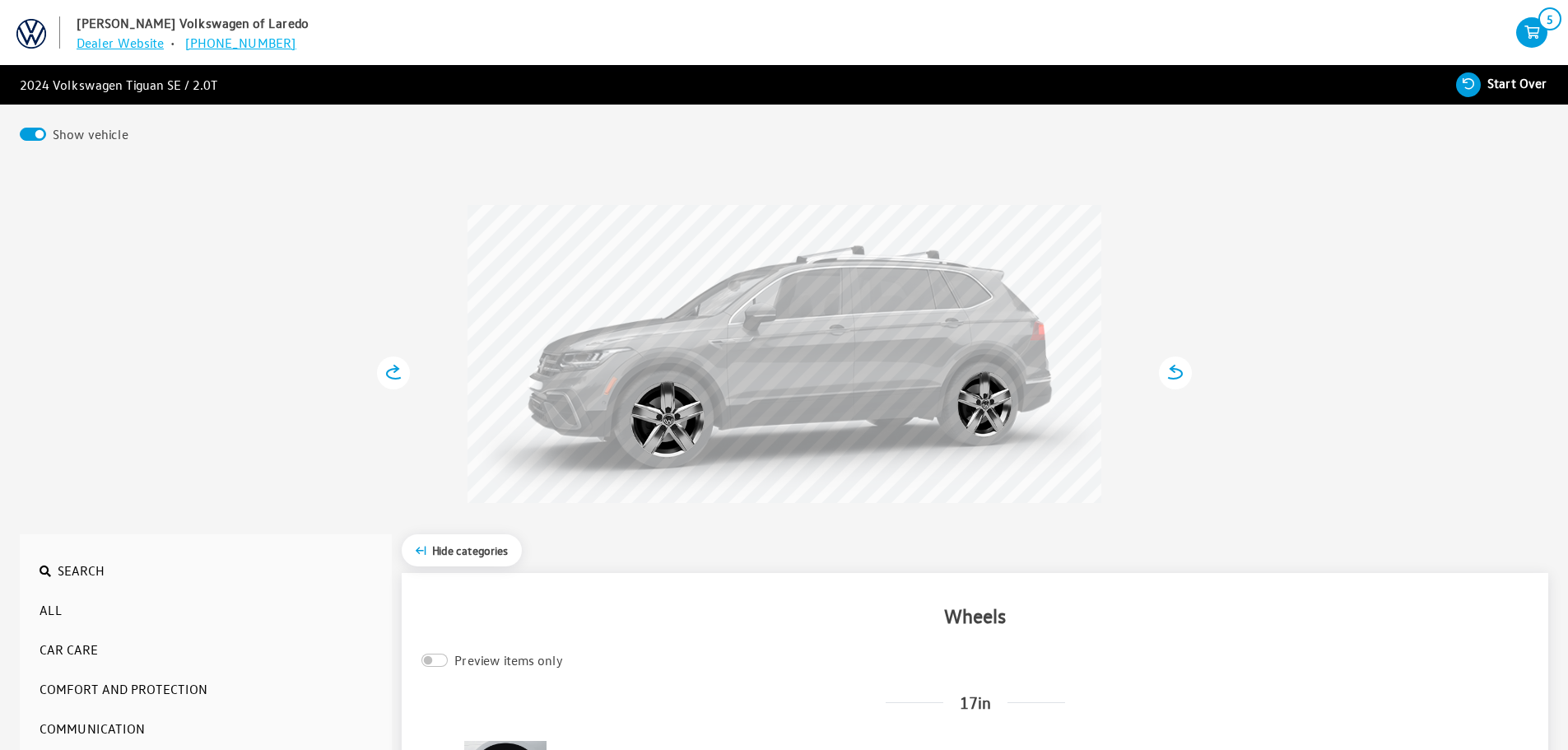
click at [1530, 32] on icon "your cart" at bounding box center [1532, 33] width 32 height 13
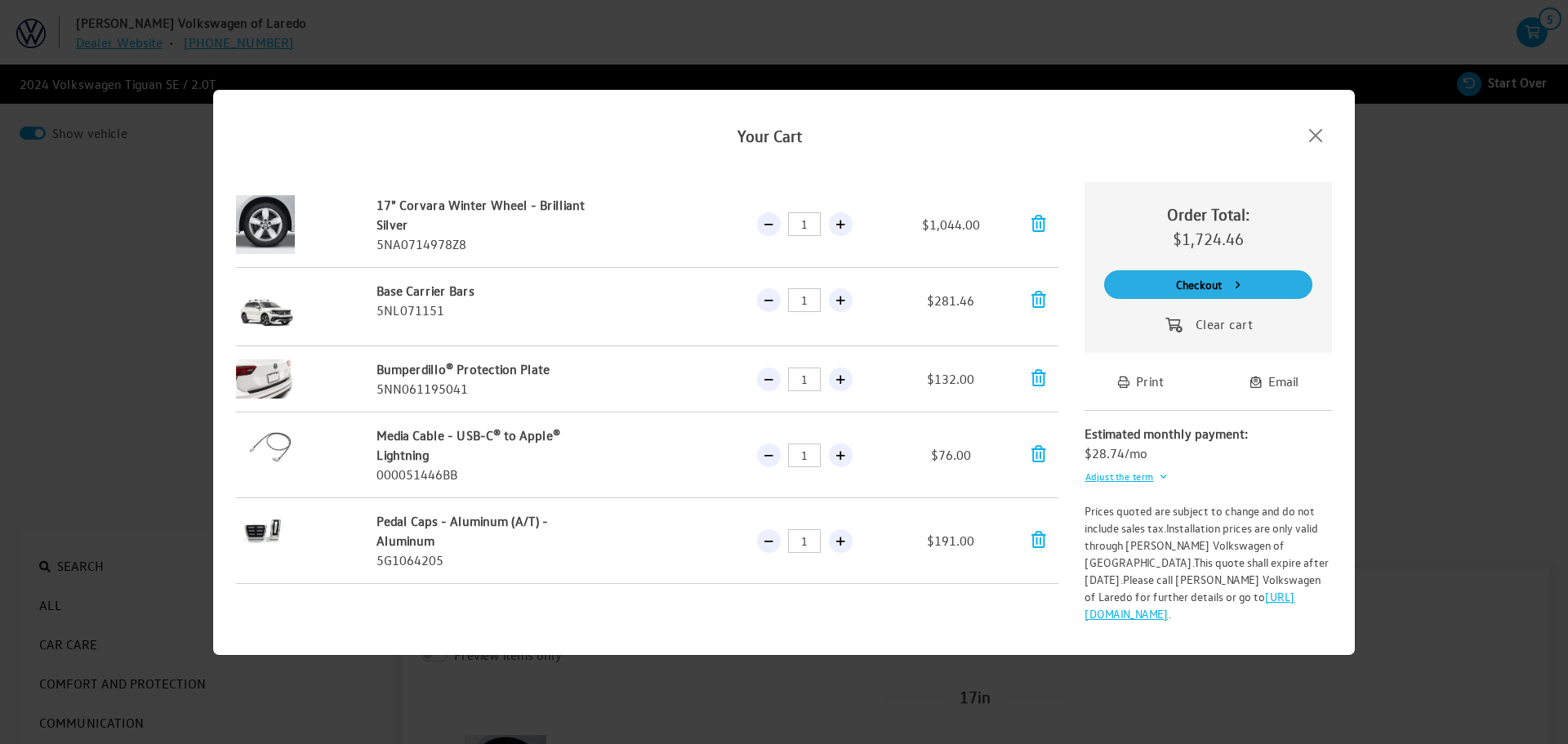
click at [1214, 299] on button "Checkout" at bounding box center [1208, 284] width 209 height 28
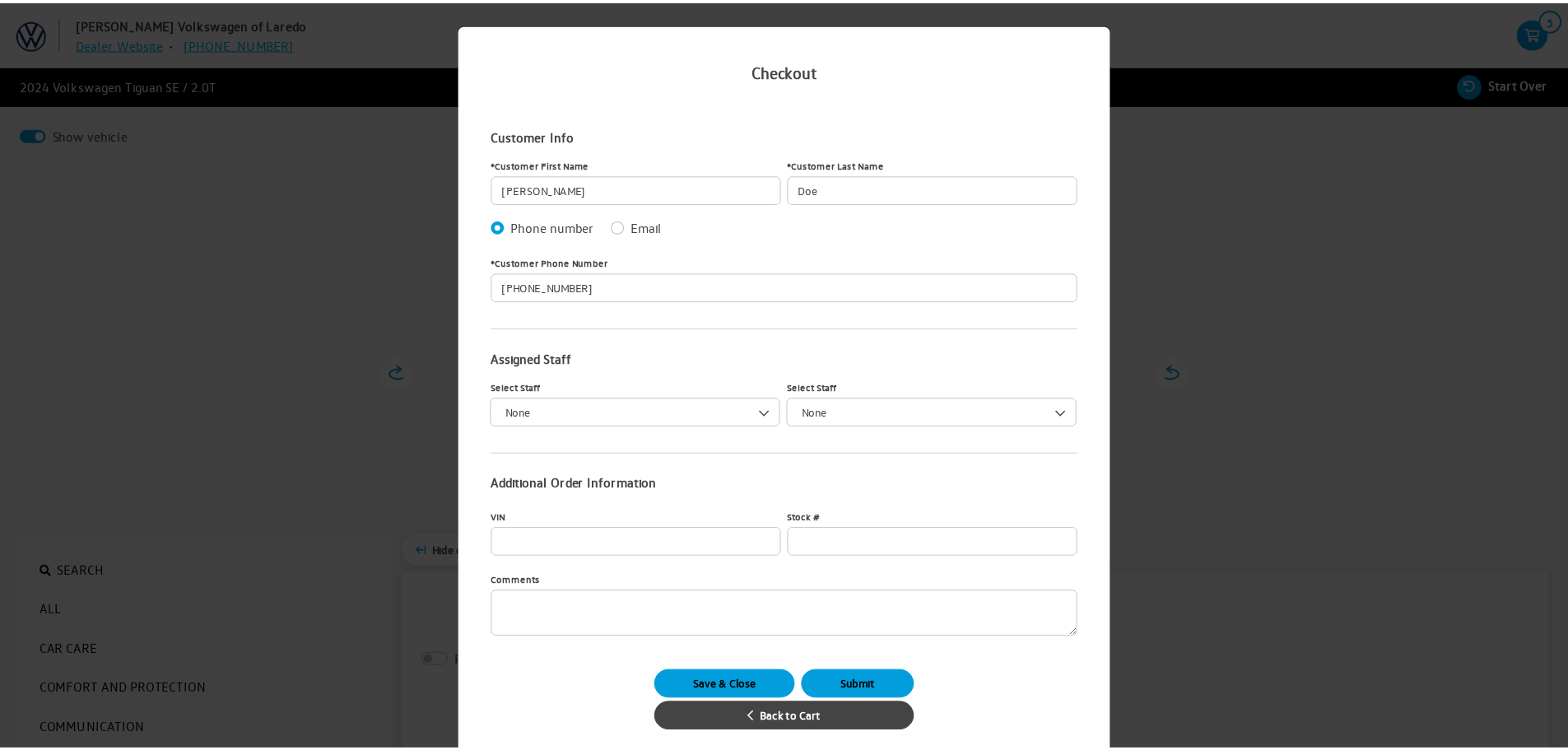
scroll to position [43, 0]
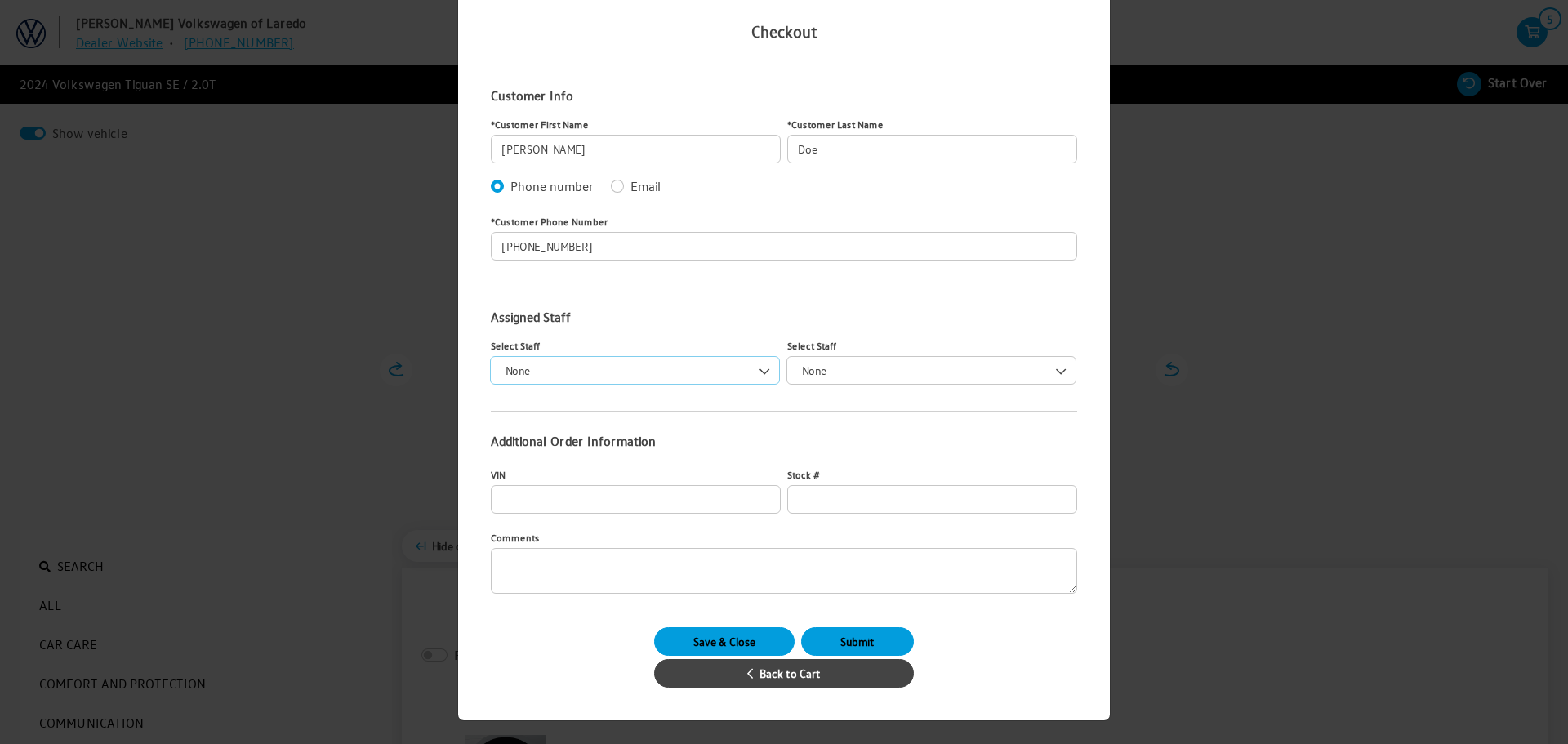
click at [768, 373] on span at bounding box center [765, 371] width 27 height 27
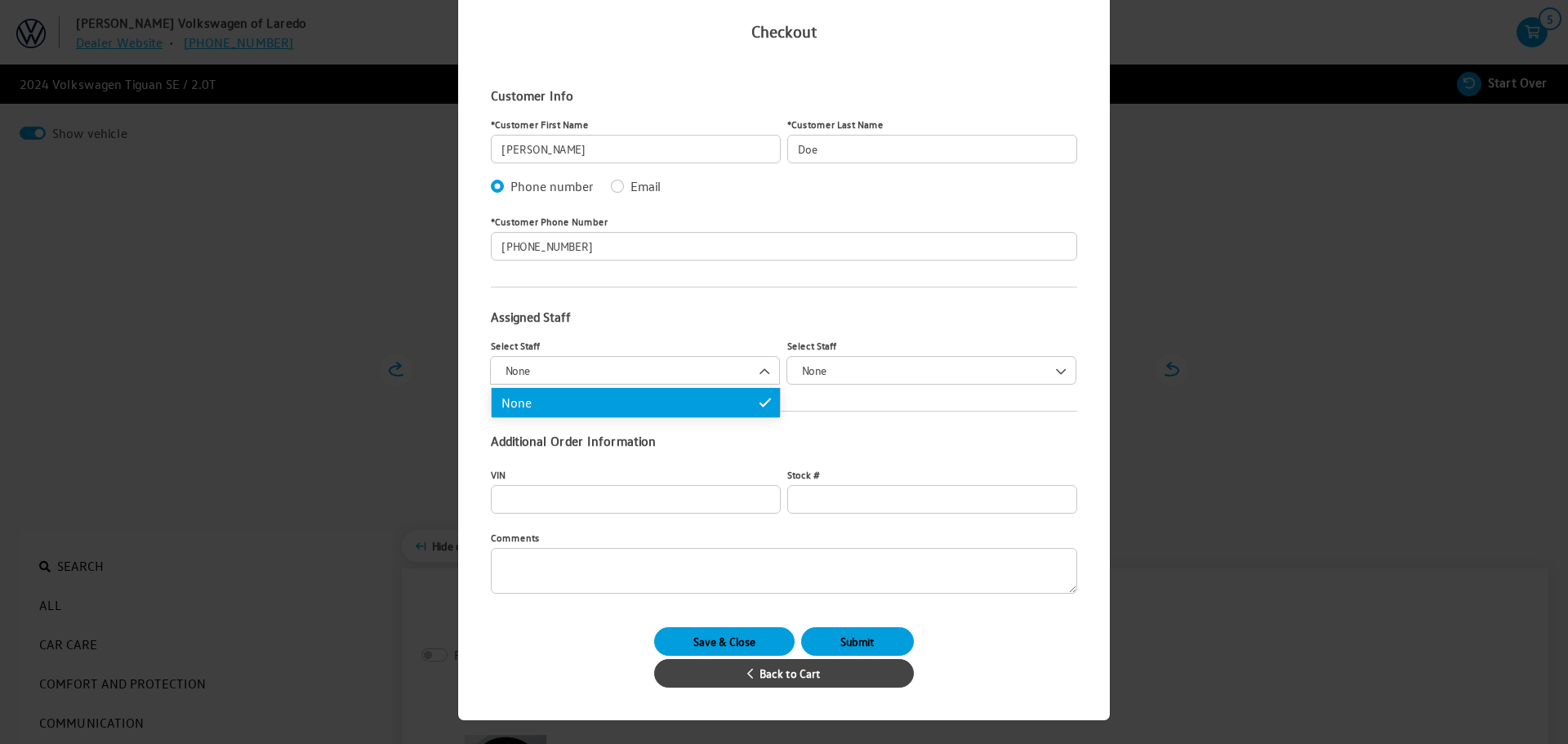
drag, startPoint x: 743, startPoint y: 398, endPoint x: 856, endPoint y: 366, distance: 117.4
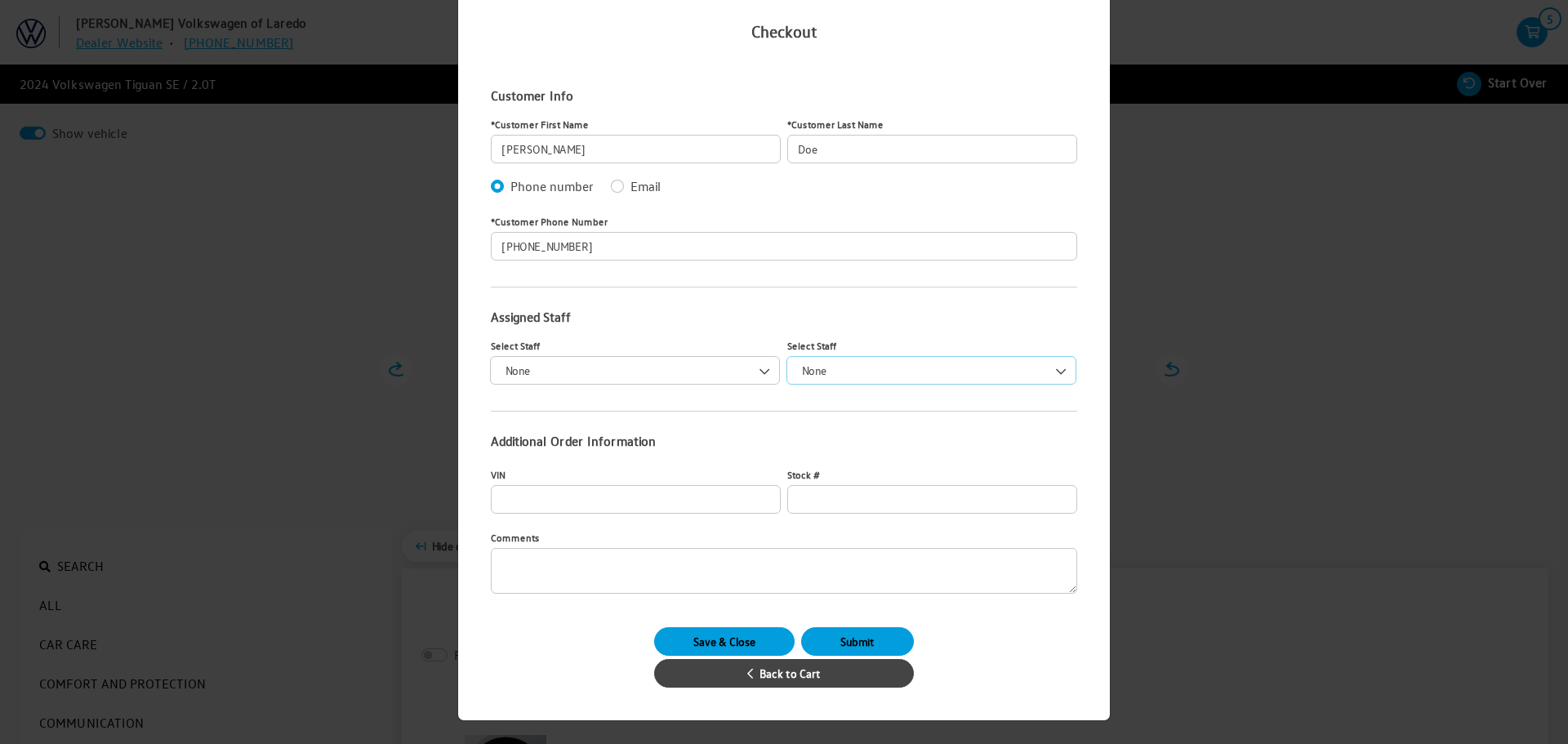
drag, startPoint x: 856, startPoint y: 366, endPoint x: 855, endPoint y: 378, distance: 12.0
click at [857, 368] on span "None" at bounding box center [931, 371] width 269 height 17
click at [831, 633] on button "Submit" at bounding box center [857, 642] width 113 height 28
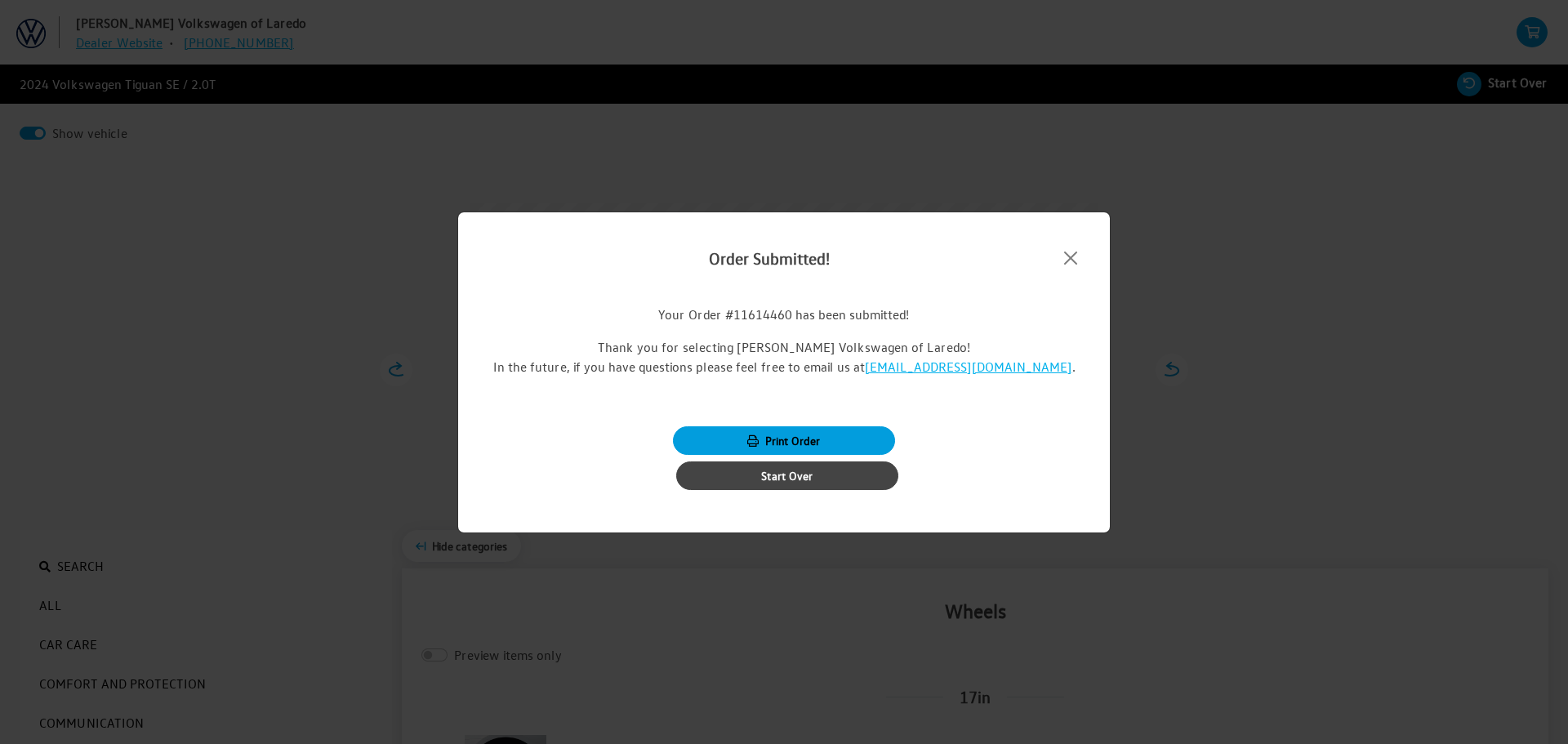
click at [762, 263] on h2 "Order Submitted!" at bounding box center [769, 259] width 558 height 27
drag, startPoint x: 762, startPoint y: 263, endPoint x: 1146, endPoint y: 86, distance: 422.8
click at [773, 255] on h2 "Order Submitted!" at bounding box center [769, 259] width 558 height 27
copy div "Order Submitted!"
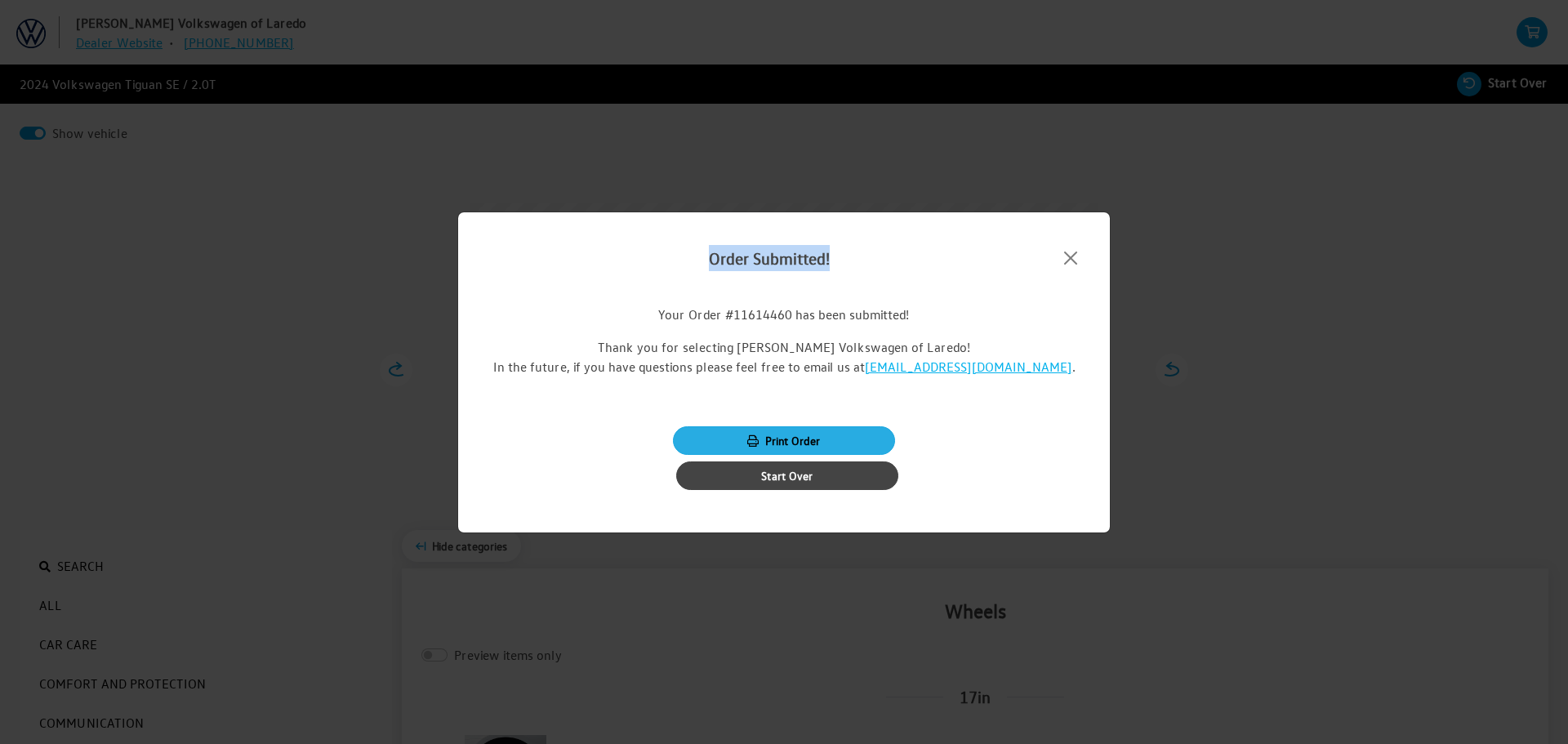
click at [825, 440] on button "Print Order" at bounding box center [784, 441] width 222 height 28
click at [1068, 256] on button "Close" at bounding box center [1071, 259] width 45 height 27
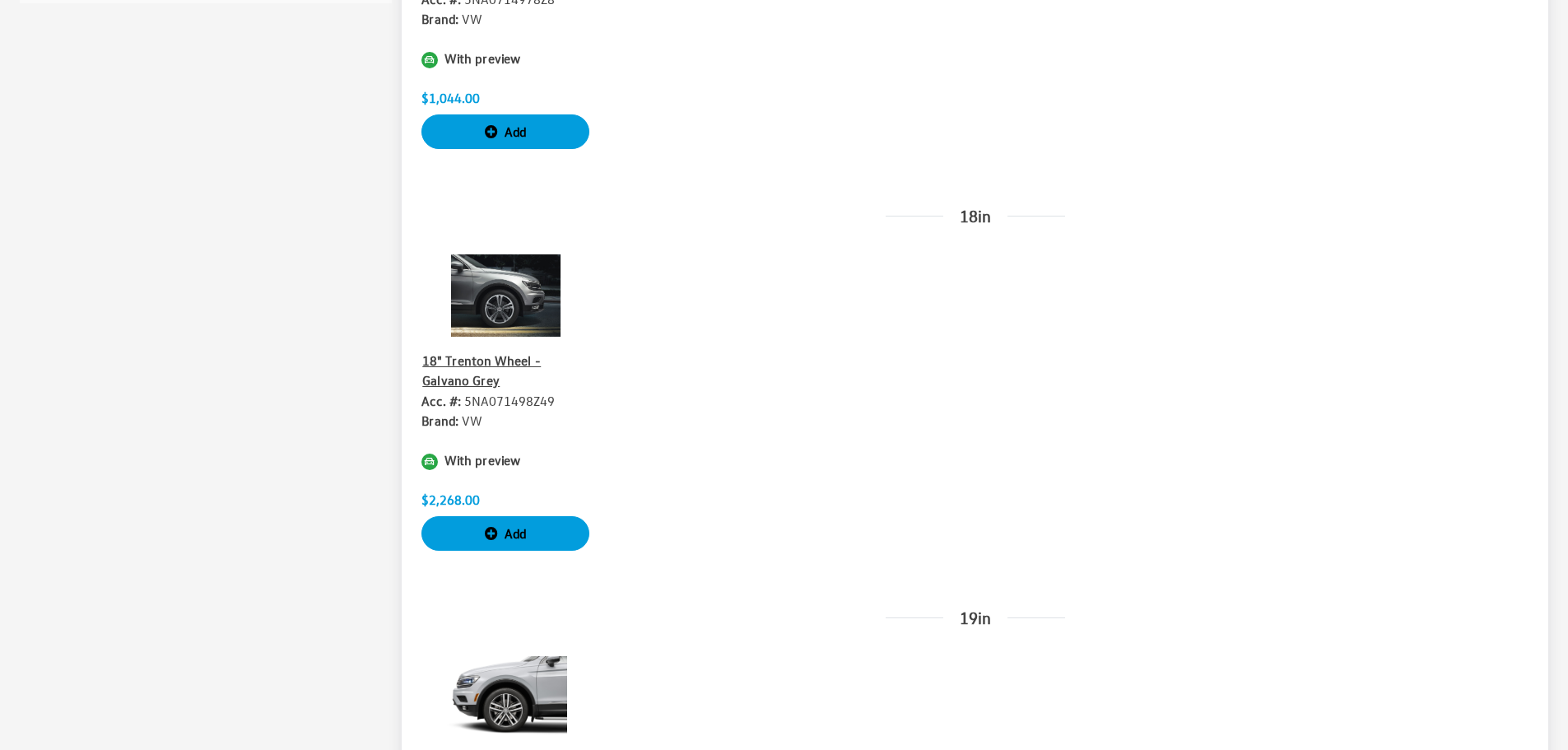
scroll to position [1071, 0]
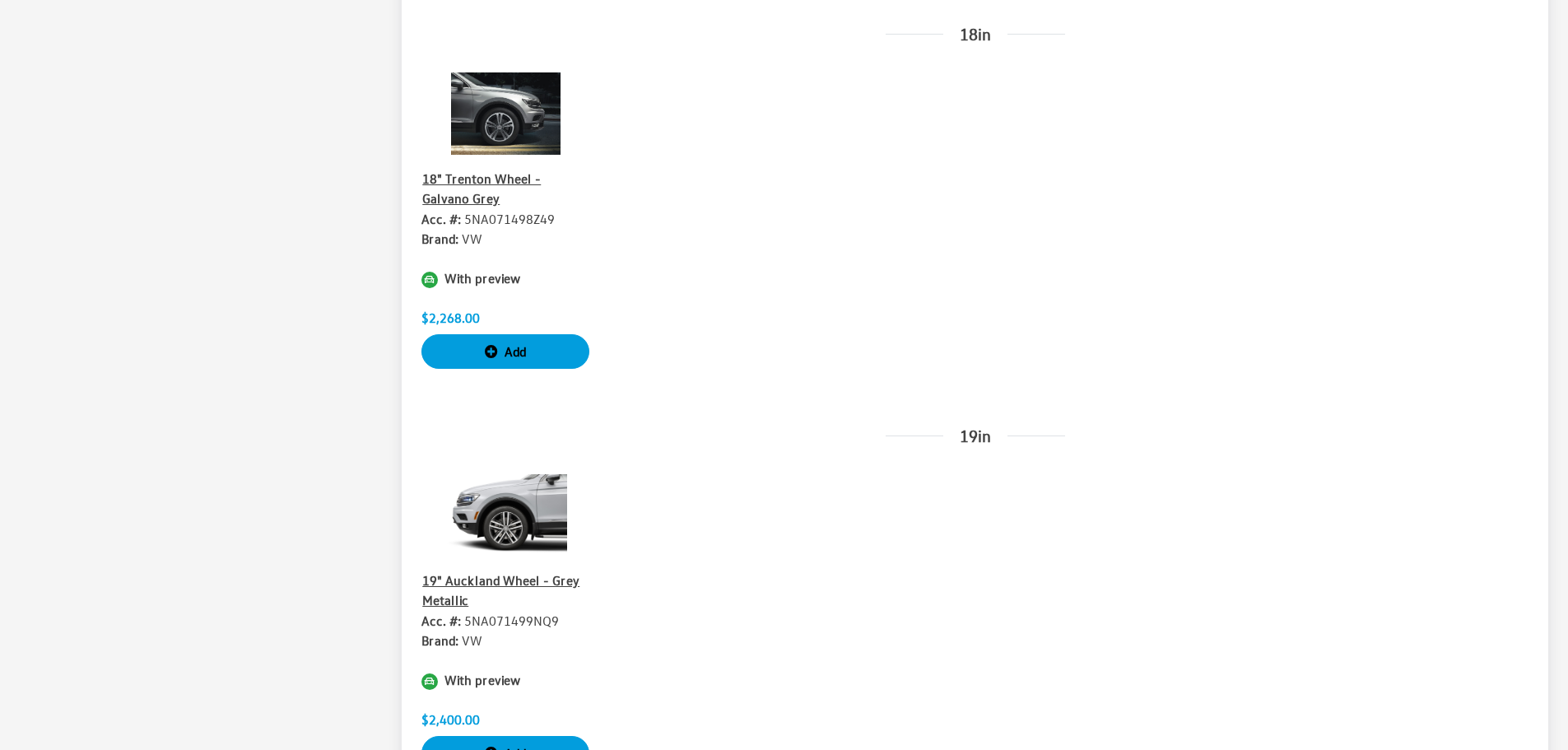
drag, startPoint x: 480, startPoint y: 266, endPoint x: 375, endPoint y: 276, distance: 105.5
click at [477, 267] on div "With preview" at bounding box center [505, 268] width 168 height 39
click at [436, 274] on div "With preview" at bounding box center [505, 278] width 168 height 20
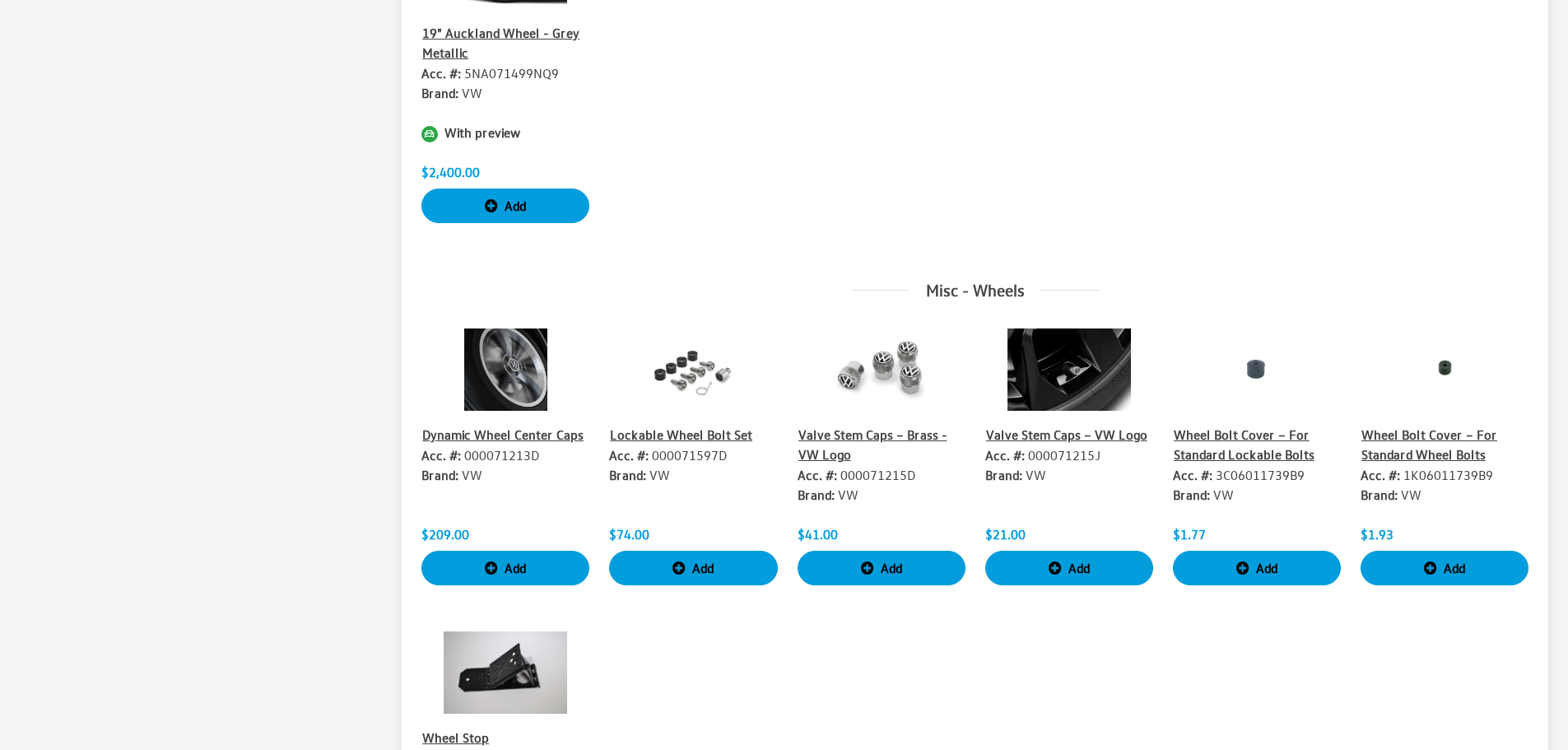
scroll to position [1647, 0]
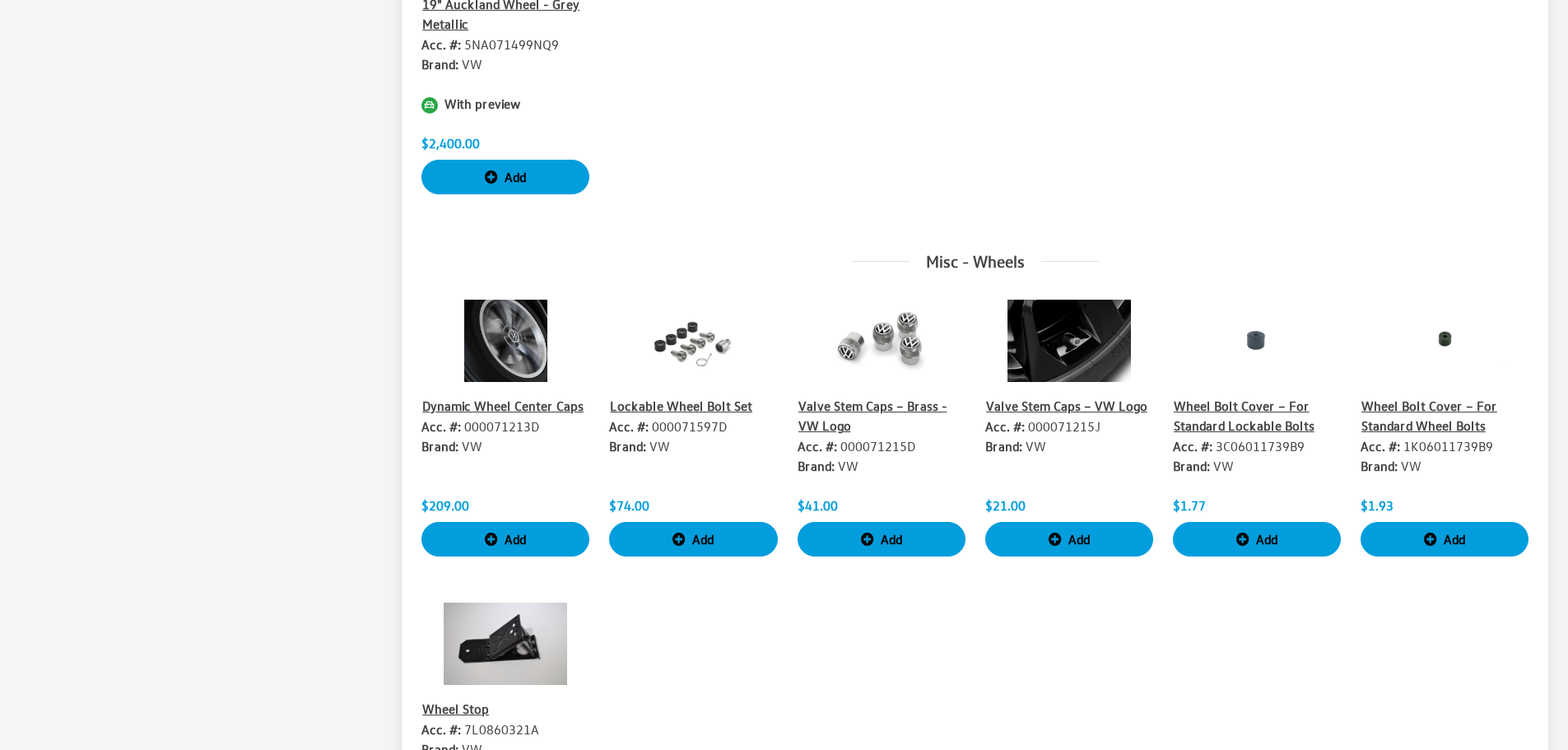
click at [677, 412] on button "Lockable Wheel Bolt Set" at bounding box center [681, 406] width 144 height 21
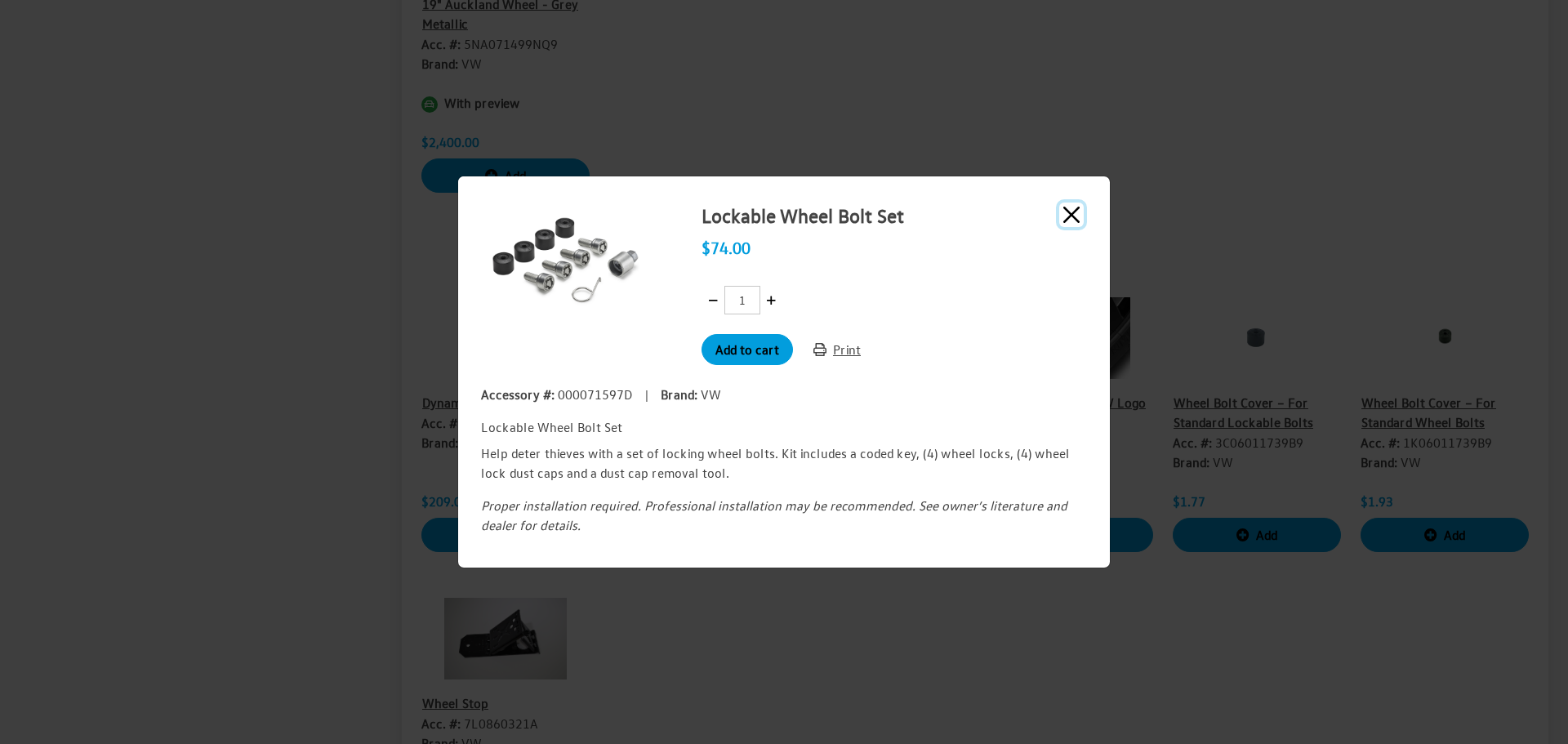
click at [1072, 210] on button "Close" at bounding box center [1072, 215] width 25 height 25
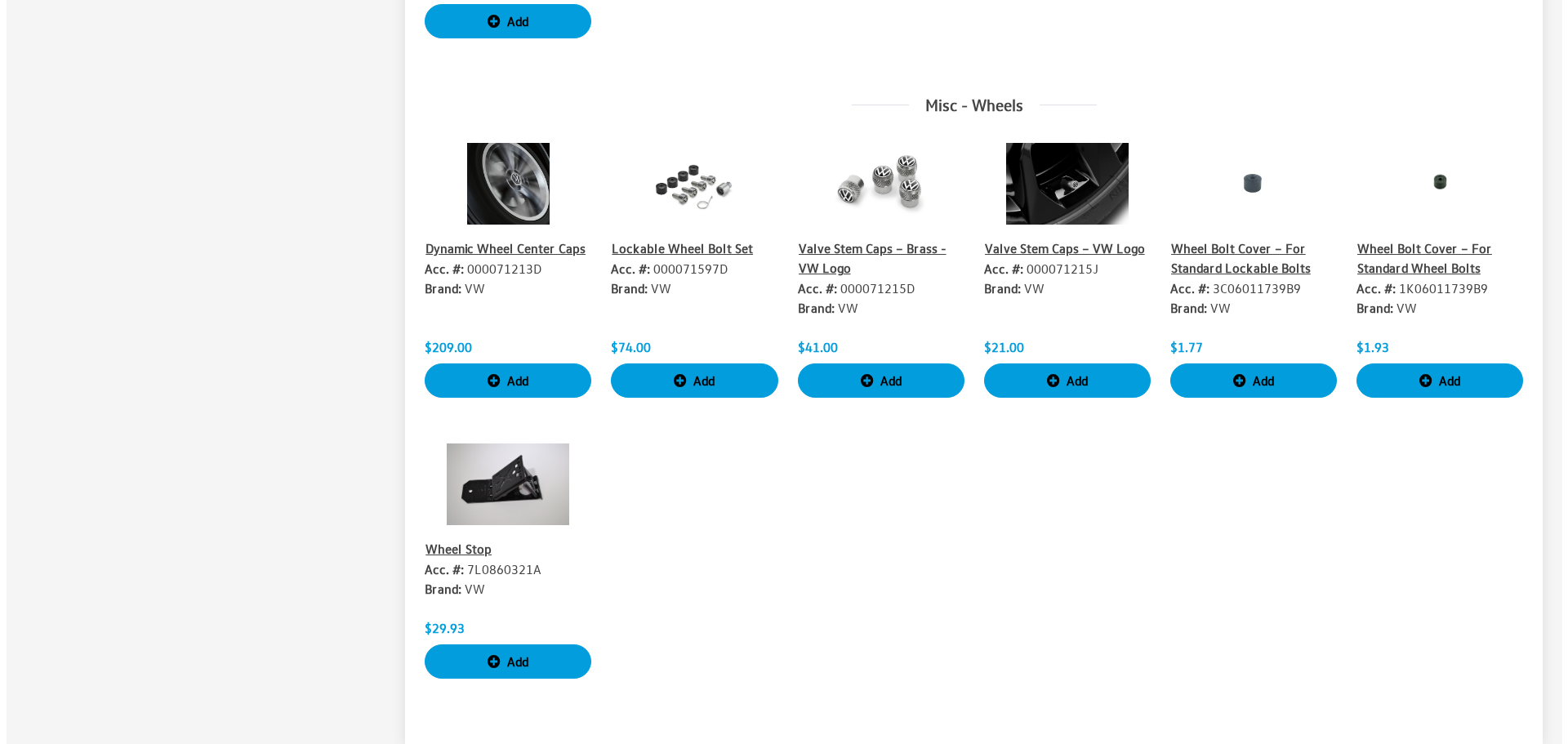
scroll to position [1834, 0]
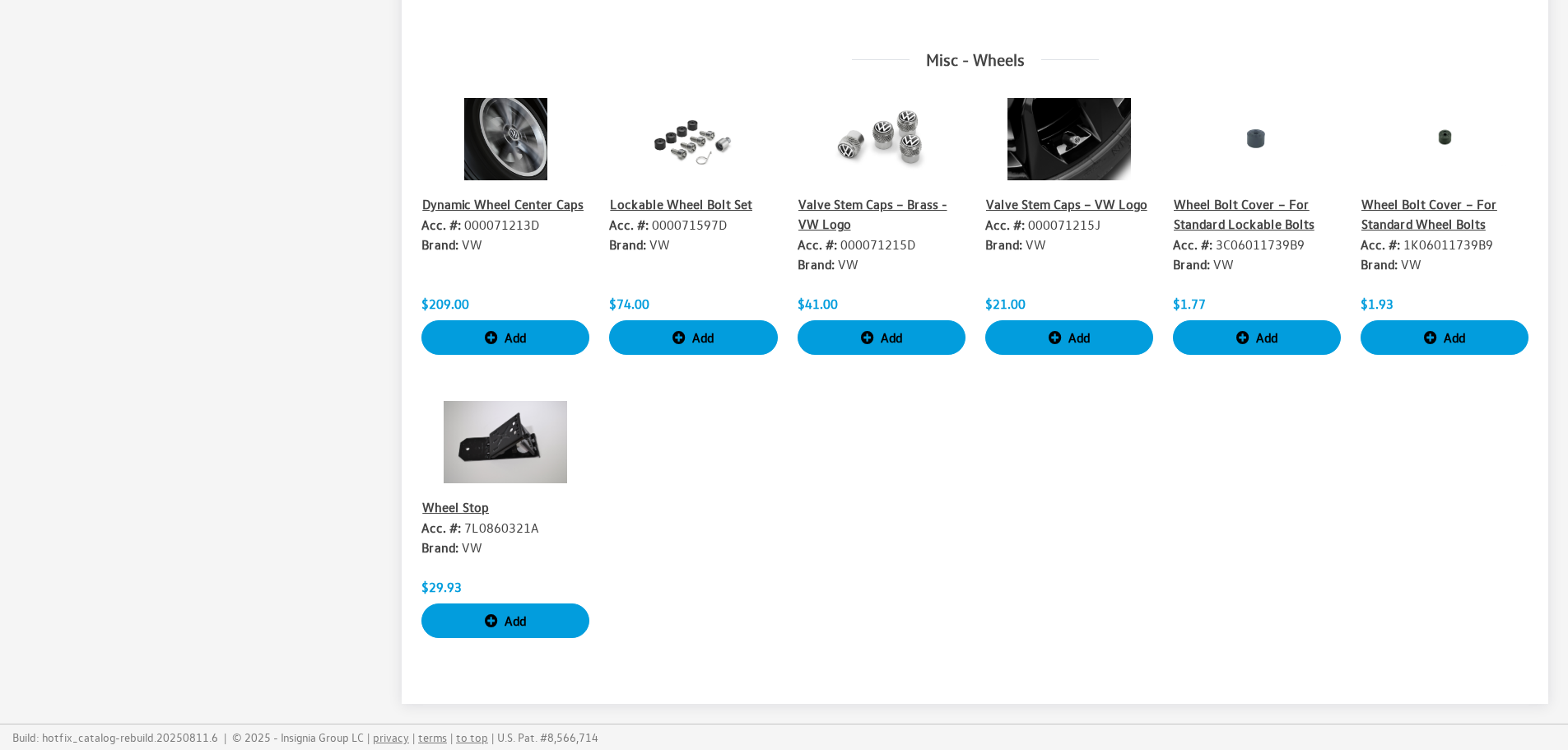
click at [453, 470] on img at bounding box center [505, 442] width 168 height 82
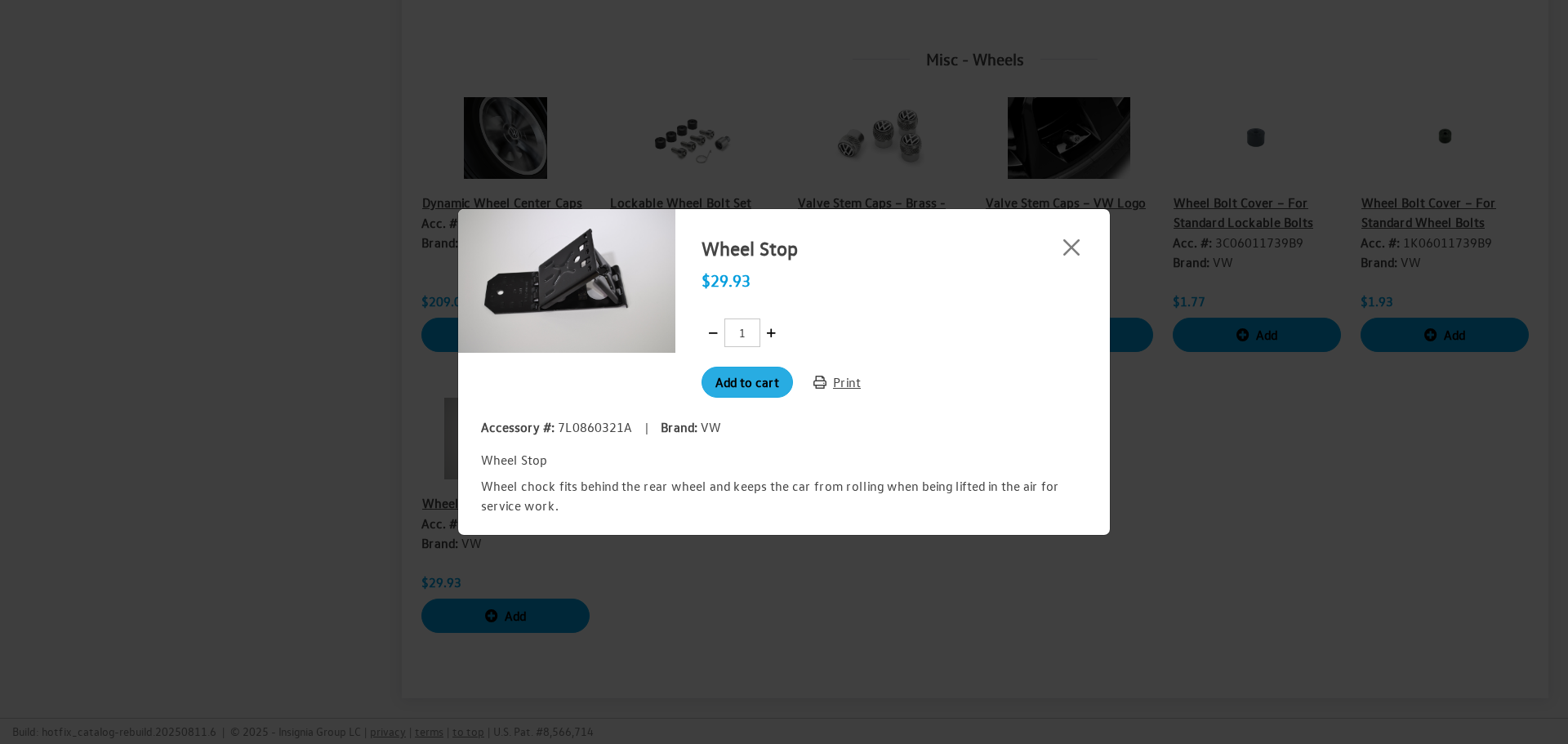
click at [767, 389] on button "Add to cart" at bounding box center [747, 382] width 92 height 31
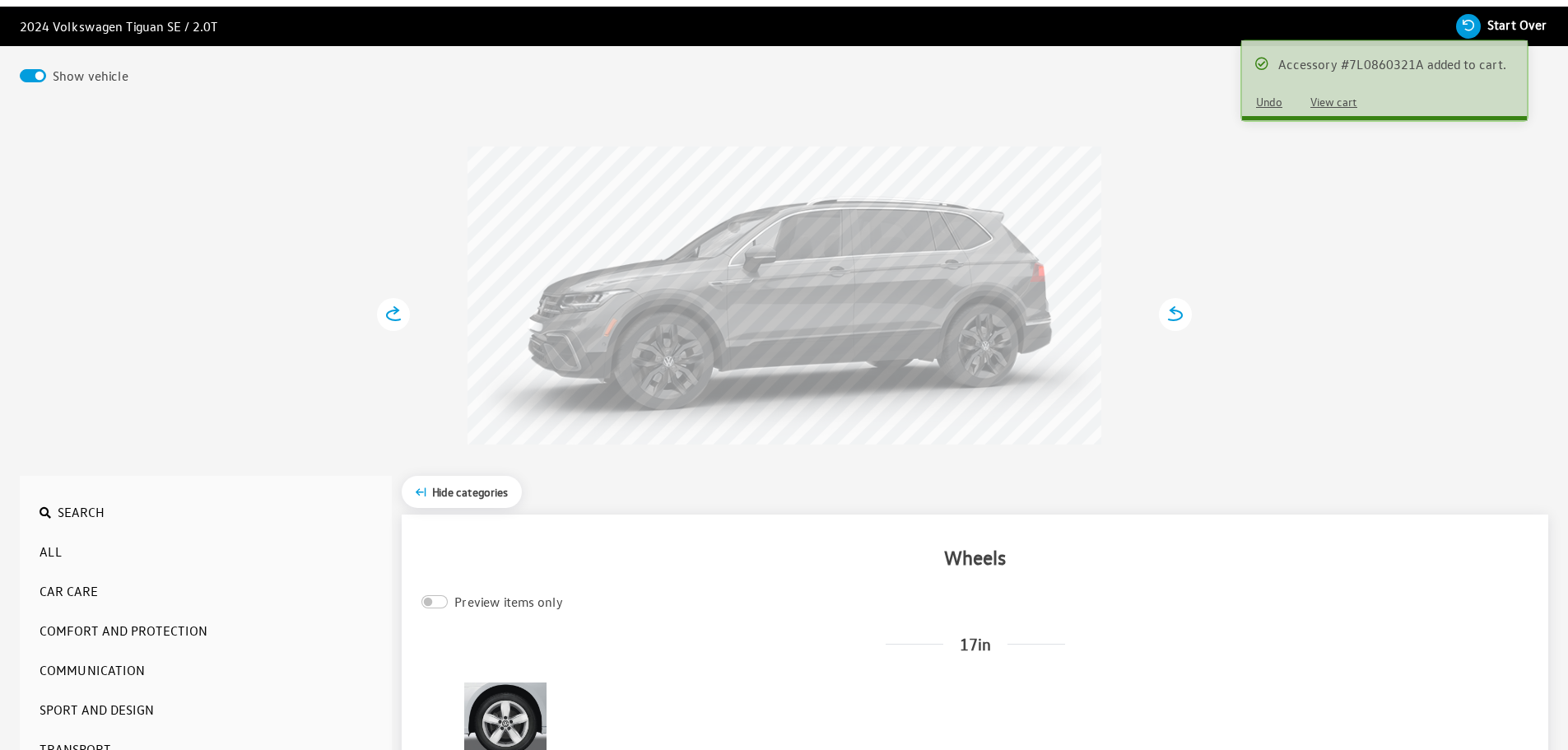
scroll to position [0, 0]
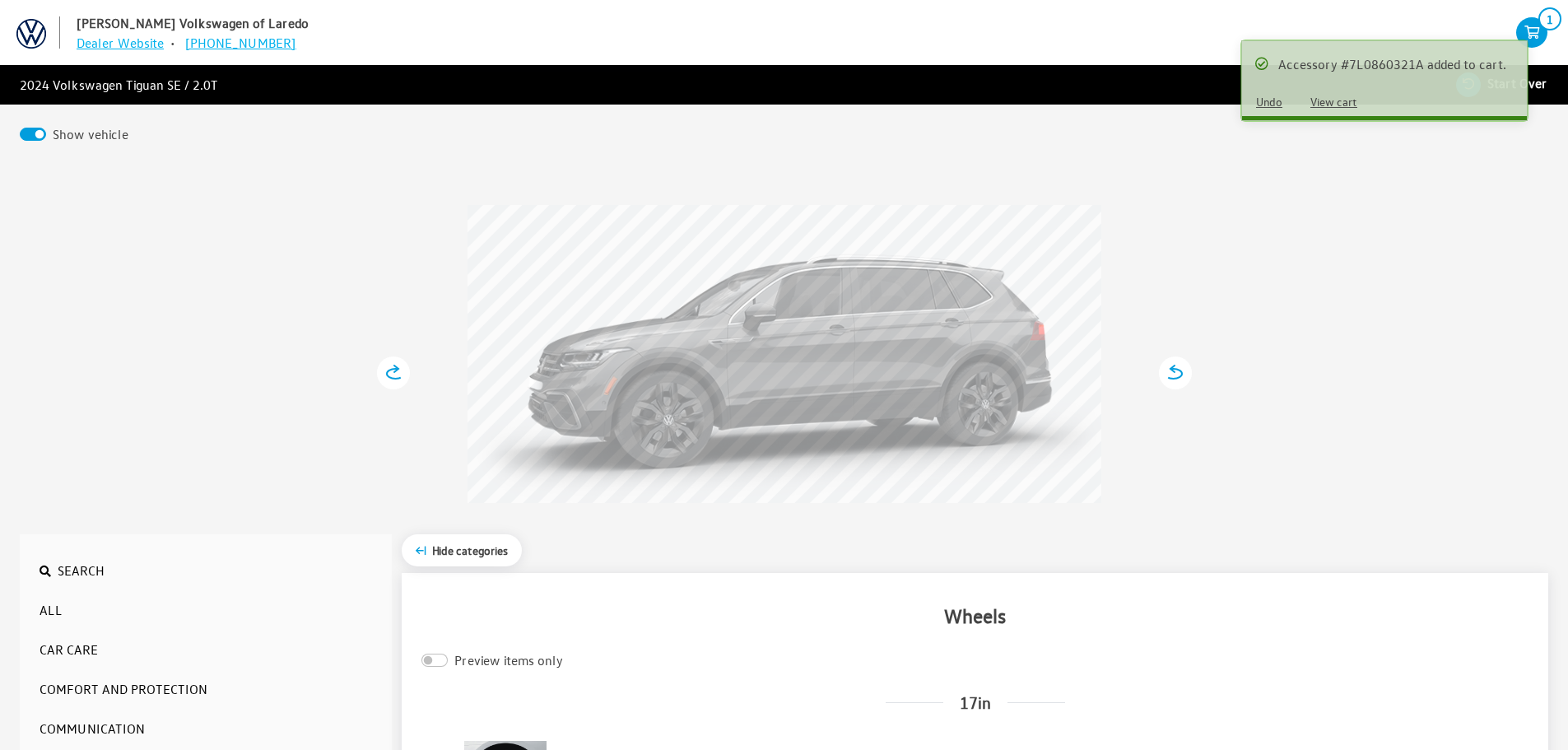
click at [1316, 106] on button "View cart" at bounding box center [1334, 101] width 74 height 29
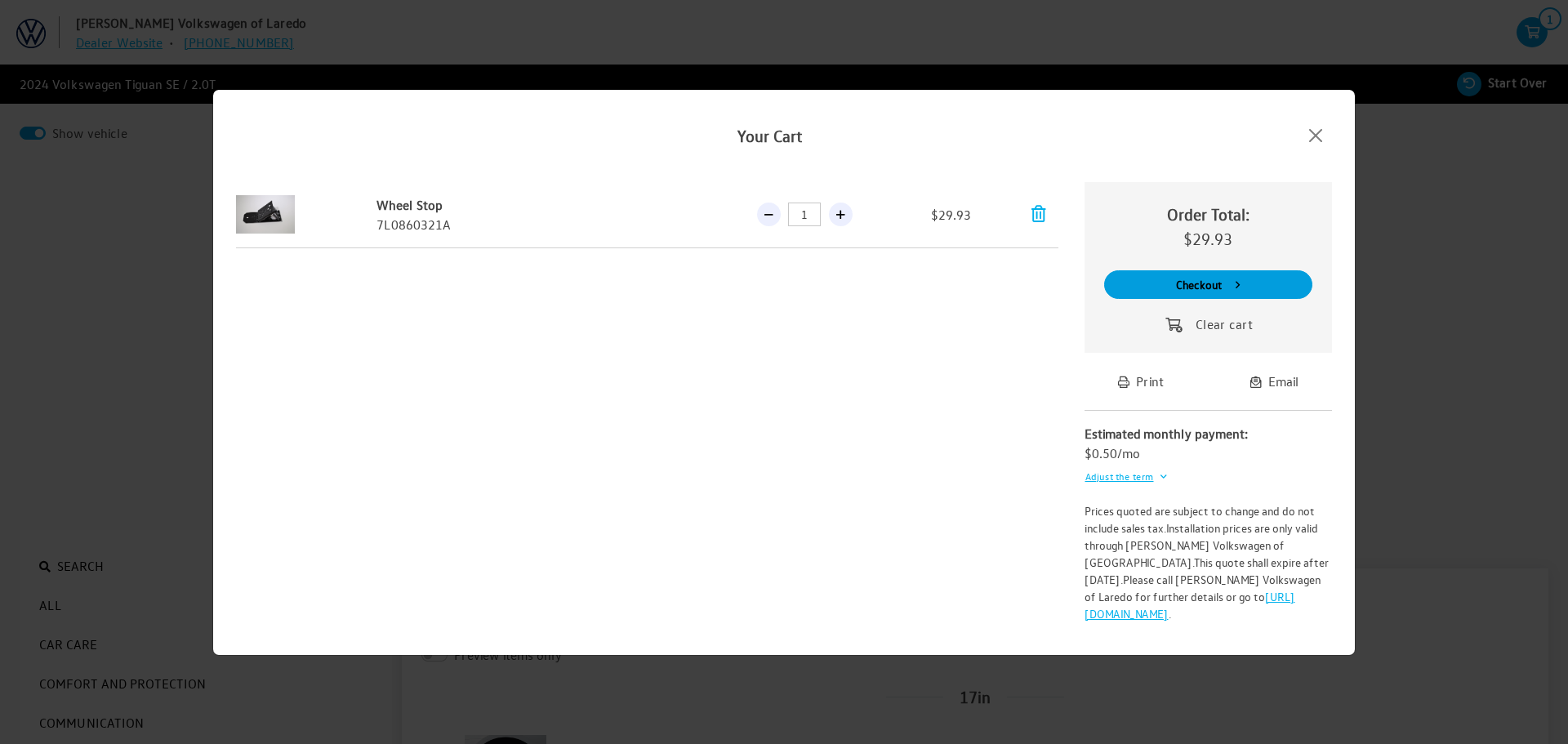
click at [1139, 390] on button "Print" at bounding box center [1141, 381] width 74 height 31
click at [1297, 383] on button "Email" at bounding box center [1274, 381] width 77 height 31
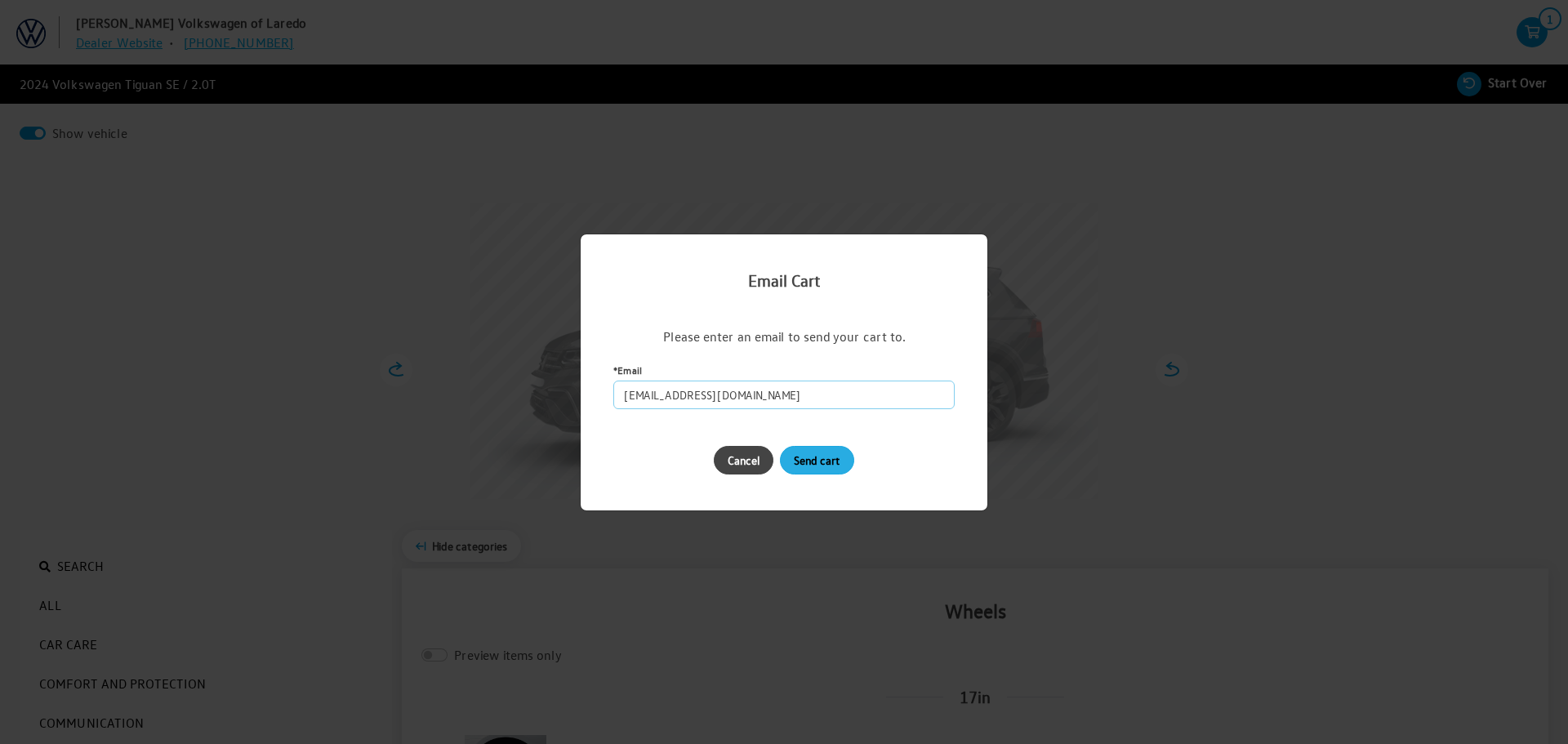
type input "[EMAIL_ADDRESS][DOMAIN_NAME]"
click at [807, 453] on button "Send cart" at bounding box center [817, 461] width 74 height 28
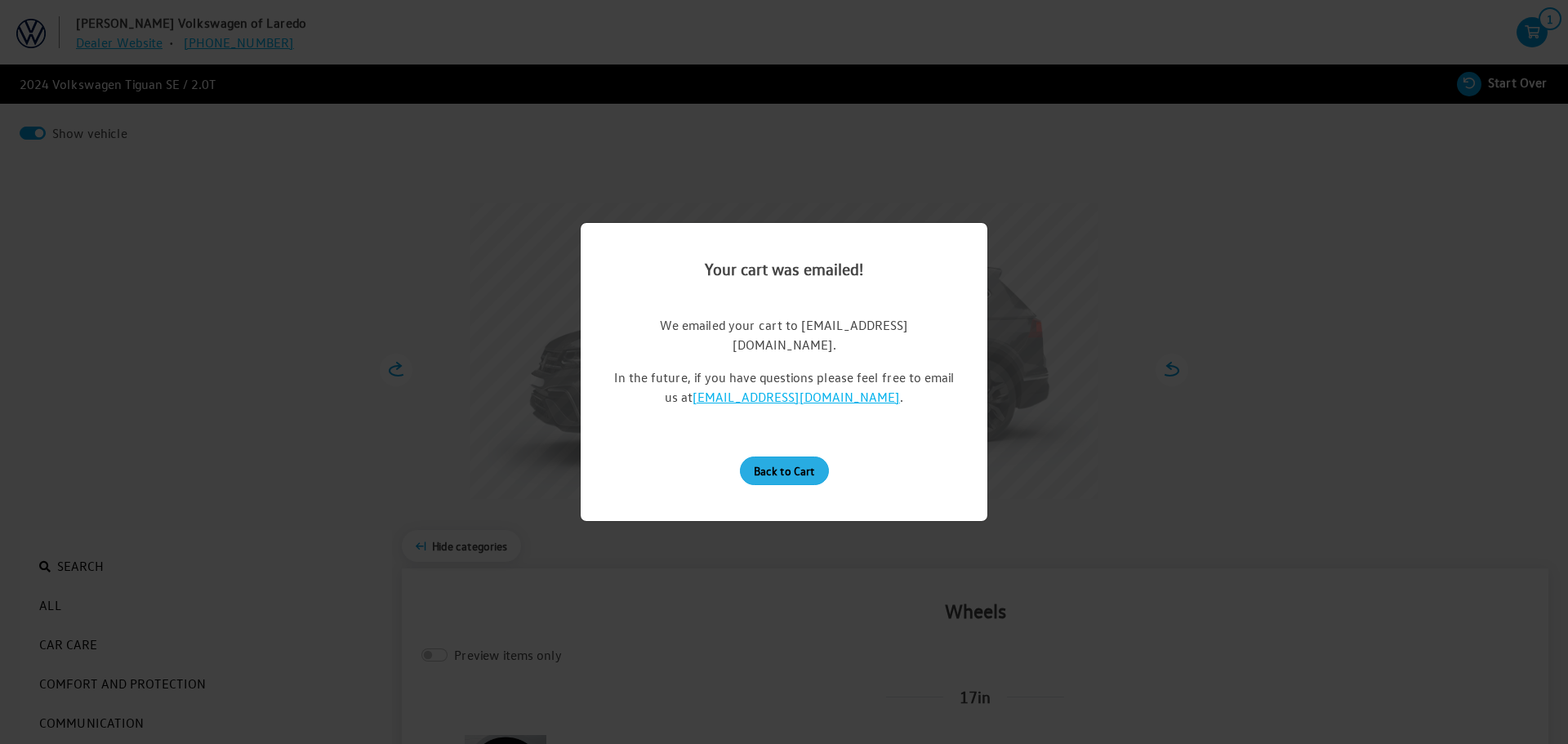
click at [763, 457] on button "Back to Cart" at bounding box center [784, 471] width 89 height 28
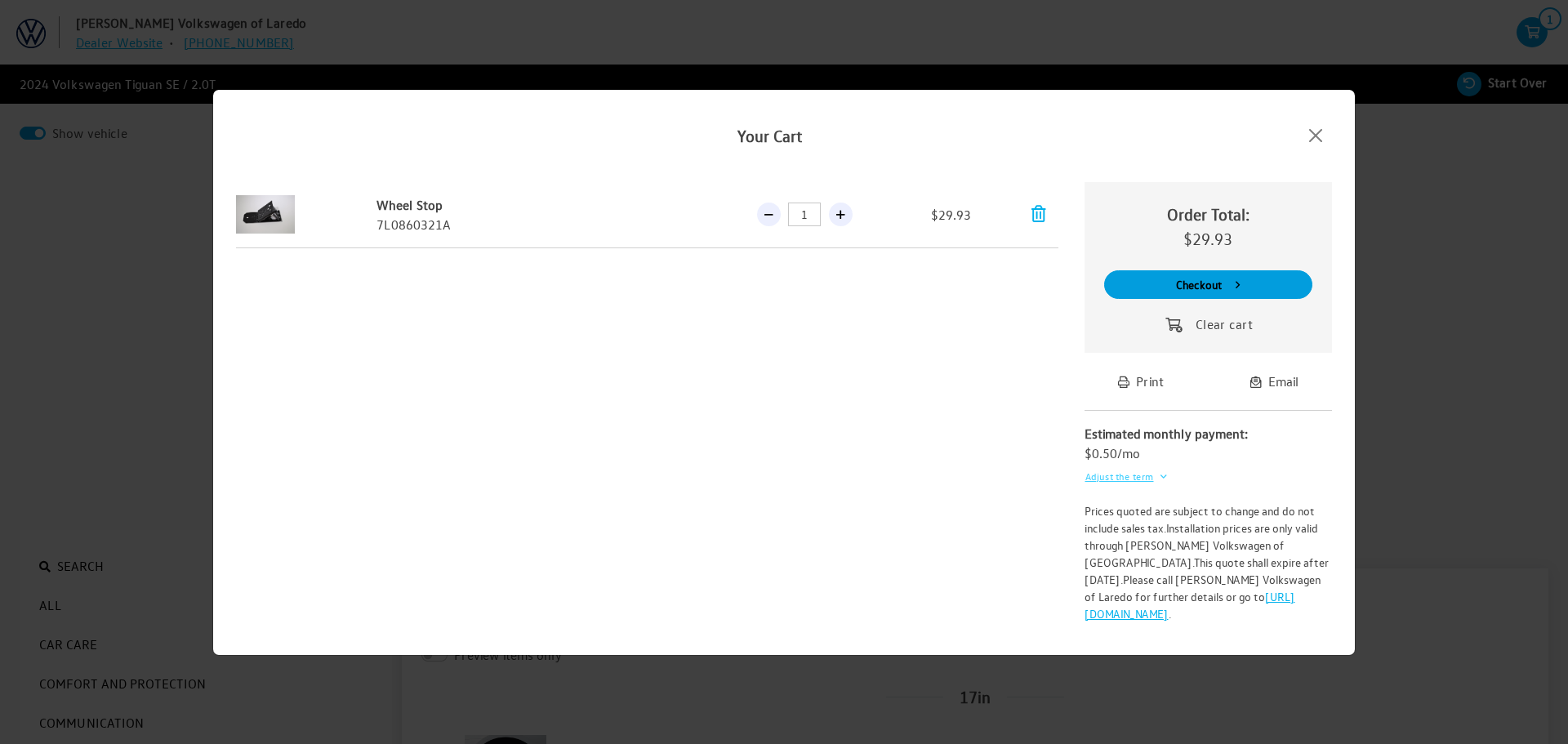
click at [1128, 487] on button "Adjust the term" at bounding box center [1126, 477] width 83 height 27
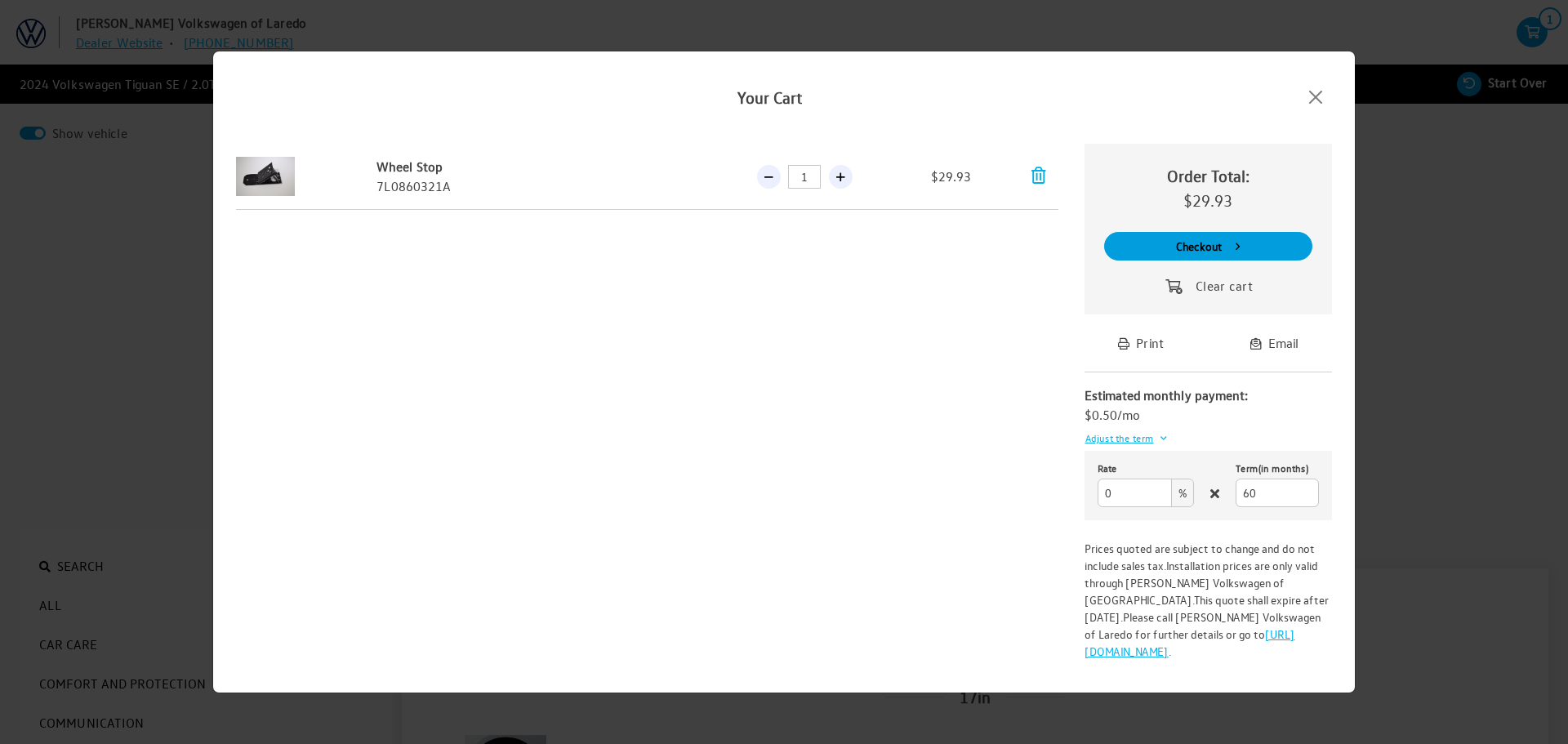
click at [1179, 505] on span "%" at bounding box center [1182, 493] width 23 height 28
click at [1159, 495] on input "1" at bounding box center [1135, 493] width 74 height 28
click at [1159, 495] on input "2" at bounding box center [1135, 493] width 74 height 28
click at [1159, 495] on input "5" at bounding box center [1135, 493] width 74 height 28
type input "6"
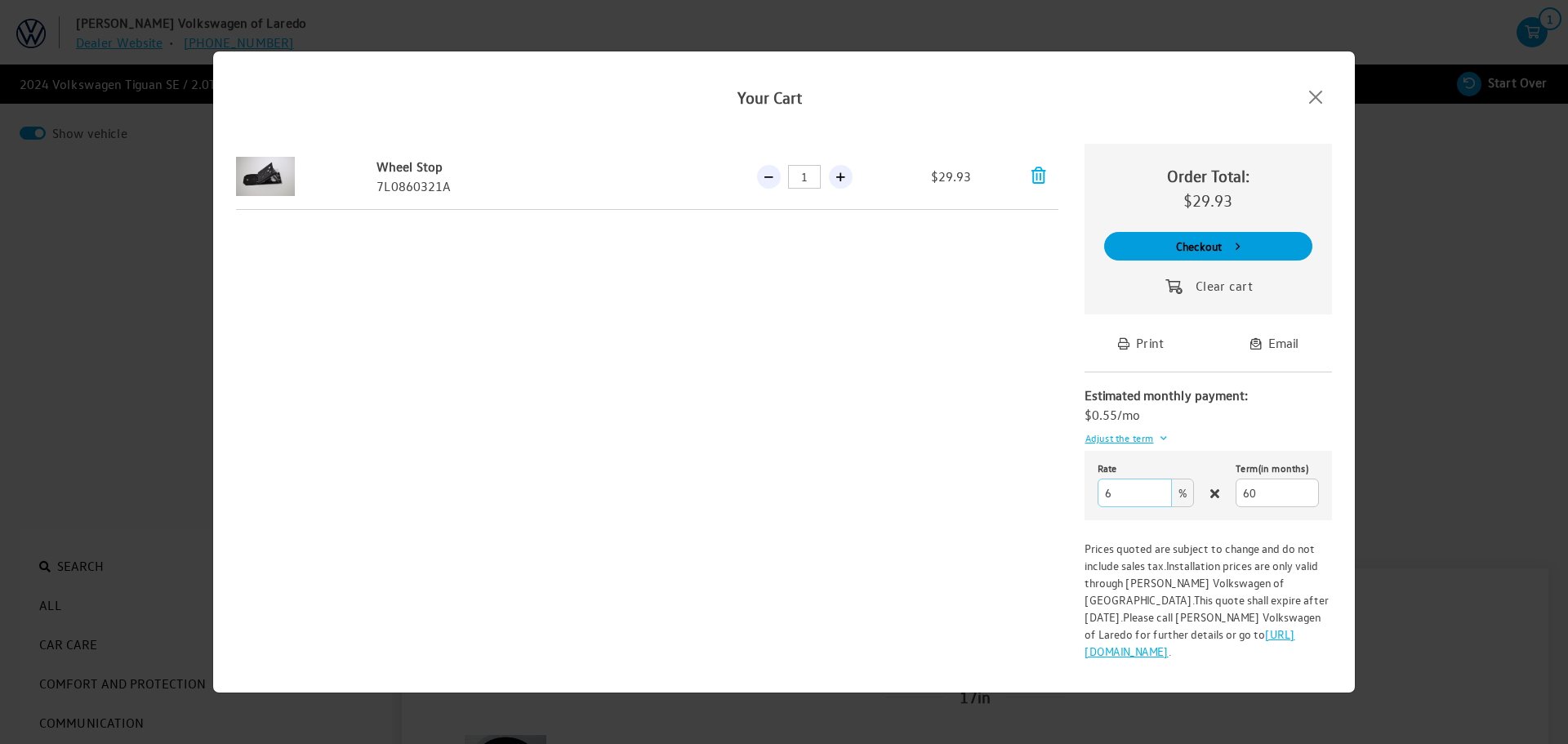
click at [1159, 495] on input "6" at bounding box center [1135, 493] width 74 height 28
click at [1331, 110] on button "Close" at bounding box center [1316, 98] width 45 height 27
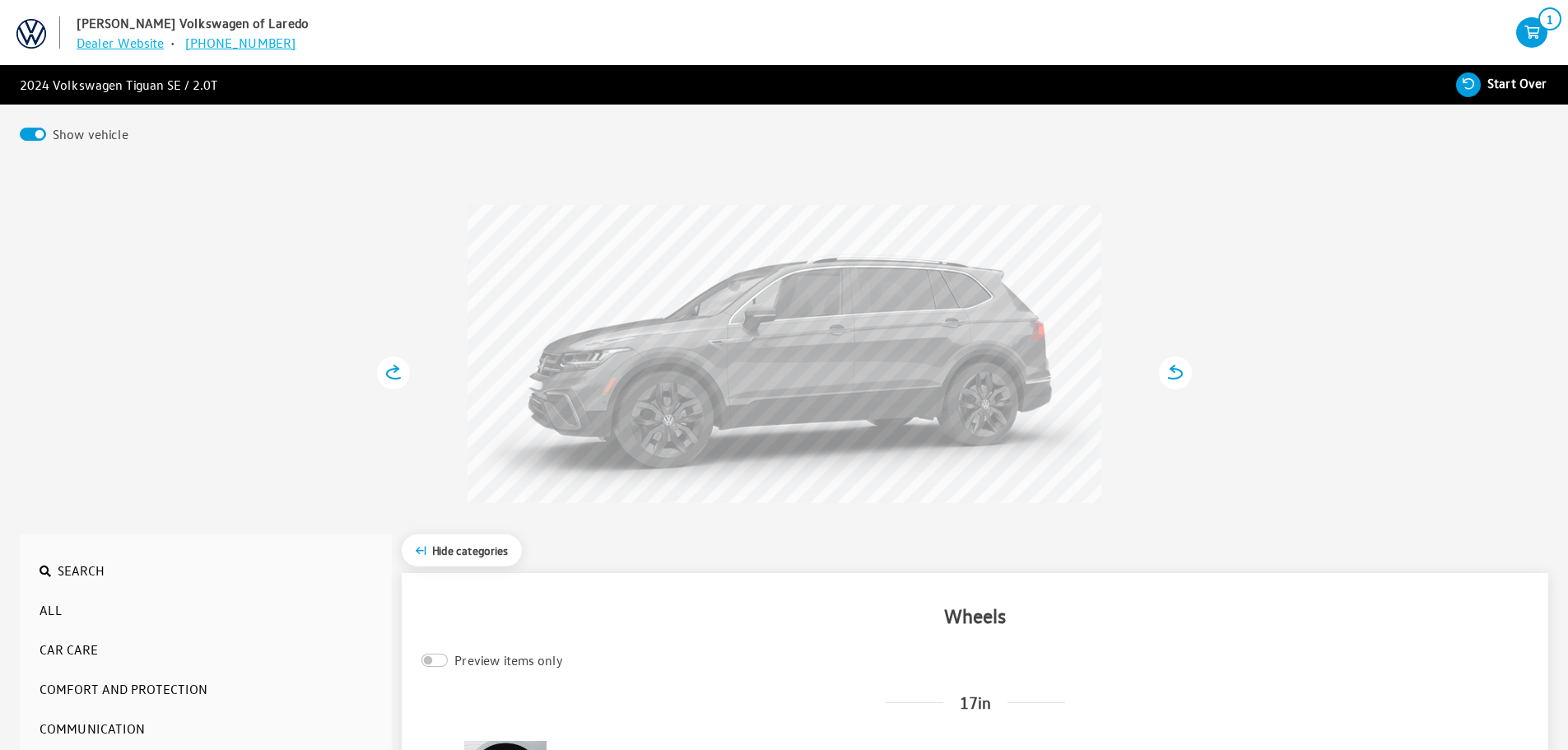
click at [463, 553] on span "Hide categories" at bounding box center [470, 550] width 75 height 15
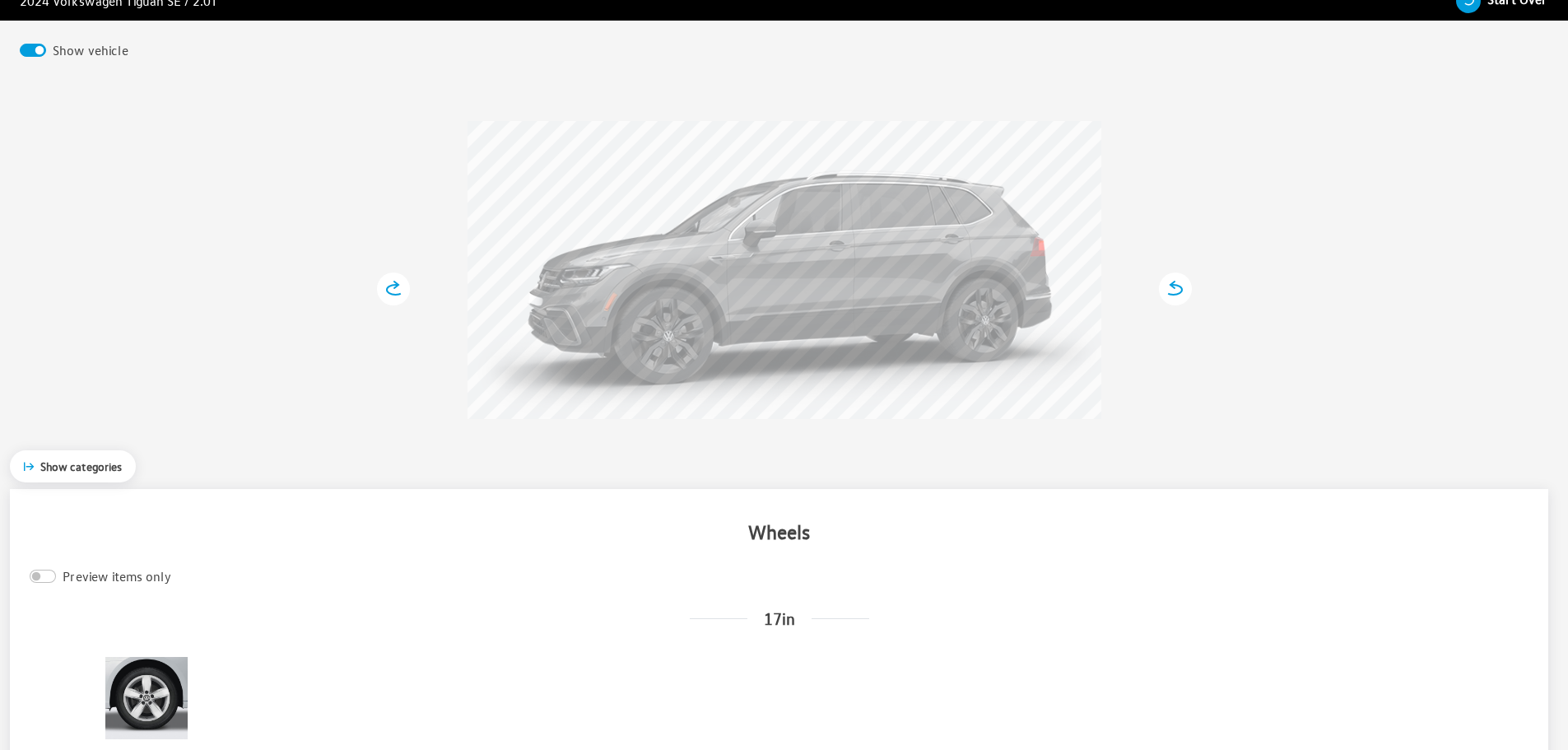
scroll to position [82, 0]
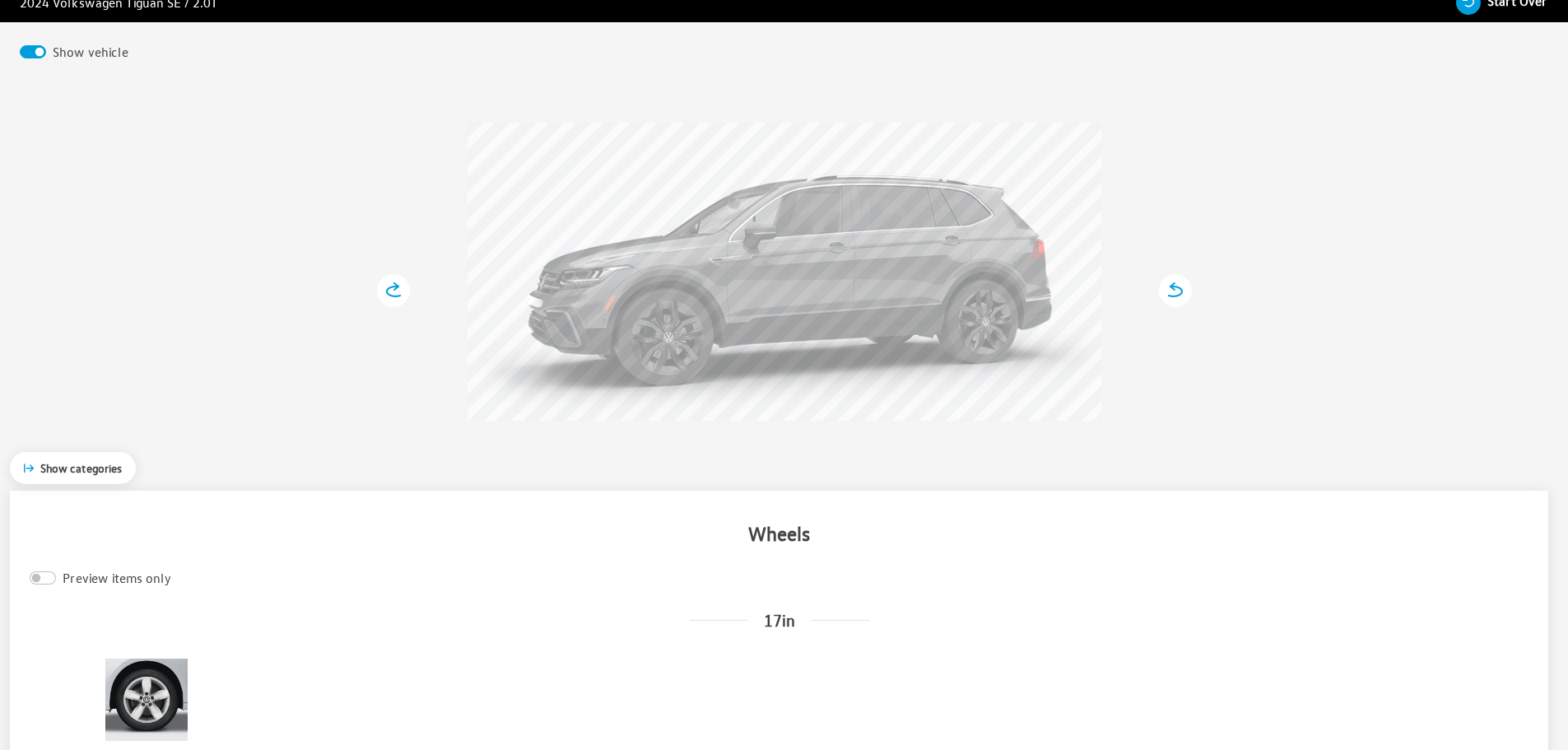
click at [80, 484] on button "Show categories" at bounding box center [73, 468] width 126 height 32
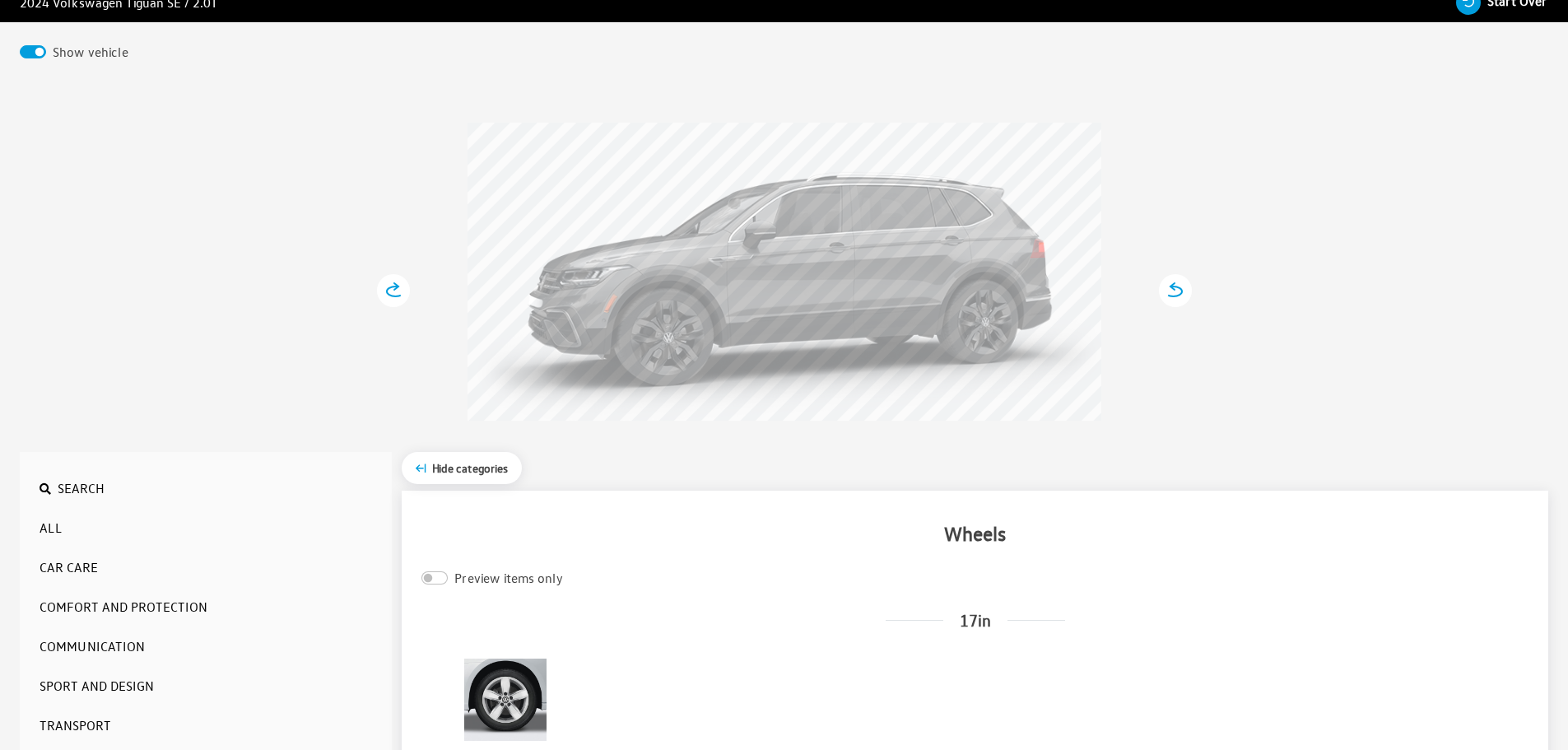
scroll to position [0, 0]
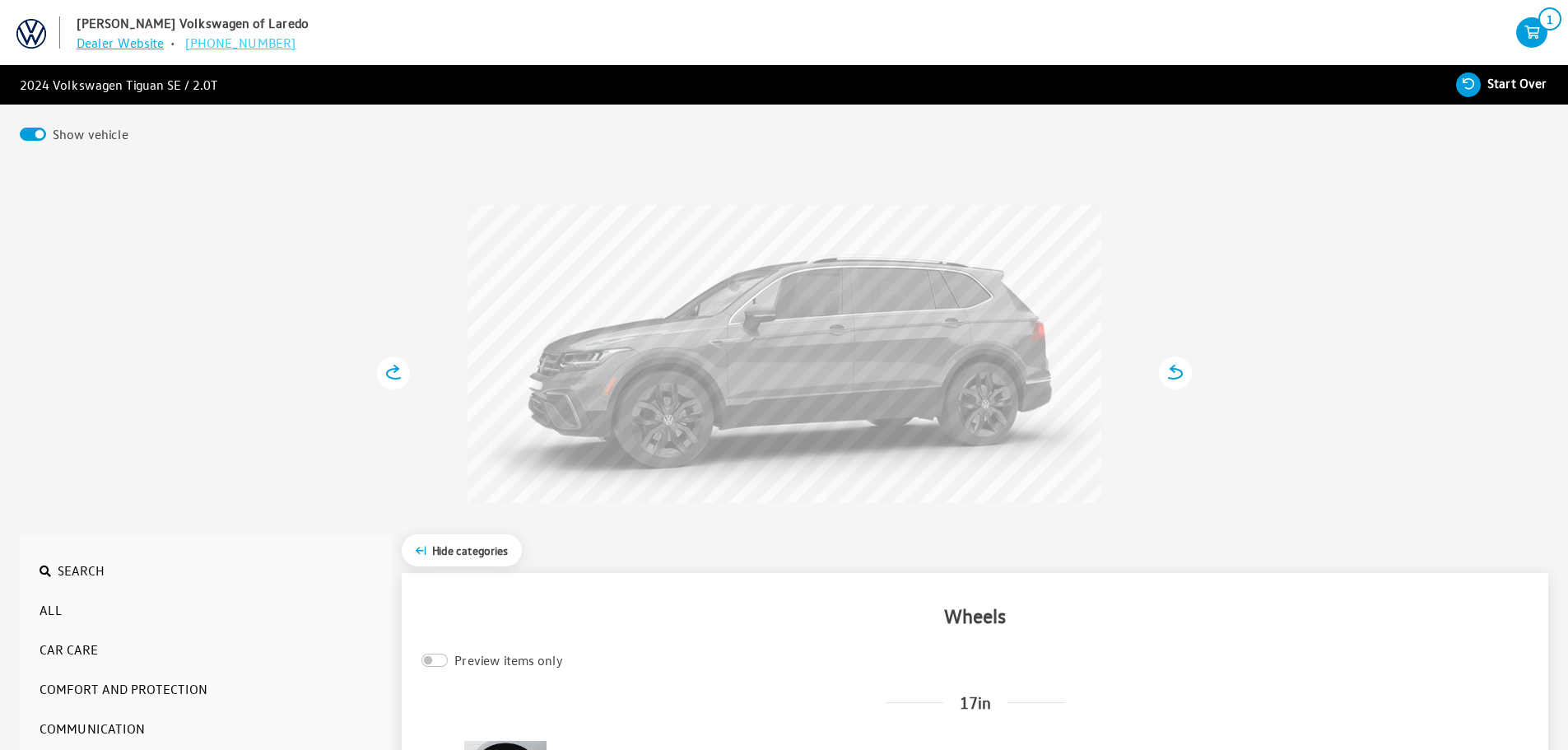
click at [227, 40] on link "[PHONE_NUMBER]" at bounding box center [241, 42] width 111 height 16
click at [1494, 87] on span "Start Over" at bounding box center [1517, 82] width 60 height 16
select select
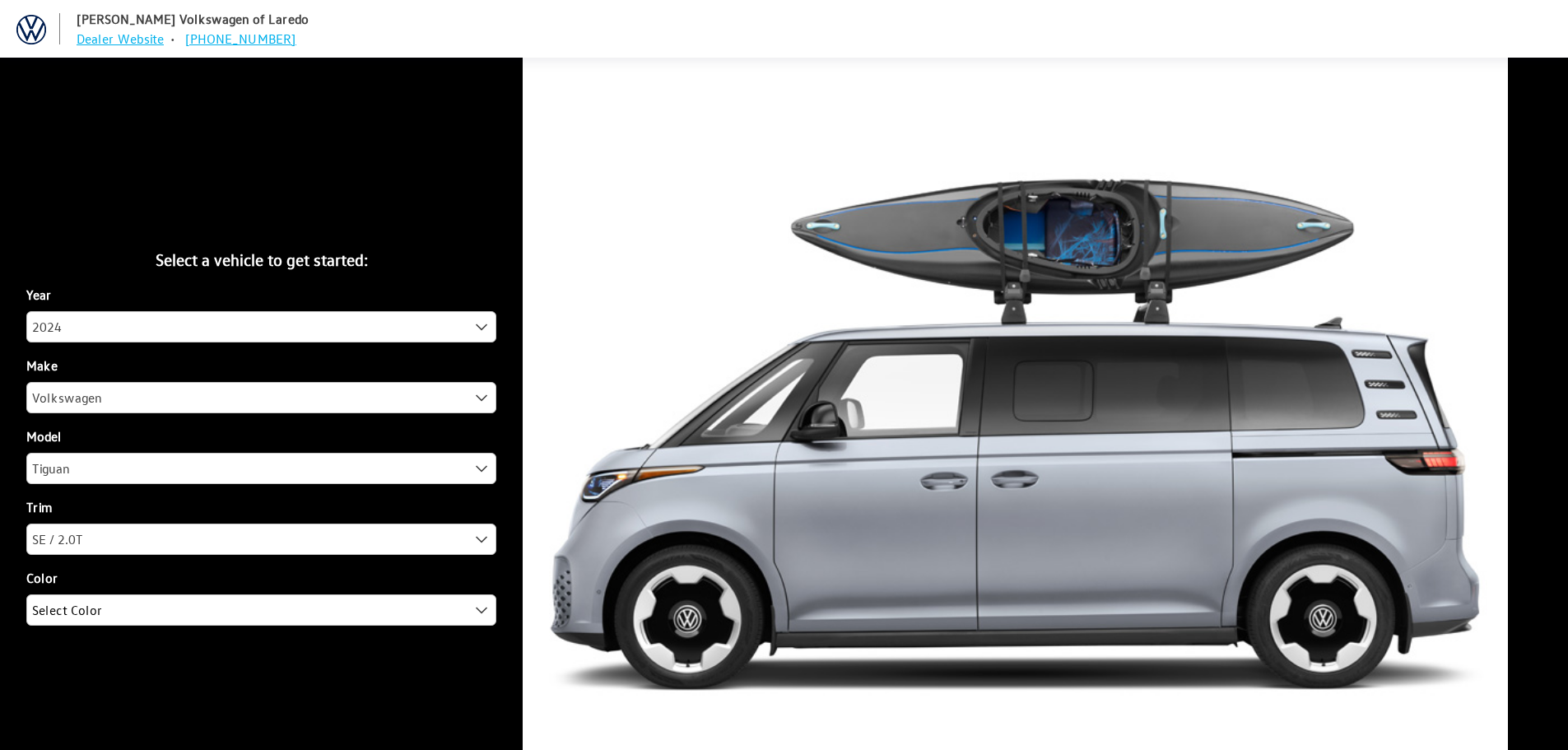
scroll to position [57, 0]
